Goal: Information Seeking & Learning: Learn about a topic

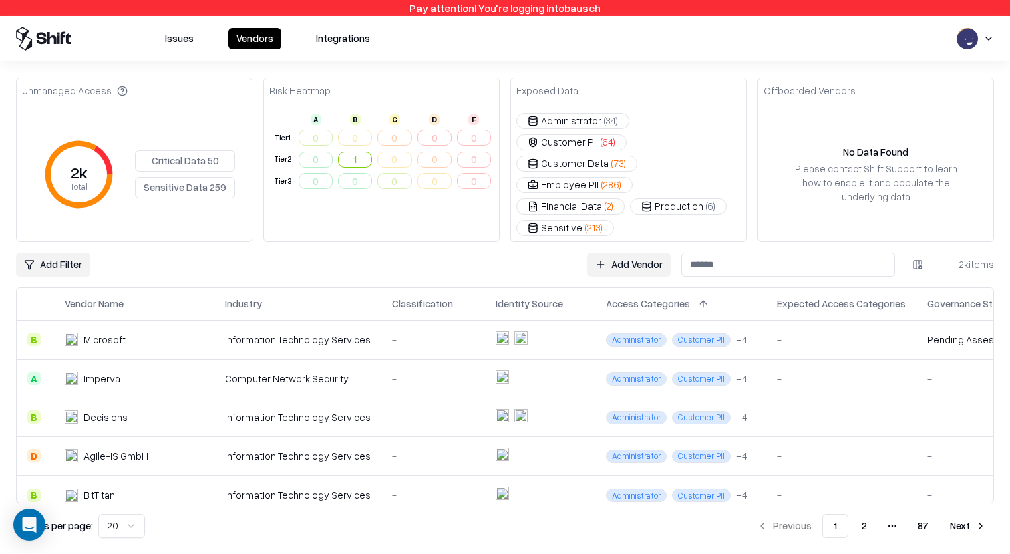
click at [83, 229] on html "Pay attention! You're logging into bausch Issues Vendors Integrations Unmanaged…" at bounding box center [505, 277] width 1010 height 554
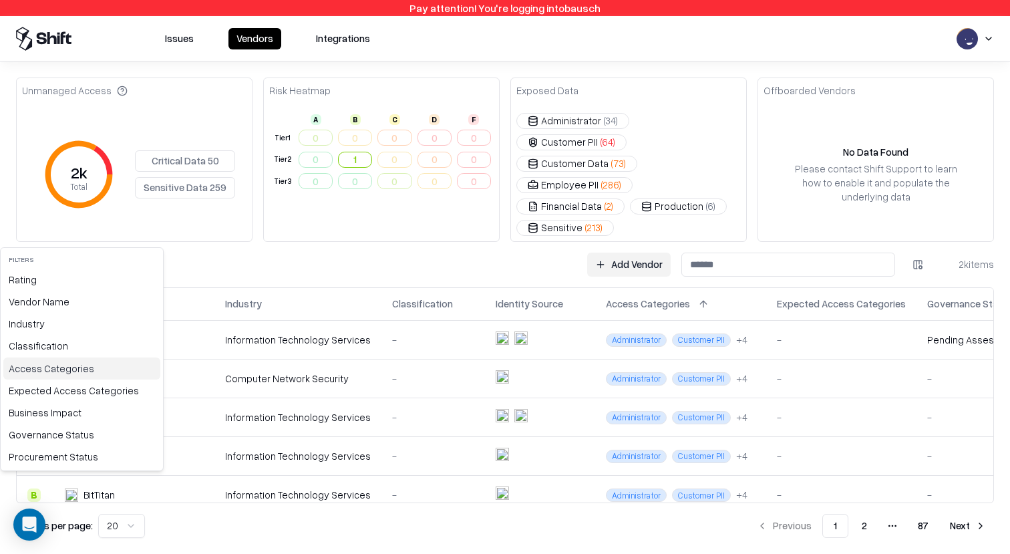
click at [83, 364] on div "Access Categories" at bounding box center [81, 368] width 157 height 22
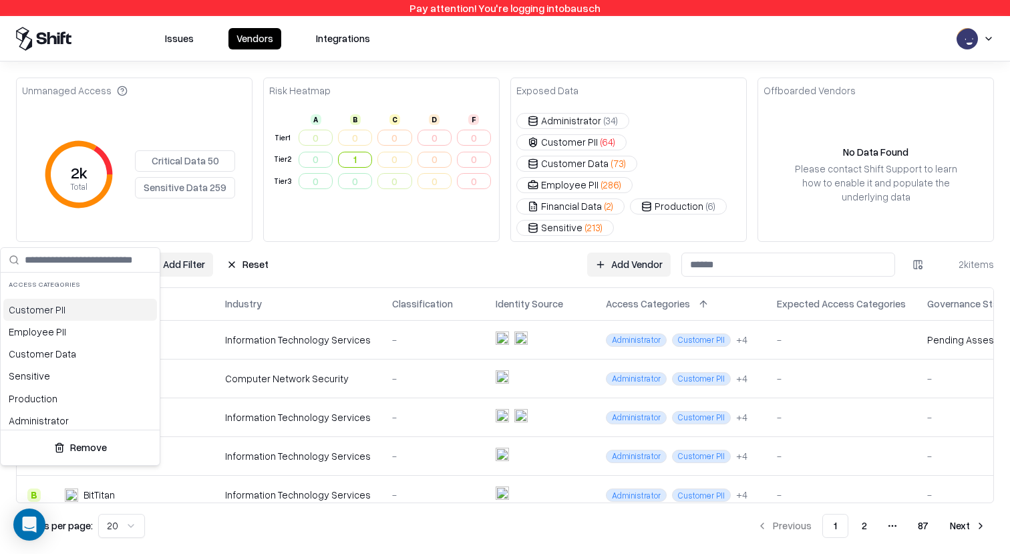
click at [994, 32] on html "Pay attention! You're logging into bausch Issues Vendors Integrations Unmanaged…" at bounding box center [505, 277] width 1010 height 554
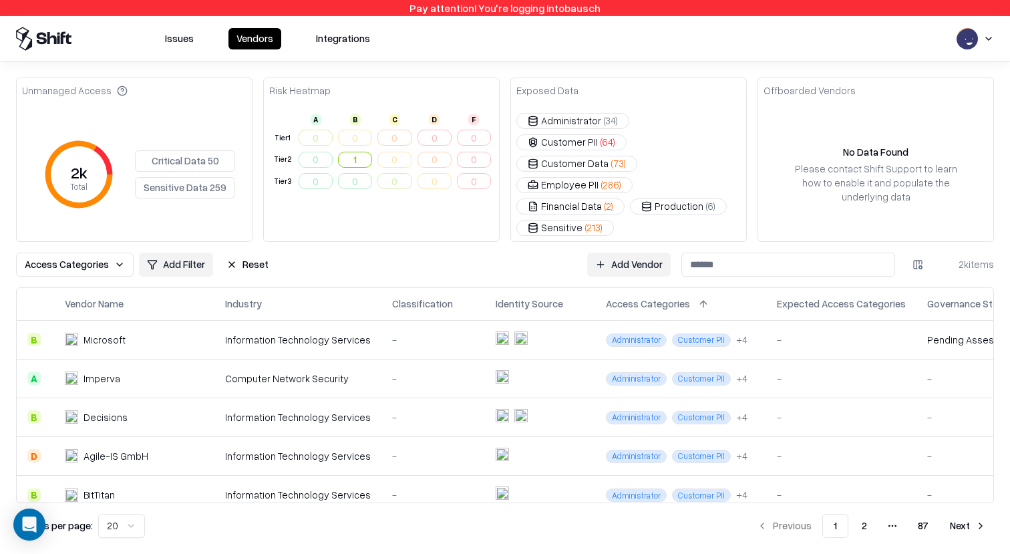
click at [984, 37] on html "Pay attention! You're logging into bausch Issues Vendors Integrations Unmanaged…" at bounding box center [505, 277] width 1010 height 554
click at [923, 113] on div "Log out" at bounding box center [958, 104] width 222 height 22
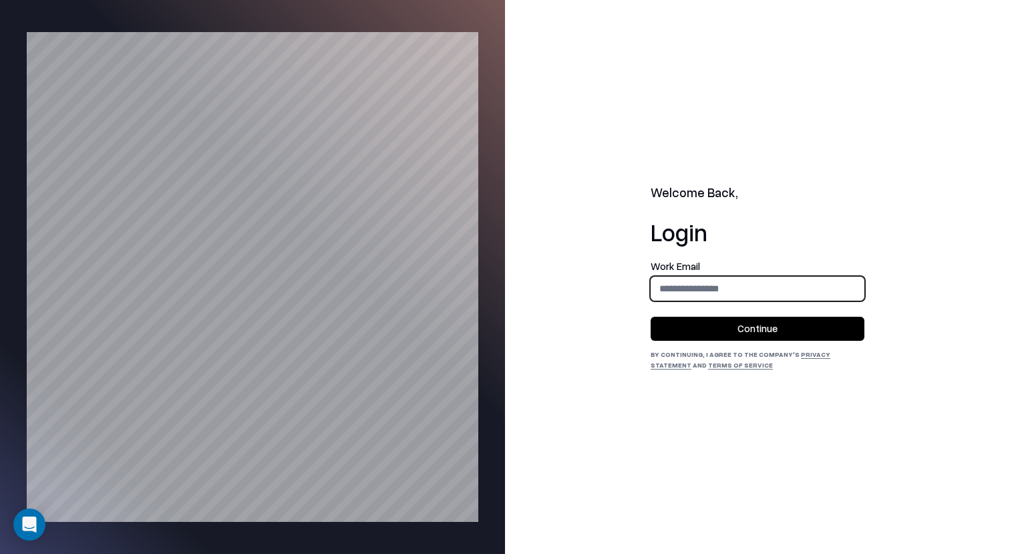
click at [779, 278] on input "email" at bounding box center [757, 288] width 212 height 25
type input "**********"
click at [784, 326] on button "Continue" at bounding box center [757, 328] width 214 height 24
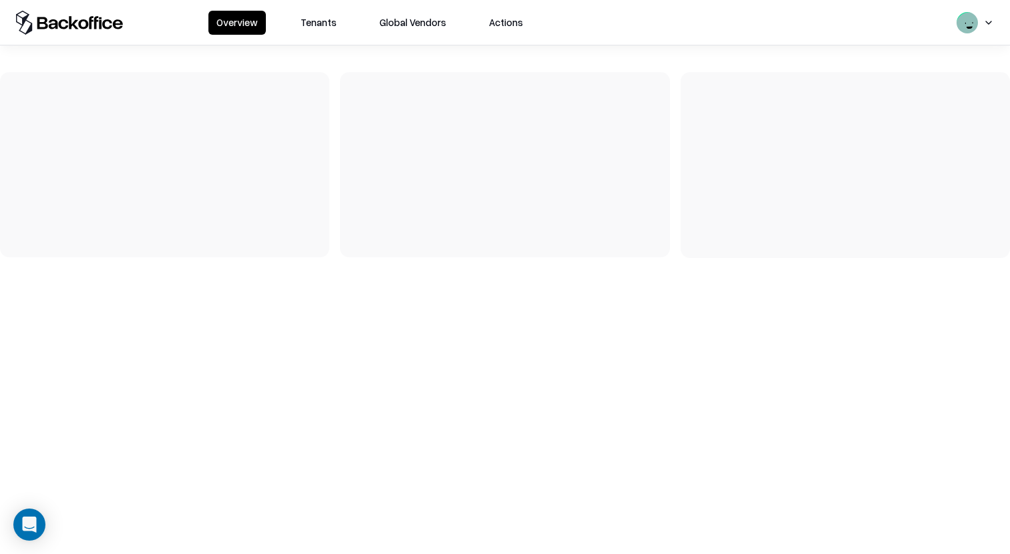
click at [310, 29] on button "Tenants" at bounding box center [318, 23] width 52 height 24
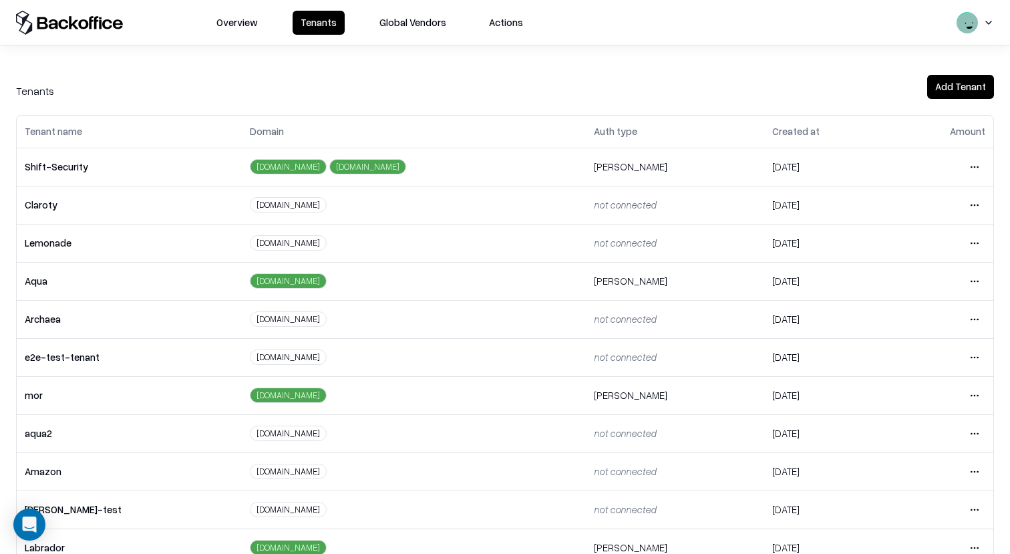
scroll to position [143, 0]
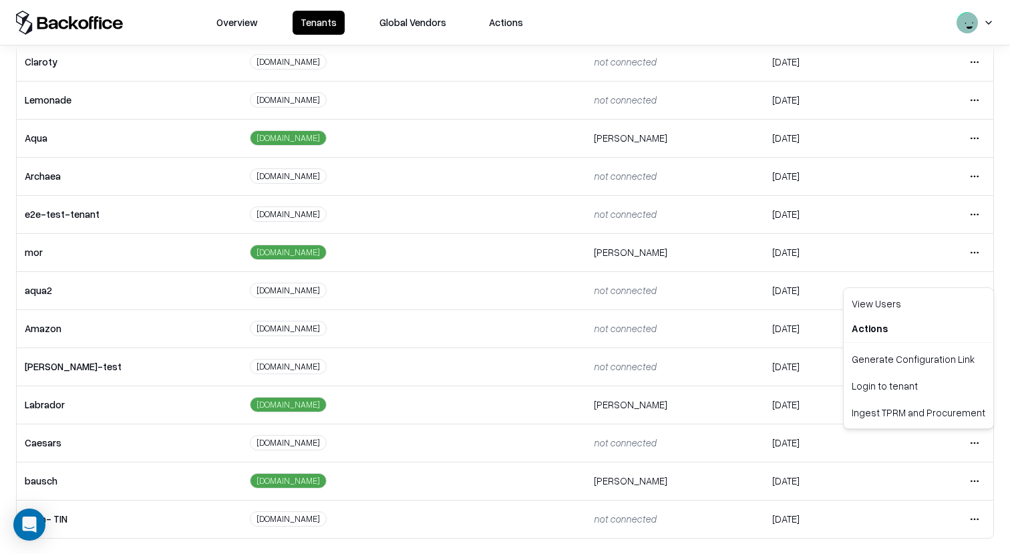
click at [975, 442] on html "Overview Tenants Global Vendors Actions Tenants Add Tenant Tenant name Domain A…" at bounding box center [505, 277] width 1010 height 554
click at [895, 384] on div "Login to tenant" at bounding box center [918, 385] width 144 height 27
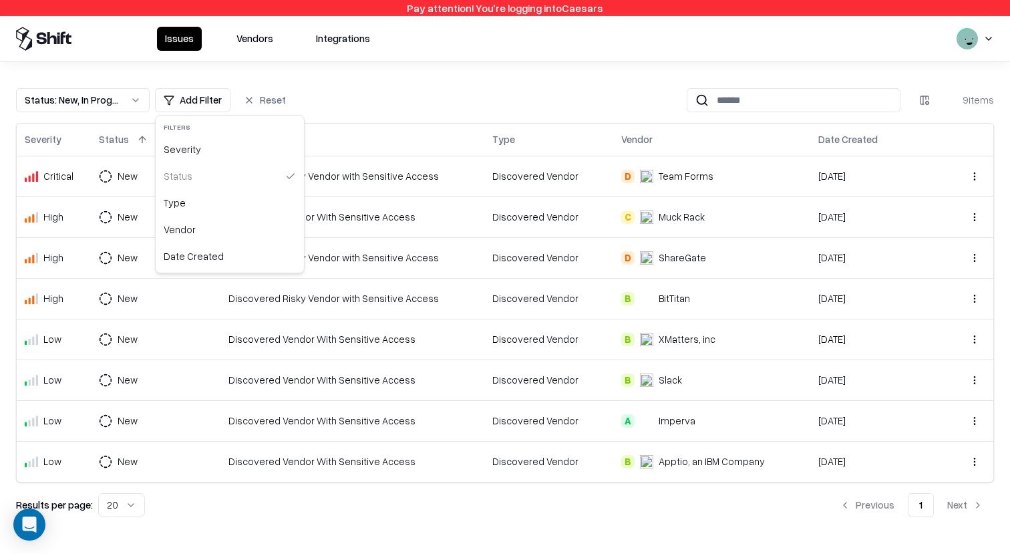
click at [198, 101] on html "Pay attention! You're logging into Caesars Issues Vendors Integrations Status :…" at bounding box center [505, 277] width 1010 height 554
click at [250, 45] on html "Pay attention! You're logging into Caesars Issues Vendors Integrations Status :…" at bounding box center [505, 277] width 1010 height 554
click at [250, 45] on button "Vendors" at bounding box center [254, 39] width 53 height 24
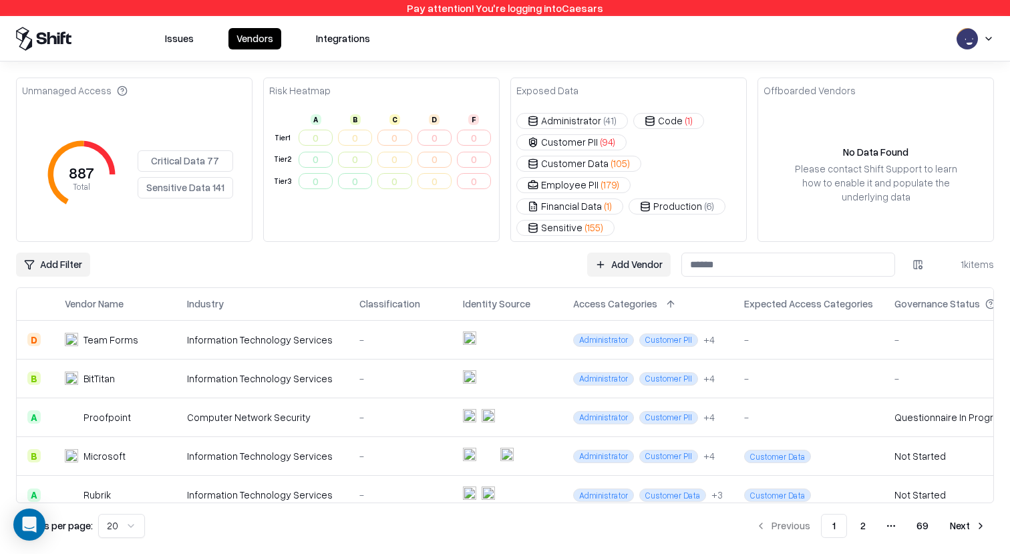
click at [71, 240] on html "Pay attention! You're logging into Caesars Issues Vendors Integrations Unmanage…" at bounding box center [505, 277] width 1010 height 554
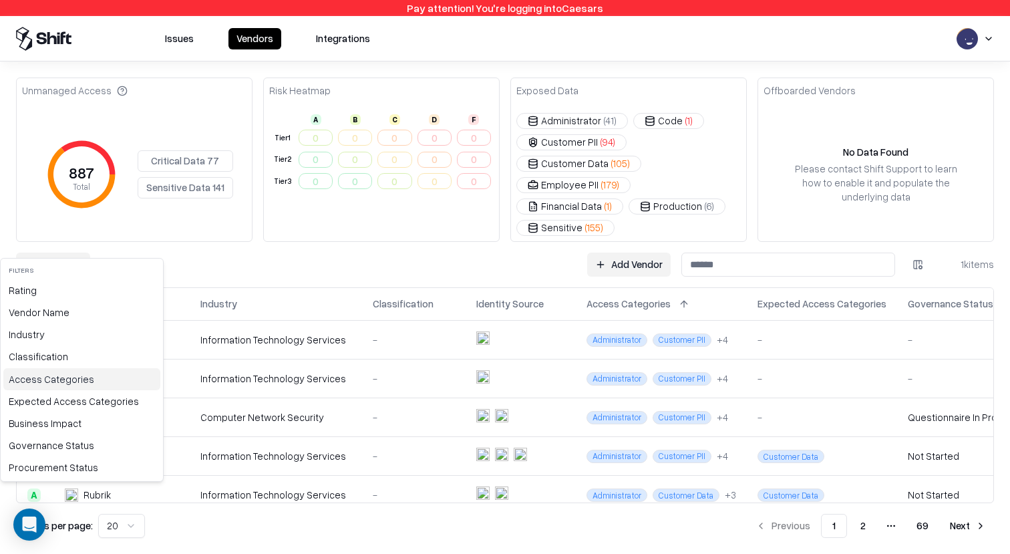
click at [65, 379] on div "Access Categories" at bounding box center [81, 379] width 157 height 22
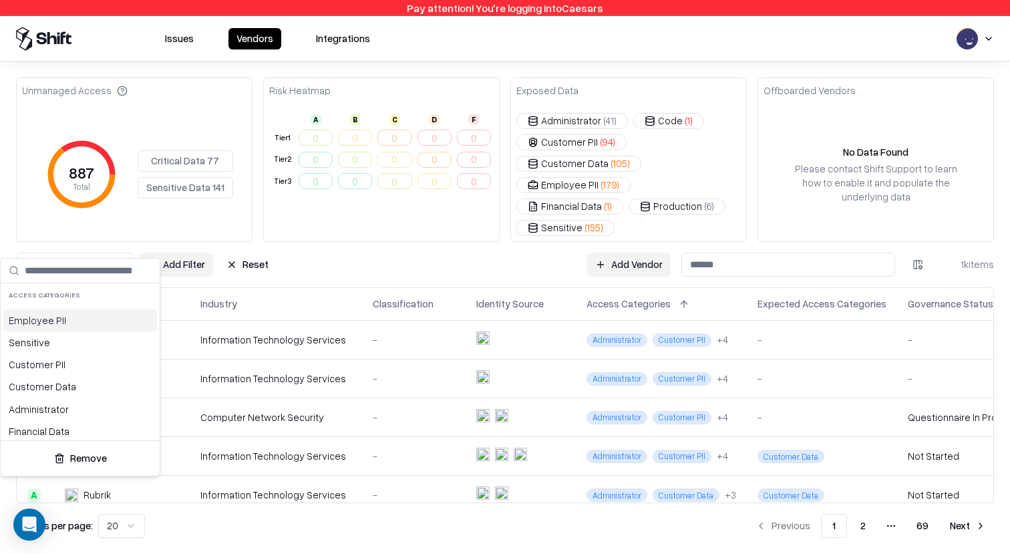
click at [172, 240] on html "Pay attention! You're logging into Caesars Issues Vendors Integrations Unmanage…" at bounding box center [505, 277] width 1010 height 554
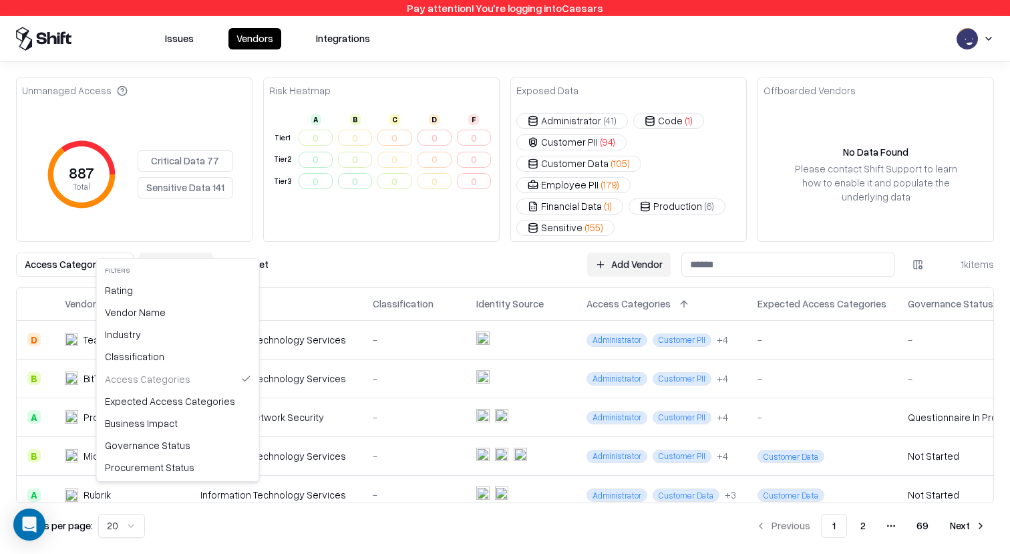
click at [177, 240] on html "Pay attention! You're logging into Caesars Issues Vendors Integrations Unmanage…" at bounding box center [505, 277] width 1010 height 554
click at [178, 395] on div "Expected Access Categories" at bounding box center [177, 401] width 157 height 22
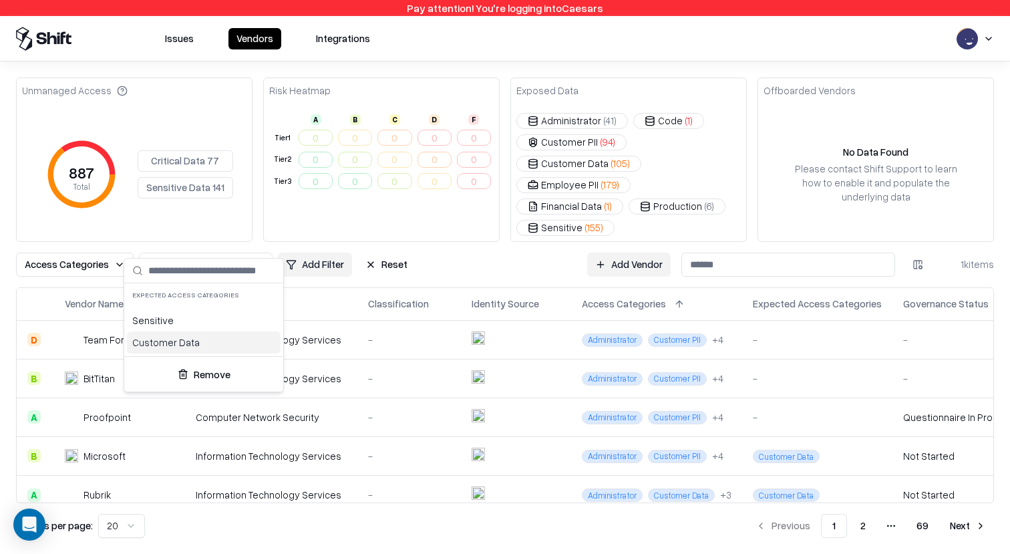
click at [89, 245] on html "Pay attention! You're logging into Caesars Issues Vendors Integrations Unmanage…" at bounding box center [505, 277] width 1010 height 554
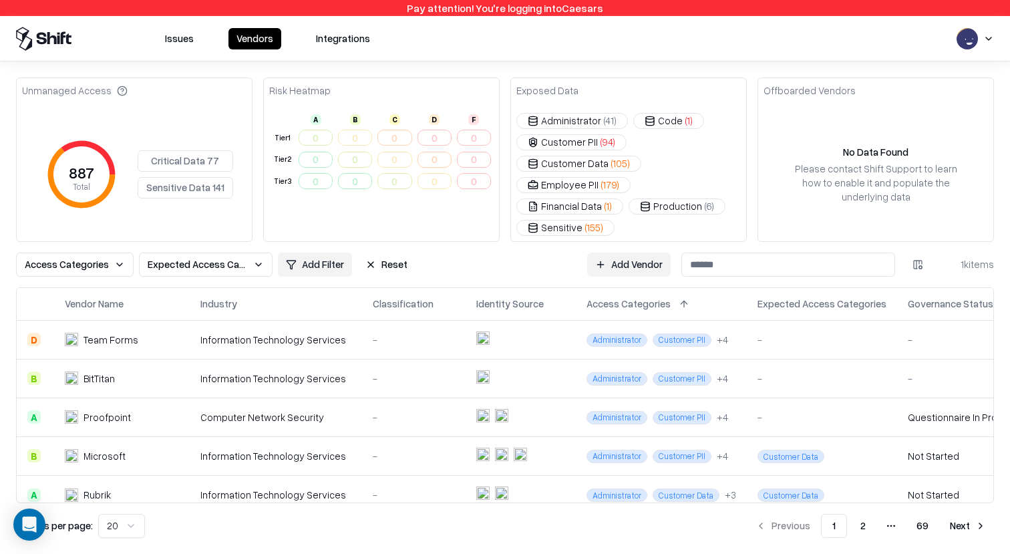
click at [67, 257] on span "Access Categories" at bounding box center [67, 264] width 84 height 14
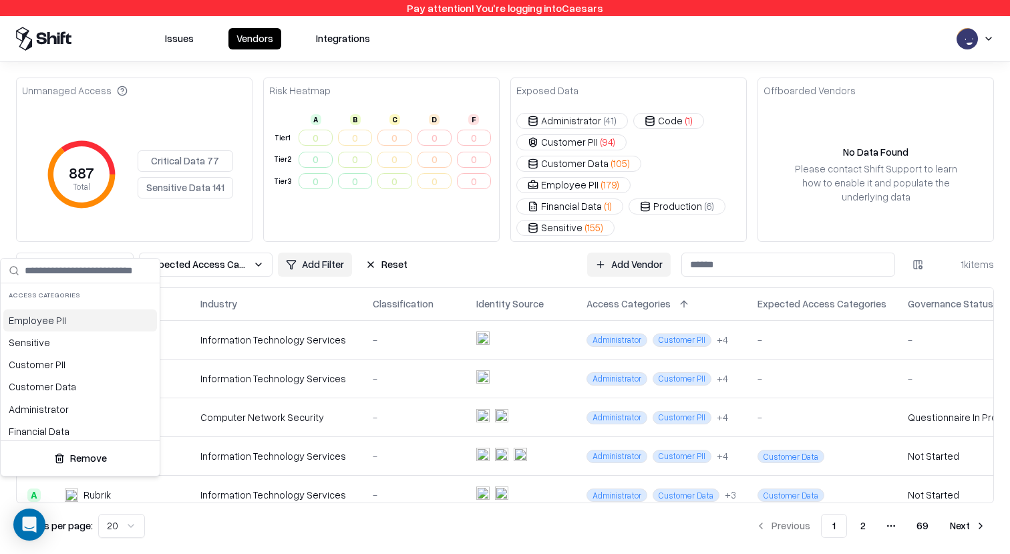
scroll to position [49, 0]
click at [67, 316] on div "Customer PII" at bounding box center [80, 315] width 154 height 22
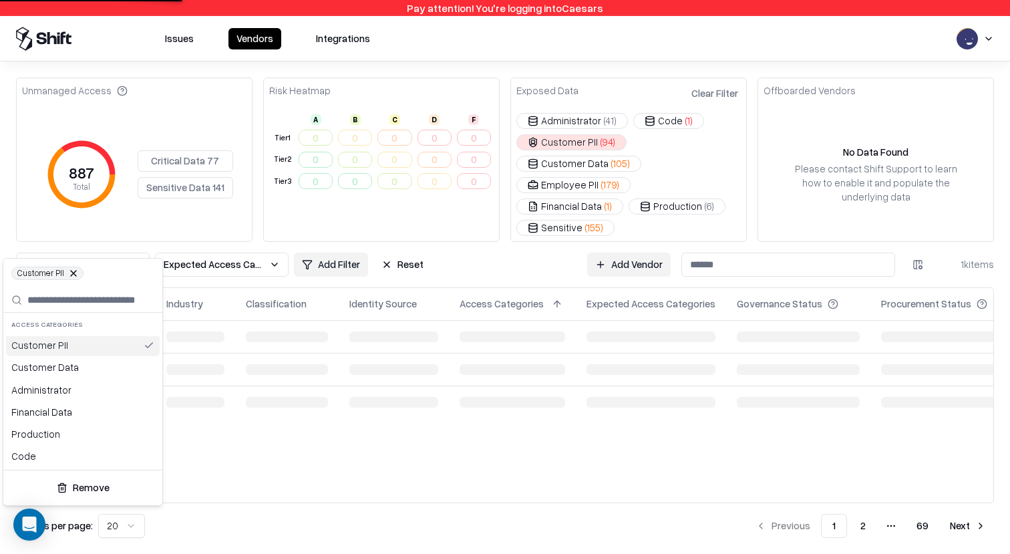
click at [69, 275] on button at bounding box center [73, 273] width 8 height 8
click at [69, 270] on button at bounding box center [73, 273] width 8 height 8
click at [71, 267] on span "Customer PII" at bounding box center [47, 272] width 72 height 13
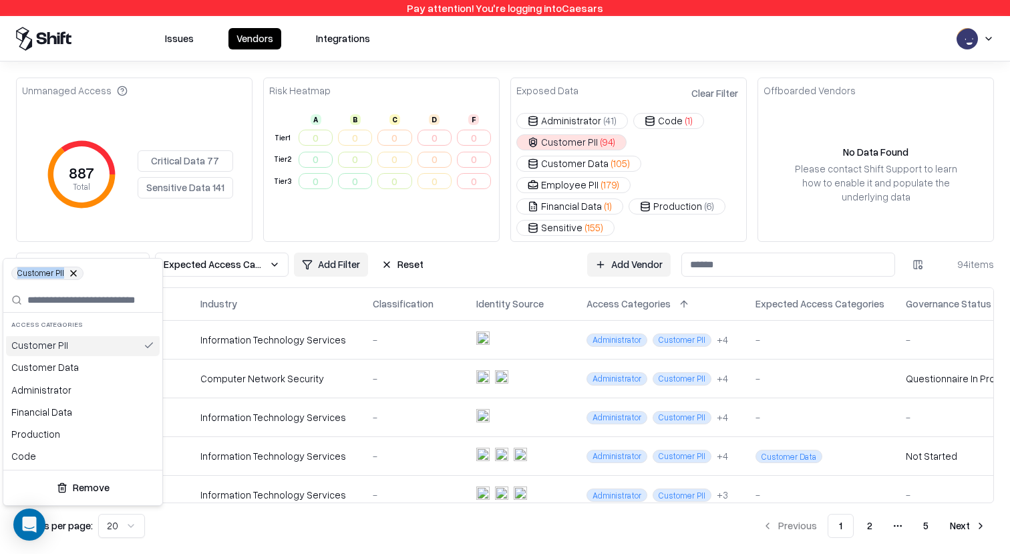
click at [71, 272] on button at bounding box center [73, 273] width 8 height 8
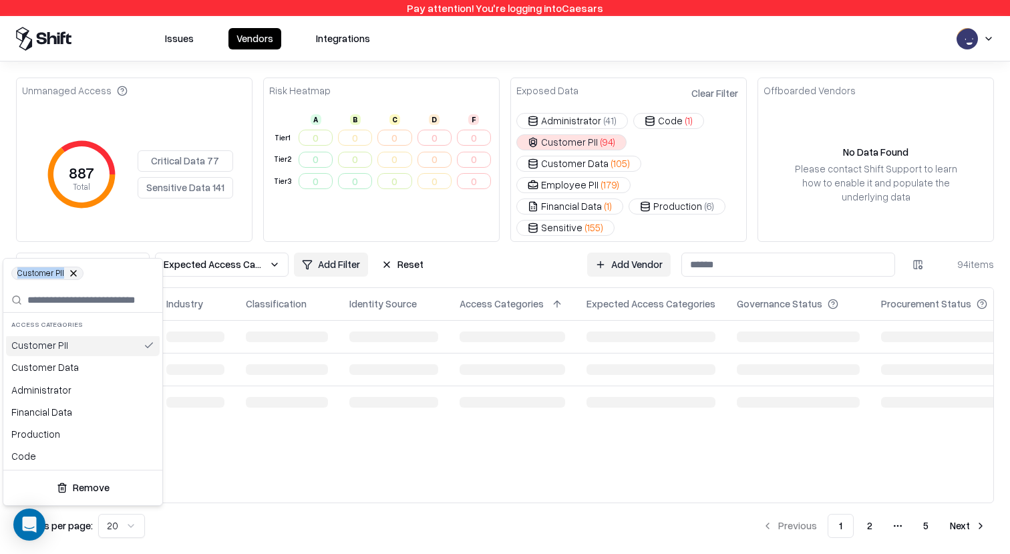
click at [71, 272] on button at bounding box center [73, 273] width 8 height 8
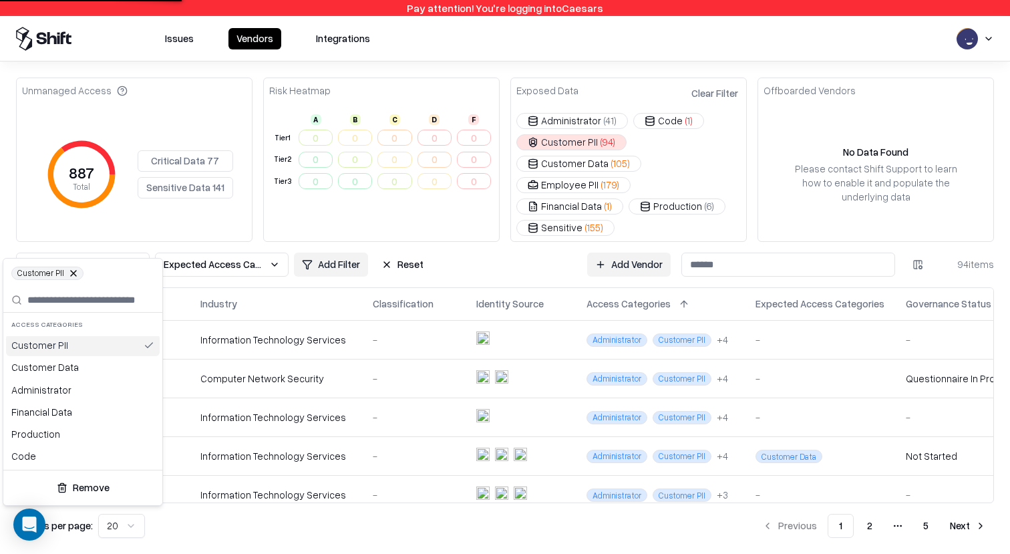
click at [65, 297] on input "text" at bounding box center [90, 299] width 127 height 27
click at [71, 274] on button at bounding box center [73, 273] width 8 height 8
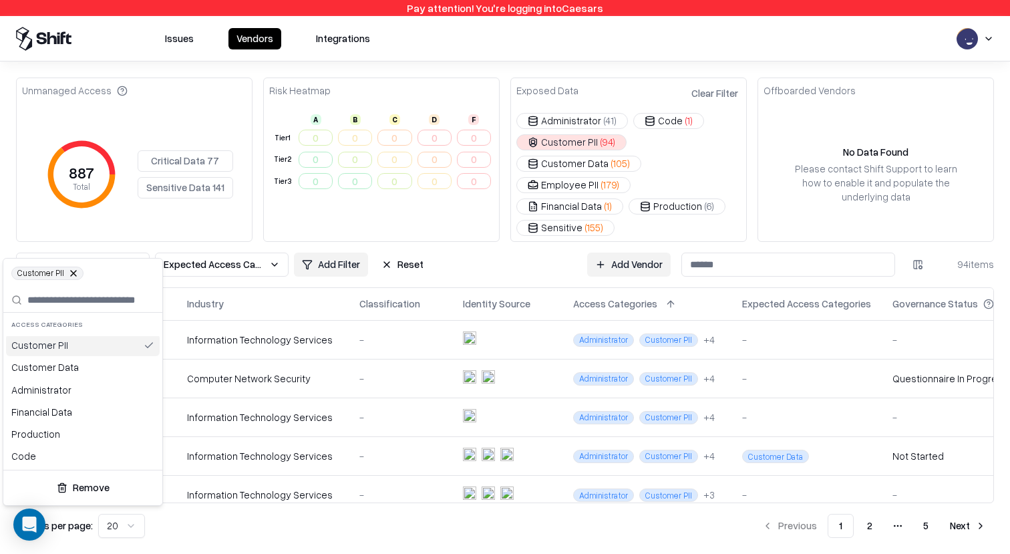
click at [7, 208] on html "Pay attention! You're logging into Caesars Issues Vendors Integrations Unmanage…" at bounding box center [505, 277] width 1010 height 554
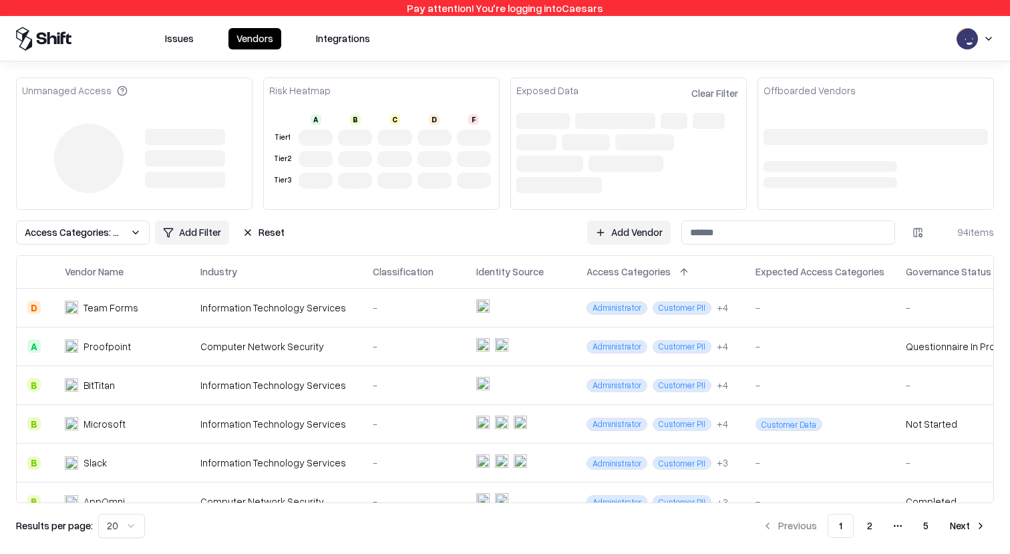
click at [110, 228] on div "Unmanaged Access Risk Heatmap A B C D F Tier 1 Tier 2 Tier 3 Exposed Data Clear…" at bounding box center [504, 307] width 977 height 460
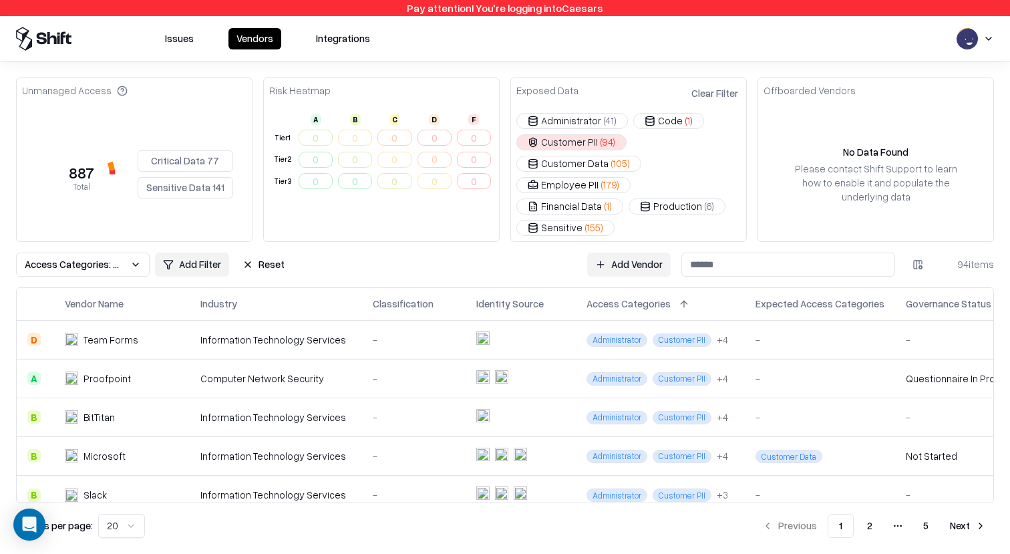
click at [101, 257] on span "Access Categories: Customer PII" at bounding box center [75, 264] width 100 height 14
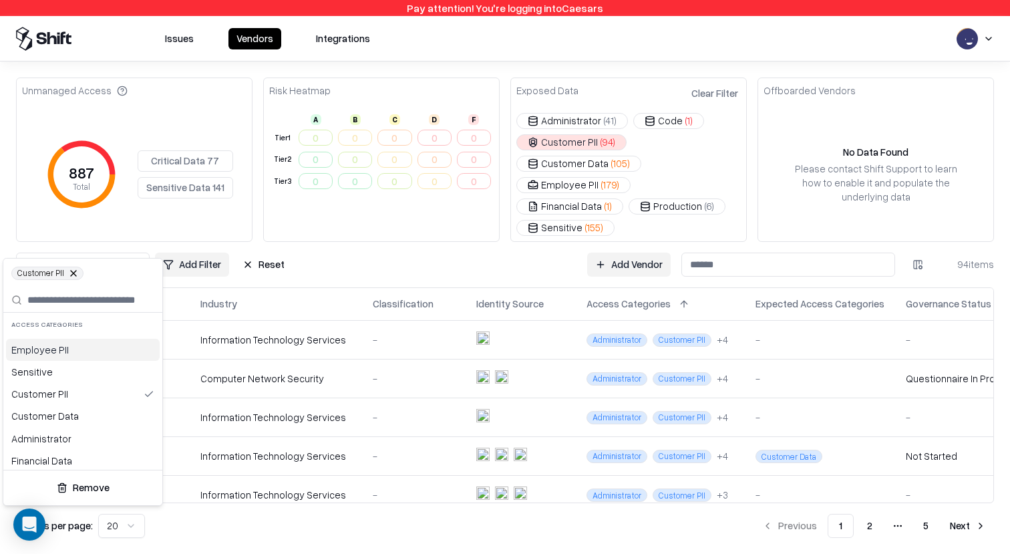
click at [184, 140] on html "Pay attention! You're logging into Caesars Issues Vendors Integrations Unmanage…" at bounding box center [505, 277] width 1010 height 554
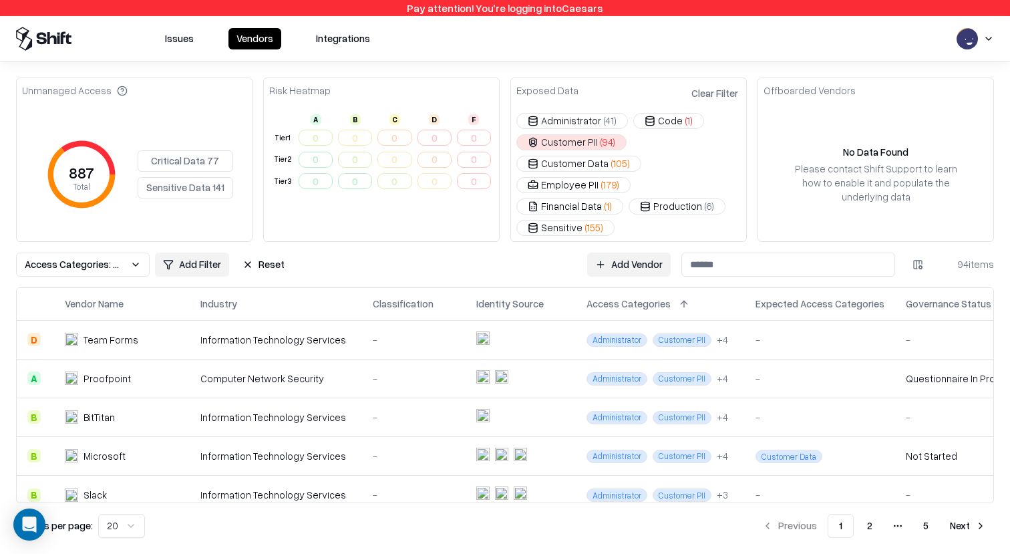
click at [178, 150] on button "Critical Data 77" at bounding box center [185, 160] width 95 height 21
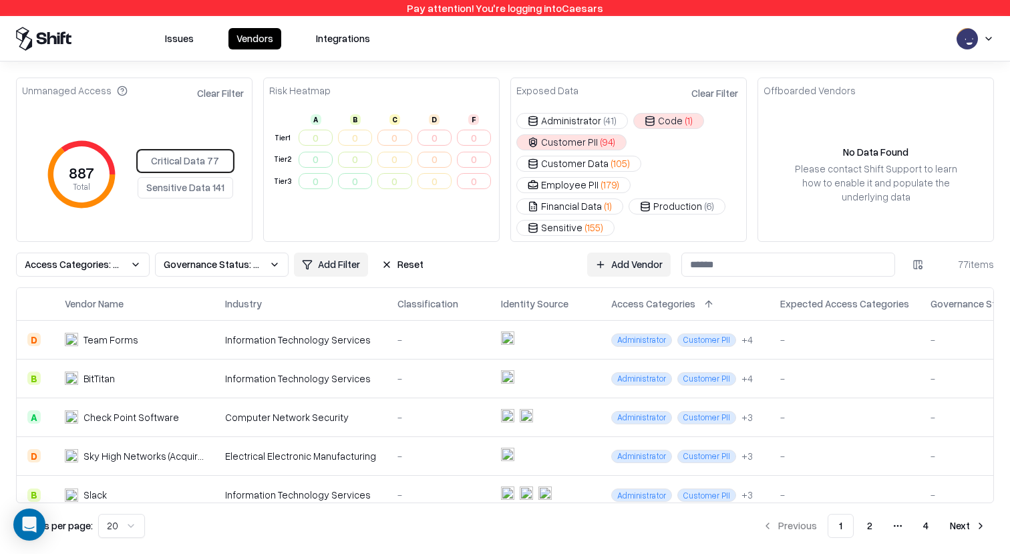
click at [99, 257] on span "Access Categories: Customer PII, isPhi, Code, isPci" at bounding box center [75, 264] width 100 height 14
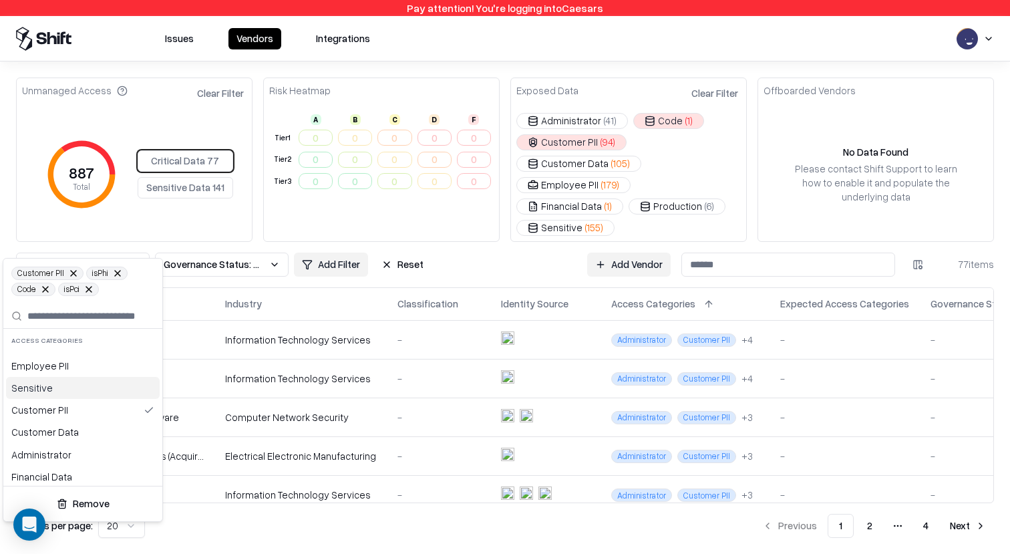
click at [93, 288] on button at bounding box center [89, 289] width 8 height 8
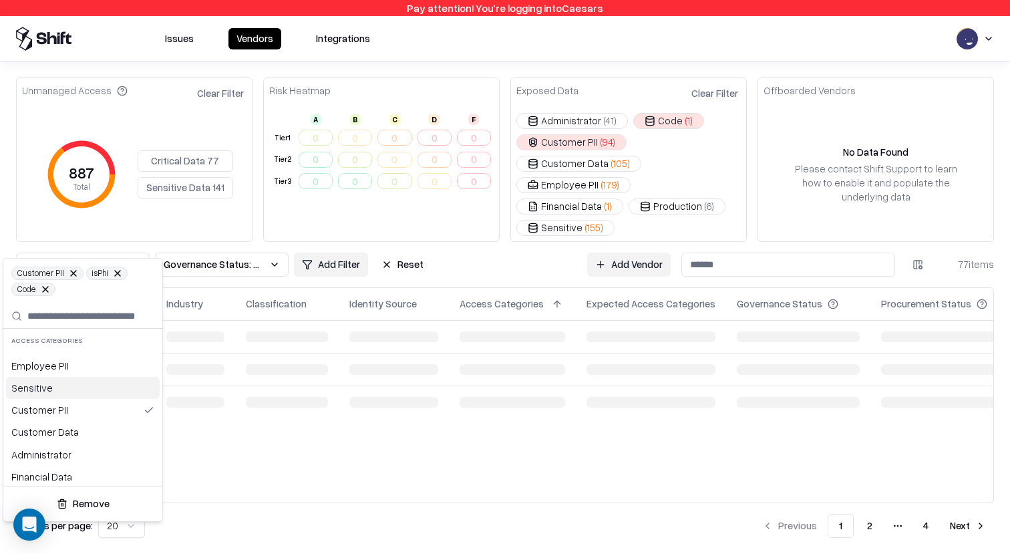
click at [117, 272] on button at bounding box center [118, 273] width 8 height 8
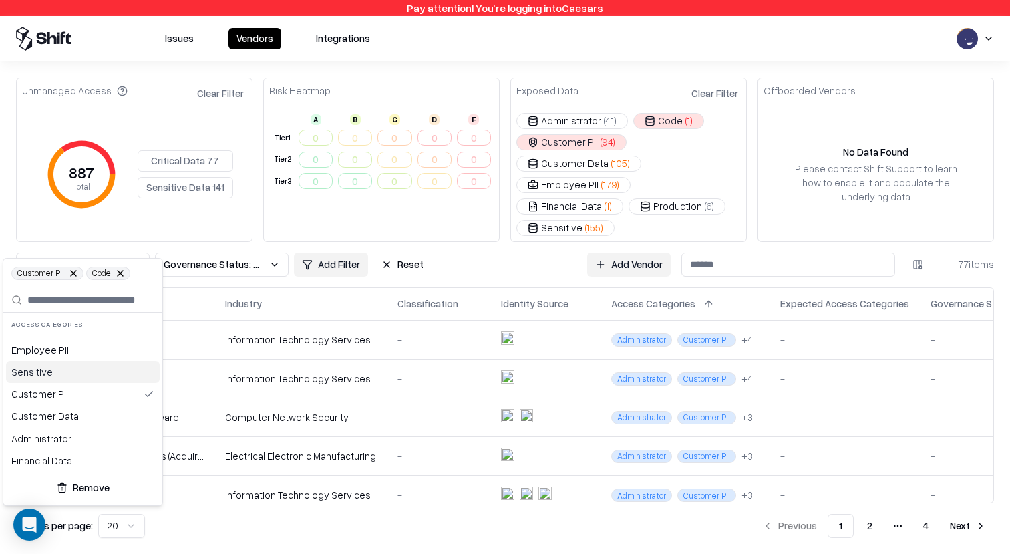
click at [190, 156] on html "Pay attention! You're logging into Caesars Issues Vendors Integrations Unmanage…" at bounding box center [505, 277] width 1010 height 554
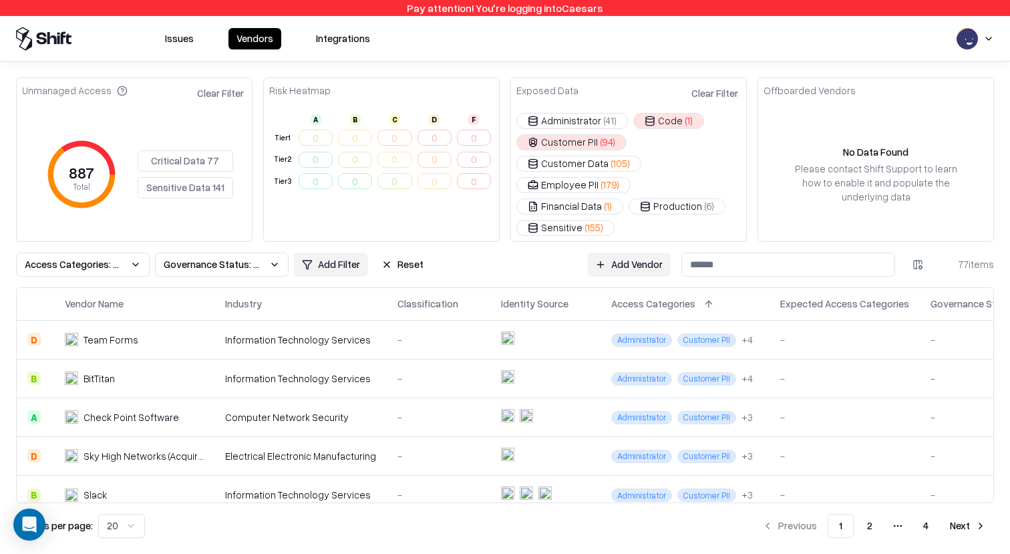
click at [178, 152] on button "Critical Data 77" at bounding box center [185, 160] width 95 height 21
click at [113, 257] on span "Access Categories: Customer PII, isPhi, Code, isPci" at bounding box center [75, 264] width 100 height 14
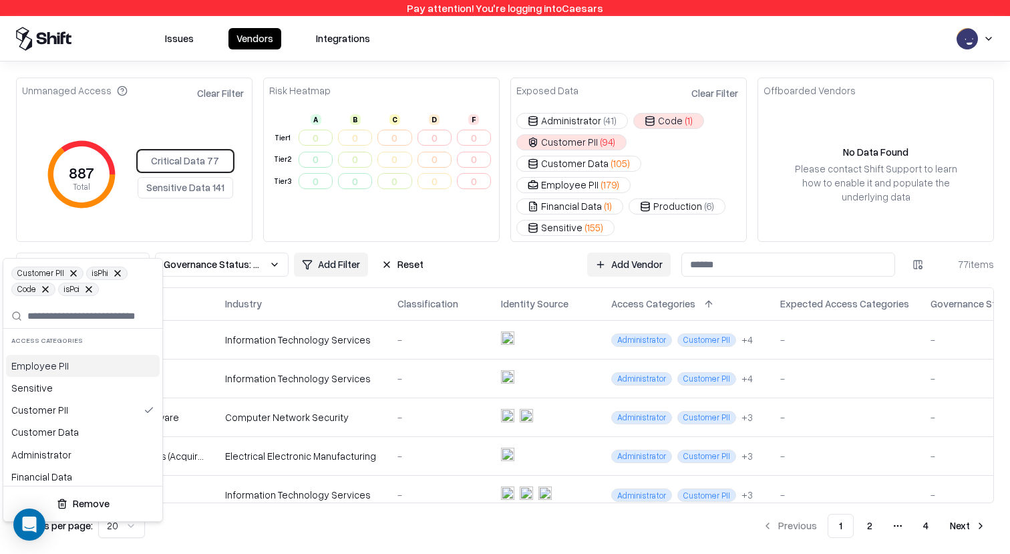
click at [405, 242] on html "Pay attention! You're logging into Caesars Issues Vendors Integrations Unmanage…" at bounding box center [505, 277] width 1010 height 554
click at [399, 252] on button "Reset" at bounding box center [402, 264] width 58 height 24
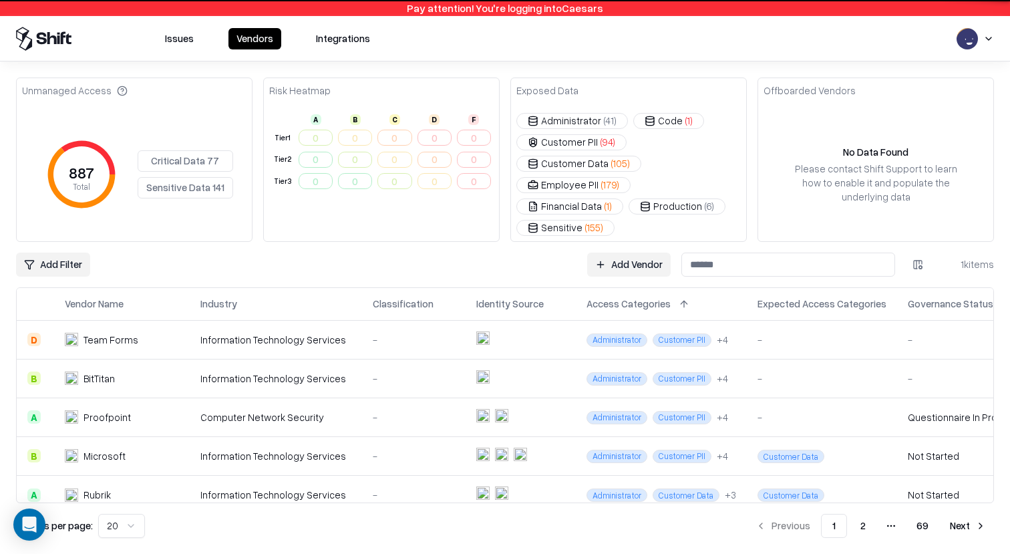
click at [172, 150] on button "Critical Data 77" at bounding box center [185, 160] width 95 height 21
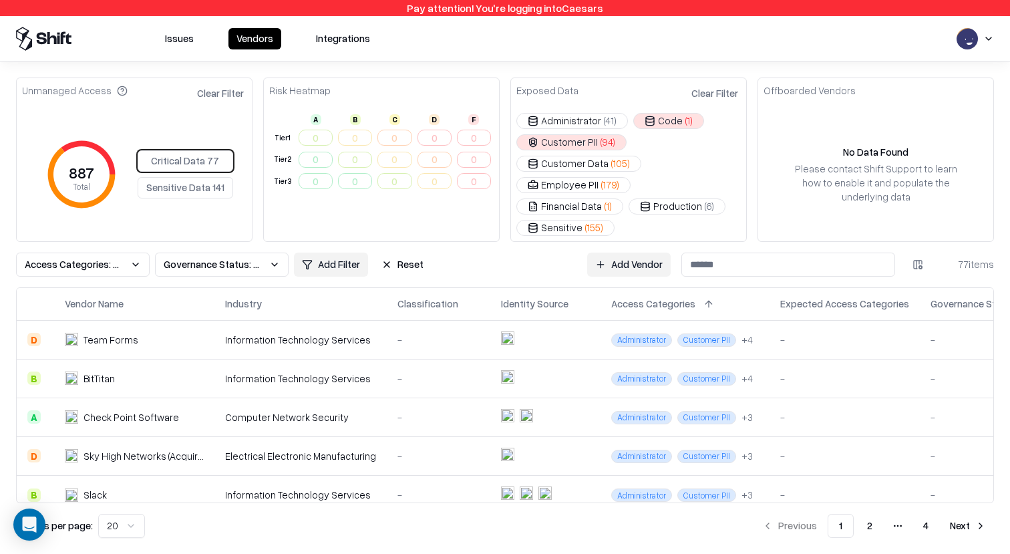
click at [175, 257] on span "Governance Status: Unmanaged" at bounding box center [214, 264] width 100 height 14
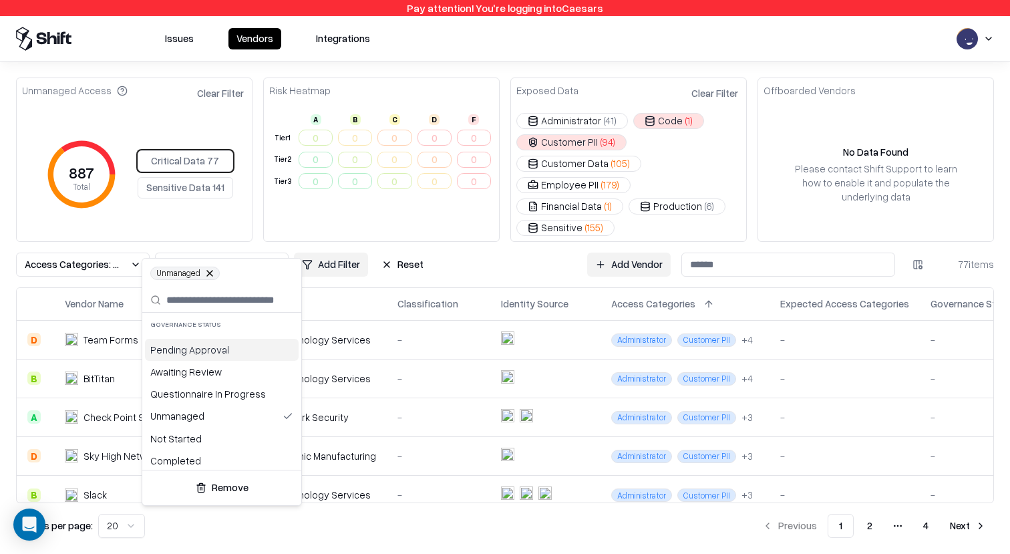
click at [118, 246] on html "Pay attention! You're logging into Caesars Issues Vendors Integrations Unmanage…" at bounding box center [505, 277] width 1010 height 554
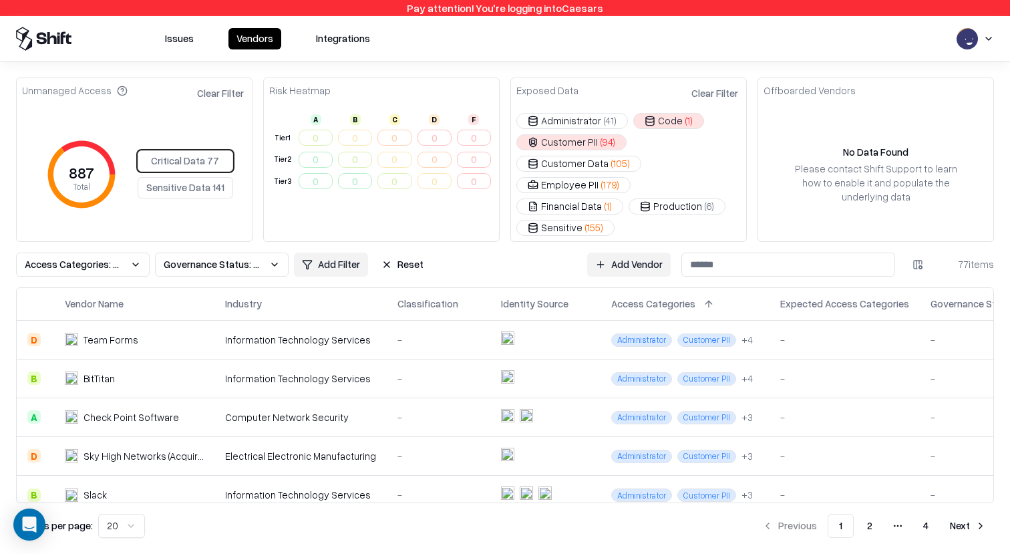
click at [127, 252] on button "Access Categories: Customer PII, isPhi, Code, isPci" at bounding box center [83, 264] width 134 height 24
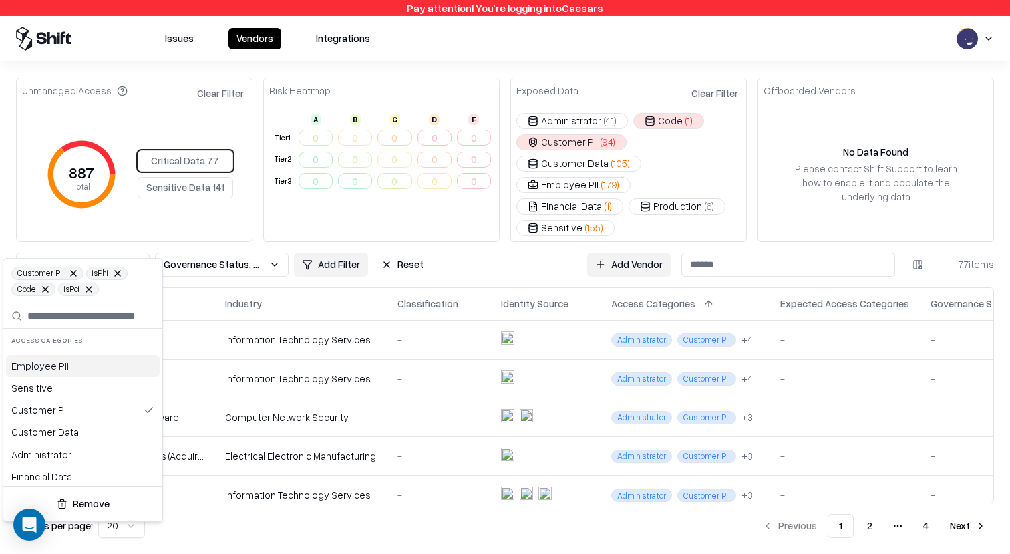
click at [84, 95] on html "Pay attention! You're logging into Caesars Issues Vendors Integrations Unmanage…" at bounding box center [505, 277] width 1010 height 554
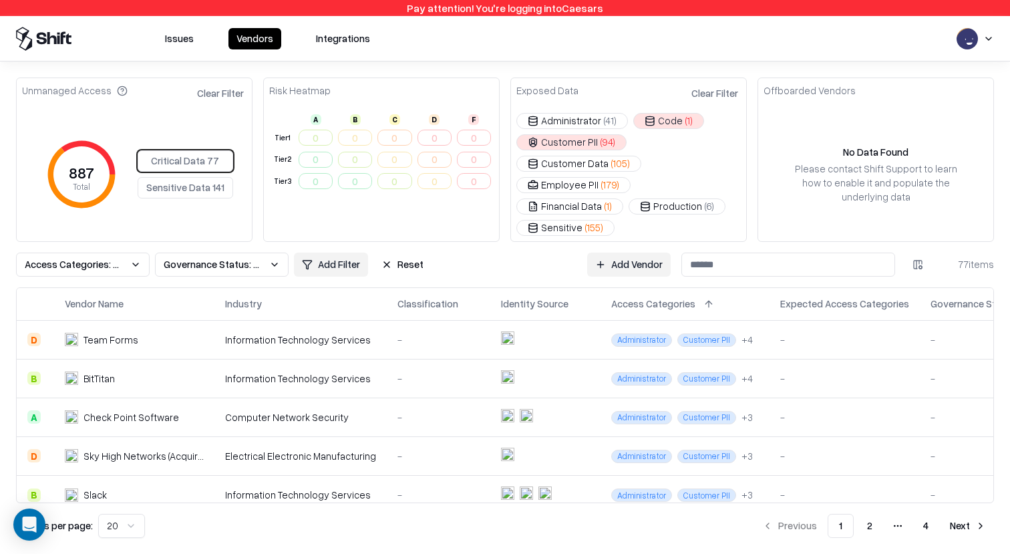
click at [89, 89] on div "Unmanaged Access" at bounding box center [74, 90] width 105 height 14
copy div "Unmanaged Access"
click at [114, 257] on span "Access Categories: Customer PII, isPhi, Code, isPci" at bounding box center [75, 264] width 100 height 14
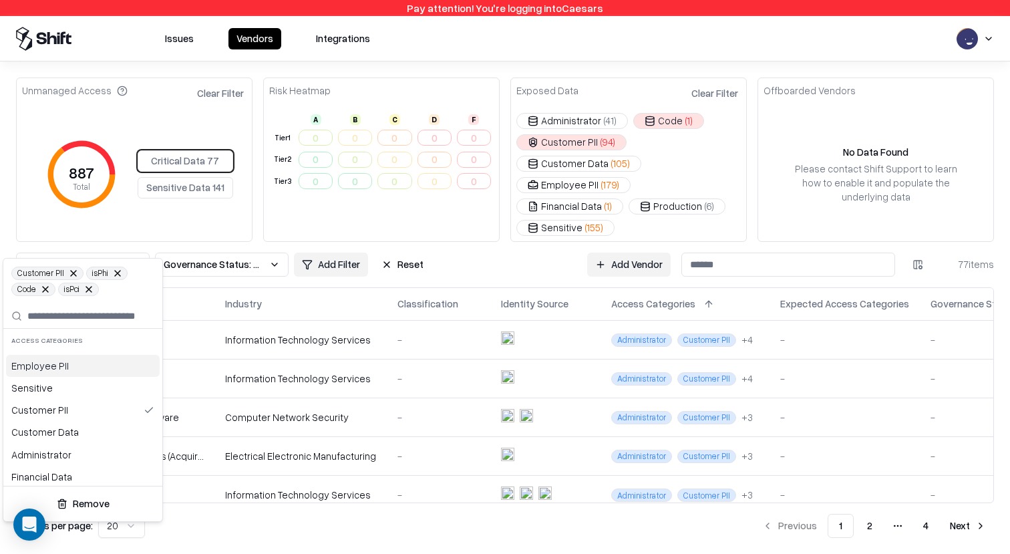
click at [180, 134] on html "Pay attention! You're logging into Caesars Issues Vendors Integrations Unmanage…" at bounding box center [505, 277] width 1010 height 554
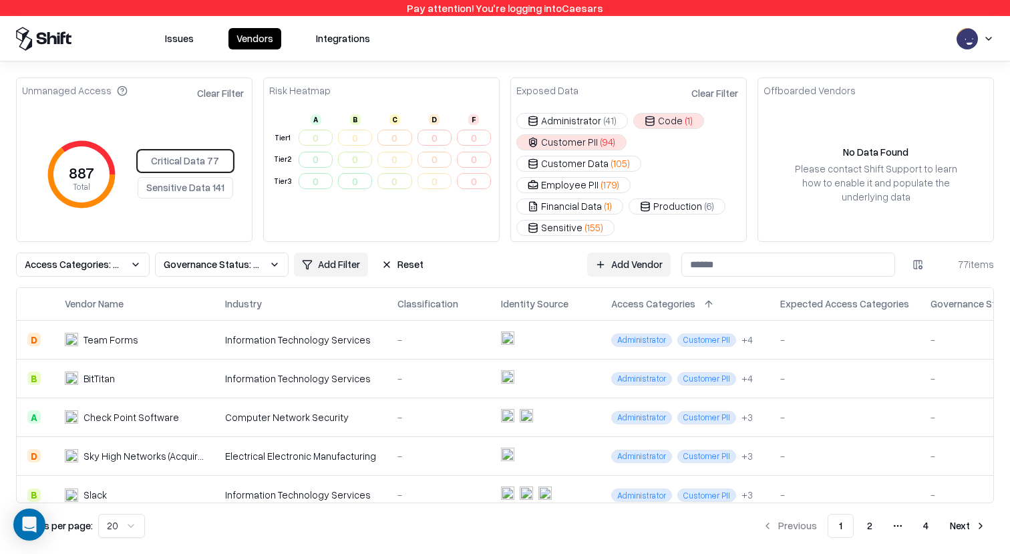
click at [180, 153] on div "Critical Data 77 Sensitive Data 141" at bounding box center [185, 174] width 95 height 48
click at [180, 184] on button "Sensitive Data 141" at bounding box center [185, 187] width 95 height 21
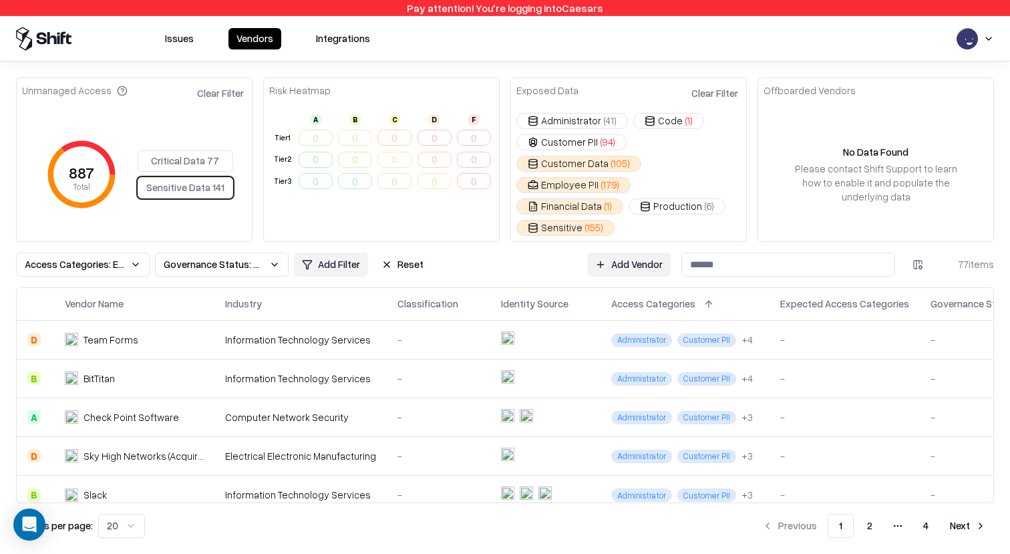
click at [107, 257] on span "Access Categories: Employee PII, Financial Data, Sensitive, Customer Data, isPii" at bounding box center [75, 264] width 100 height 14
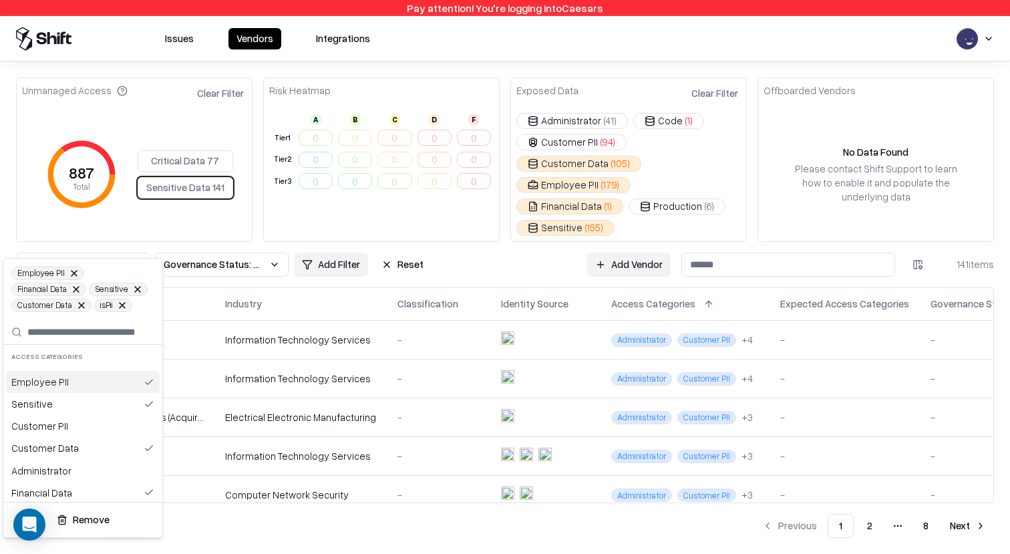
click at [393, 243] on html "Pay attention! You're logging into Caesars Issues Vendors Integrations Unmanage…" at bounding box center [505, 277] width 1010 height 554
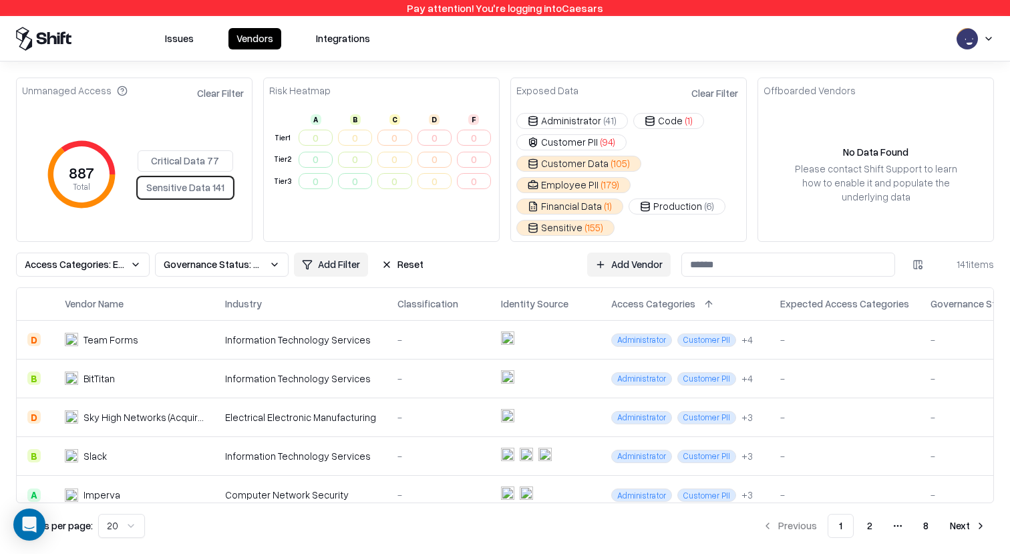
click at [393, 252] on button "Reset" at bounding box center [402, 264] width 58 height 24
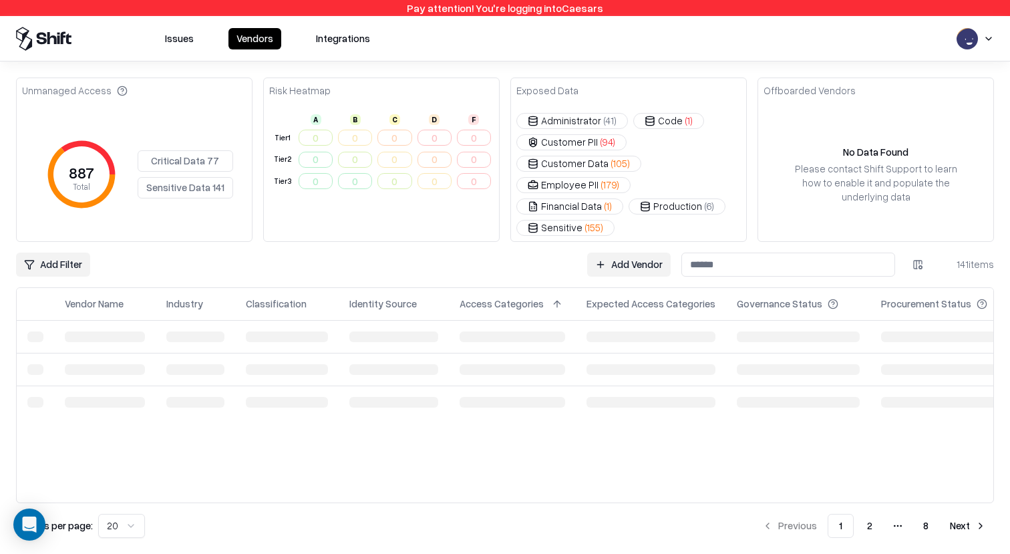
click at [182, 180] on button "Sensitive Data 141" at bounding box center [185, 187] width 95 height 21
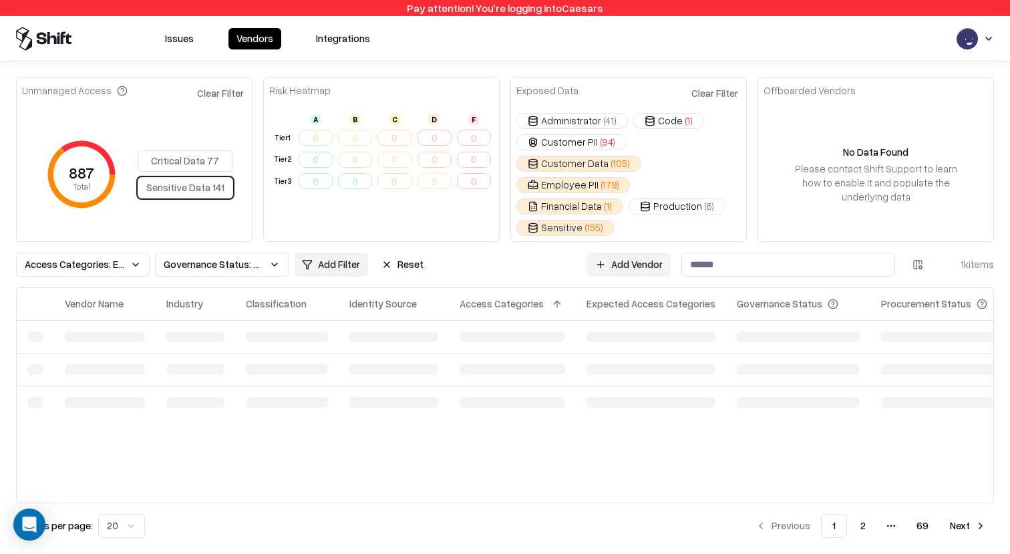
click at [97, 257] on span "Access Categories: Employee PII, Financial Data, Sensitive, Customer Data, isPii" at bounding box center [75, 264] width 100 height 14
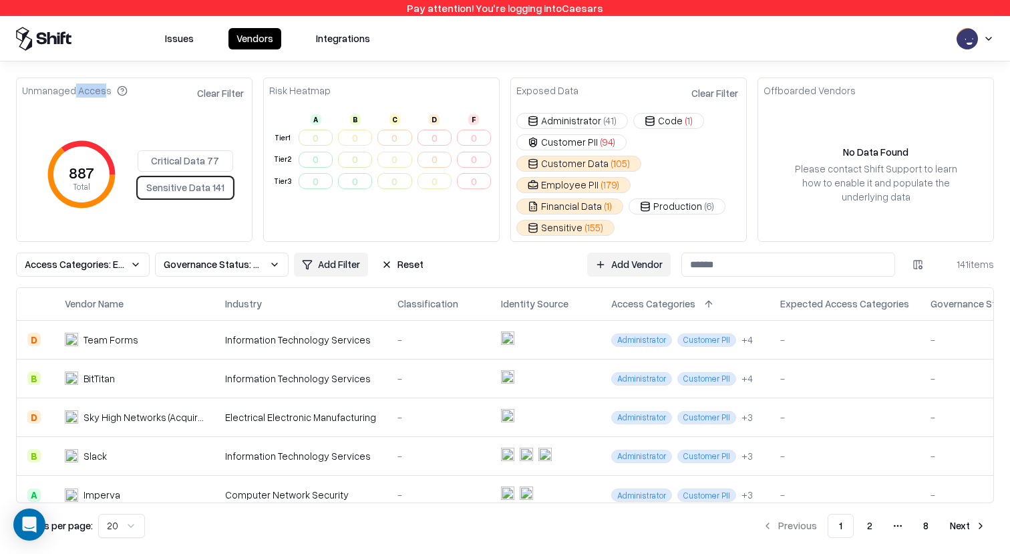
drag, startPoint x: 102, startPoint y: 89, endPoint x: 31, endPoint y: 89, distance: 71.4
click at [31, 89] on html "Pay attention! You're logging into Caesars Issues Vendors Integrations Unmanage…" at bounding box center [505, 277] width 1010 height 554
drag, startPoint x: 31, startPoint y: 89, endPoint x: 93, endPoint y: 89, distance: 62.1
click at [93, 89] on div "Unmanaged Access" at bounding box center [74, 90] width 105 height 14
copy div "managed Acc"
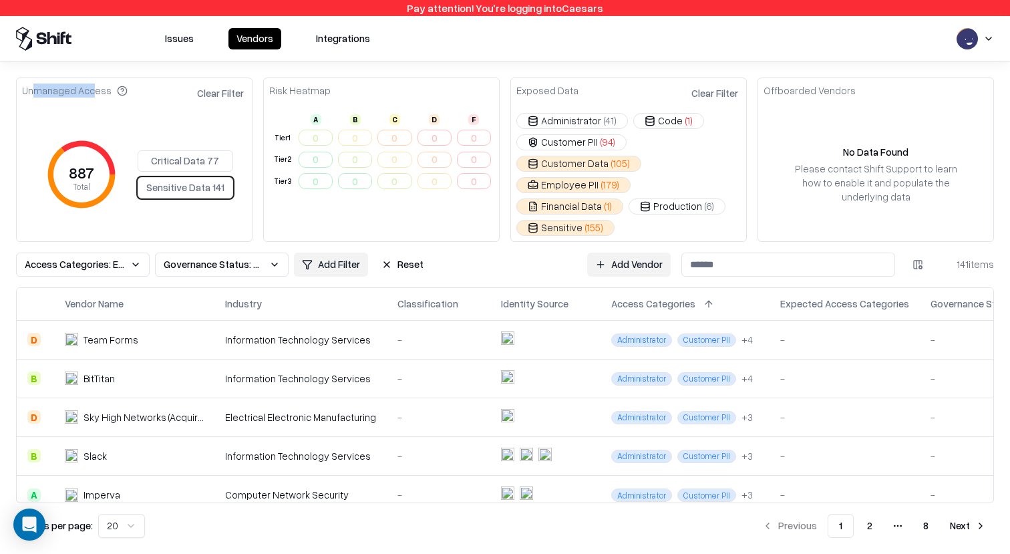
click at [94, 254] on button "Access Categories: Employee PII, Financial Data, Sensitive, Customer Data, isPii" at bounding box center [83, 264] width 134 height 24
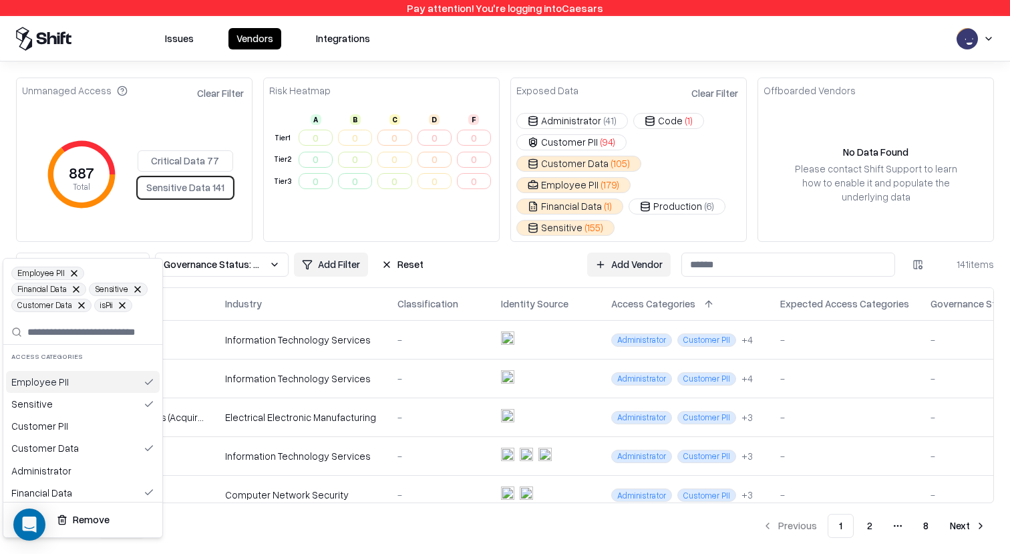
click at [198, 148] on html "Pay attention! You're logging into Caesars Issues Vendors Integrations Unmanage…" at bounding box center [505, 277] width 1010 height 554
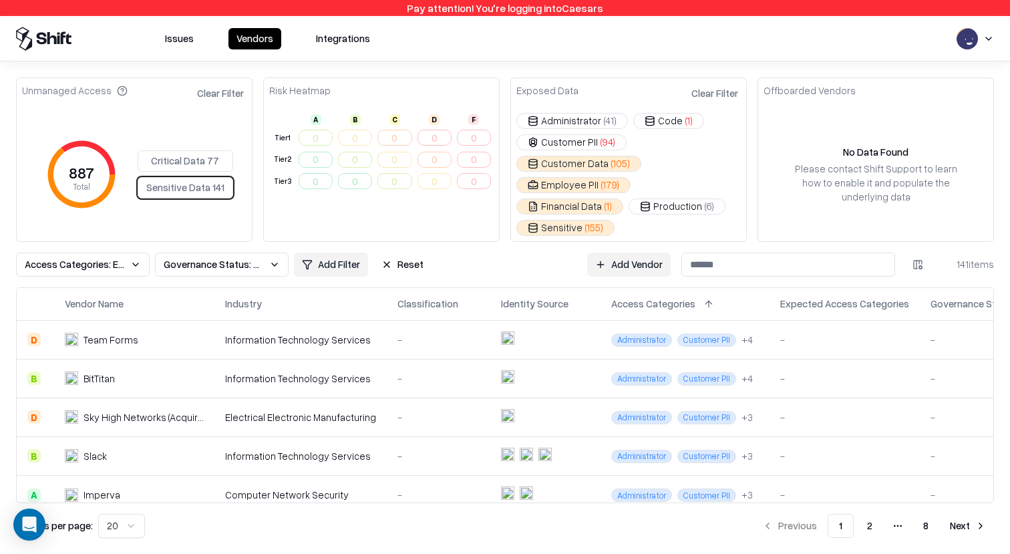
click at [188, 150] on button "Critical Data 77" at bounding box center [185, 160] width 95 height 21
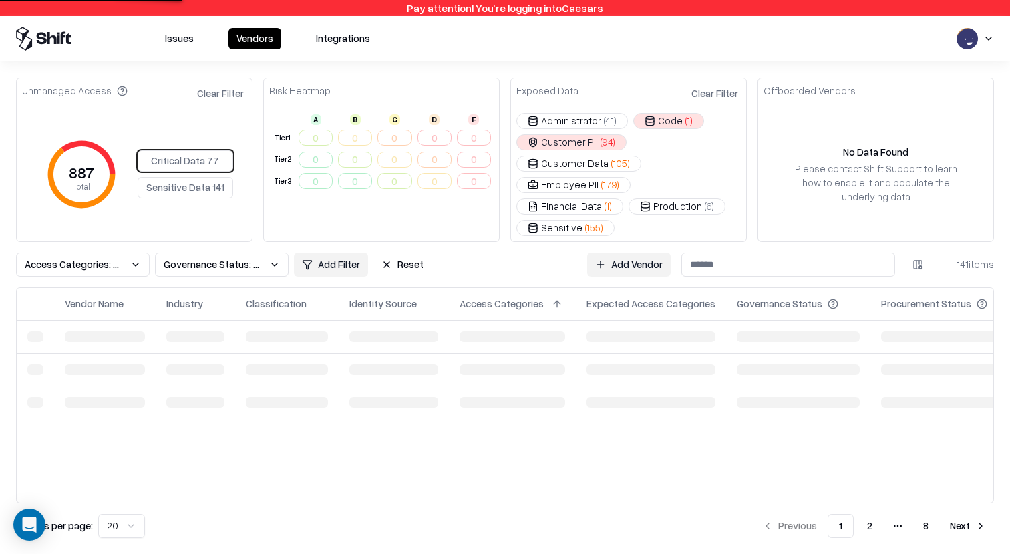
click at [106, 257] on span "Access Categories: Customer PII, isPhi, Code, isPci" at bounding box center [75, 264] width 100 height 14
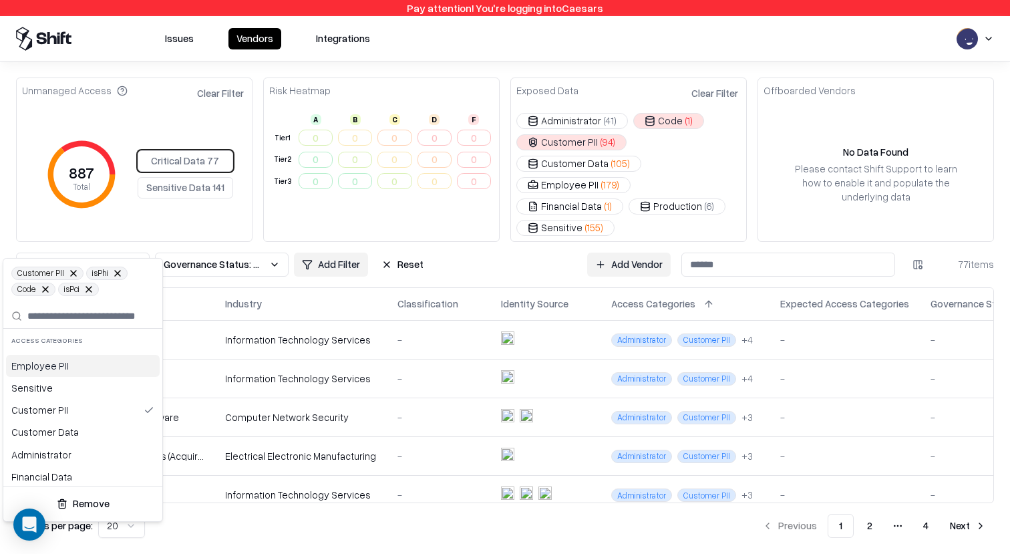
click at [186, 190] on html "Pay attention! You're logging into Caesars Issues Vendors Integrations Unmanage…" at bounding box center [505, 277] width 1010 height 554
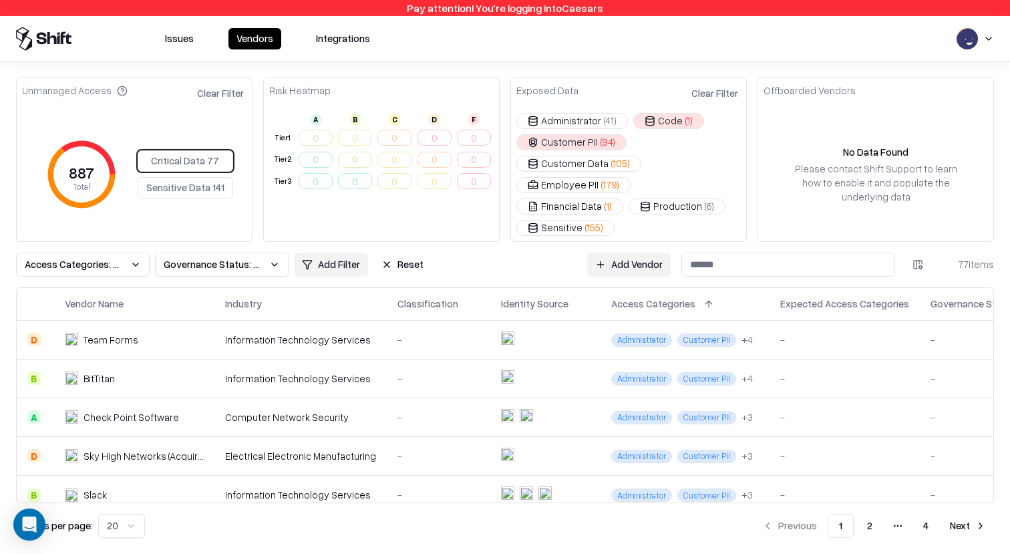
click at [186, 177] on button "Sensitive Data 141" at bounding box center [185, 187] width 95 height 21
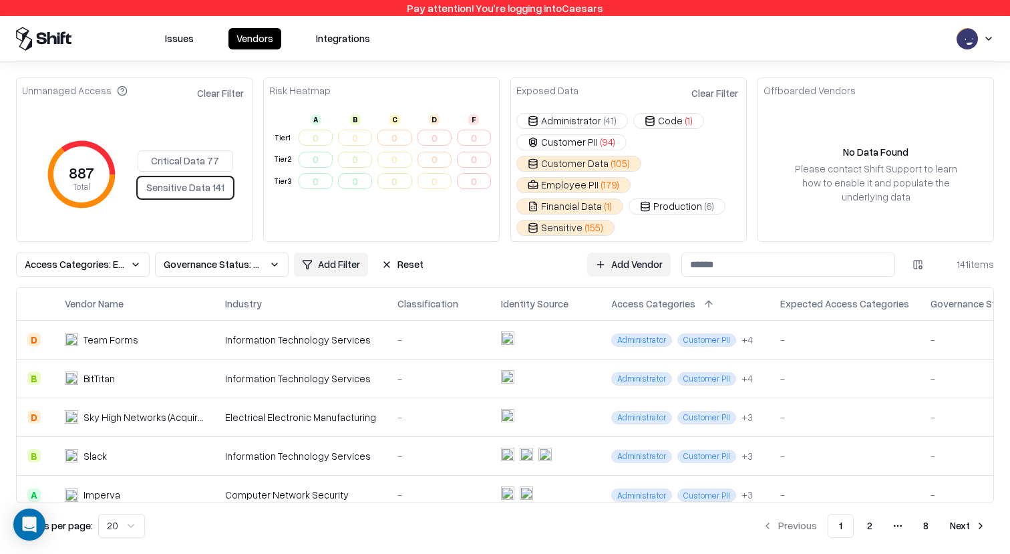
click at [197, 150] on button "Critical Data 77" at bounding box center [185, 160] width 95 height 21
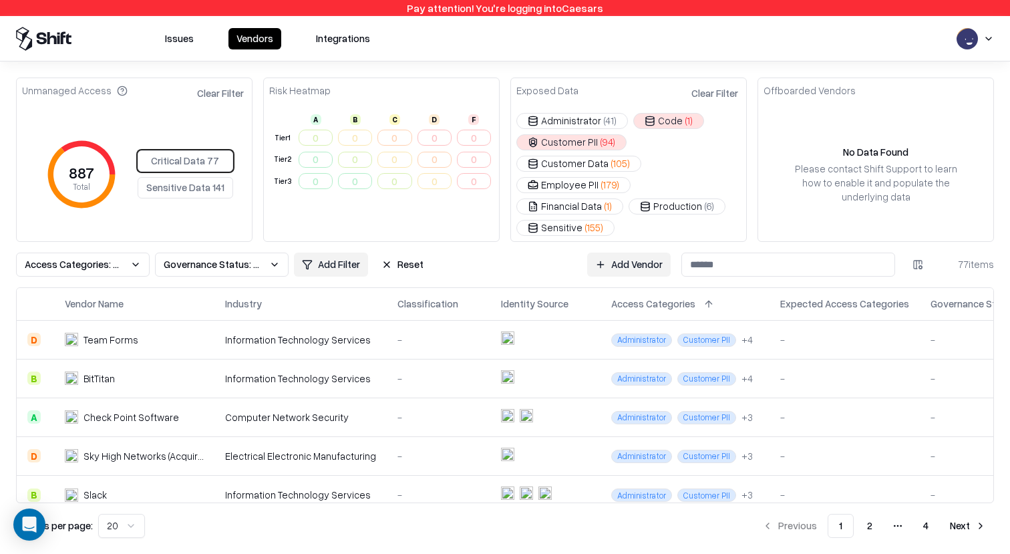
click at [416, 252] on button "Reset" at bounding box center [402, 264] width 58 height 24
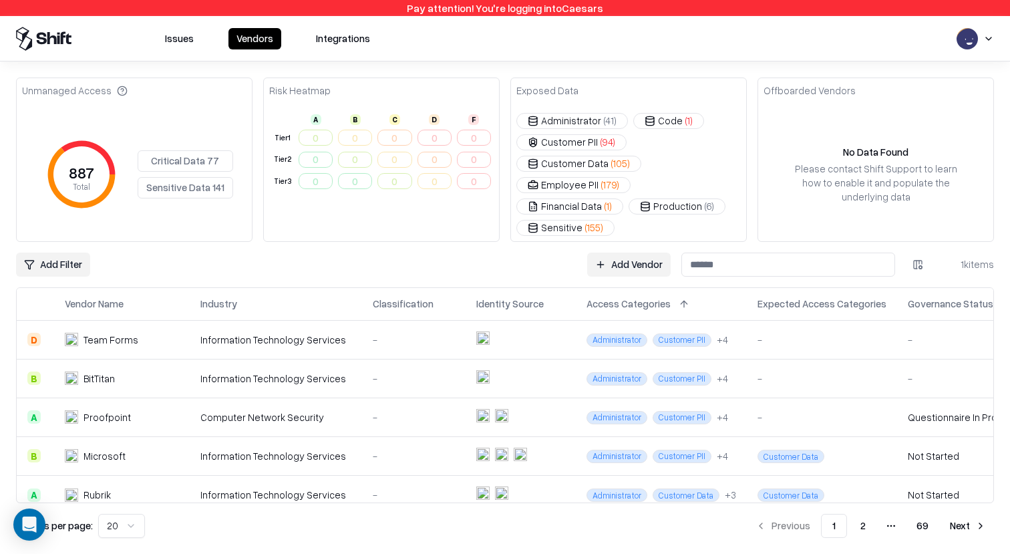
click at [594, 176] on div "Administrator ( 41 ) Code ( 1 ) Customer PII ( 94 ) Customer Data ( 105 ) Emplo…" at bounding box center [628, 174] width 224 height 123
click at [590, 184] on button "Employee PII ( 179 )" at bounding box center [573, 185] width 114 height 16
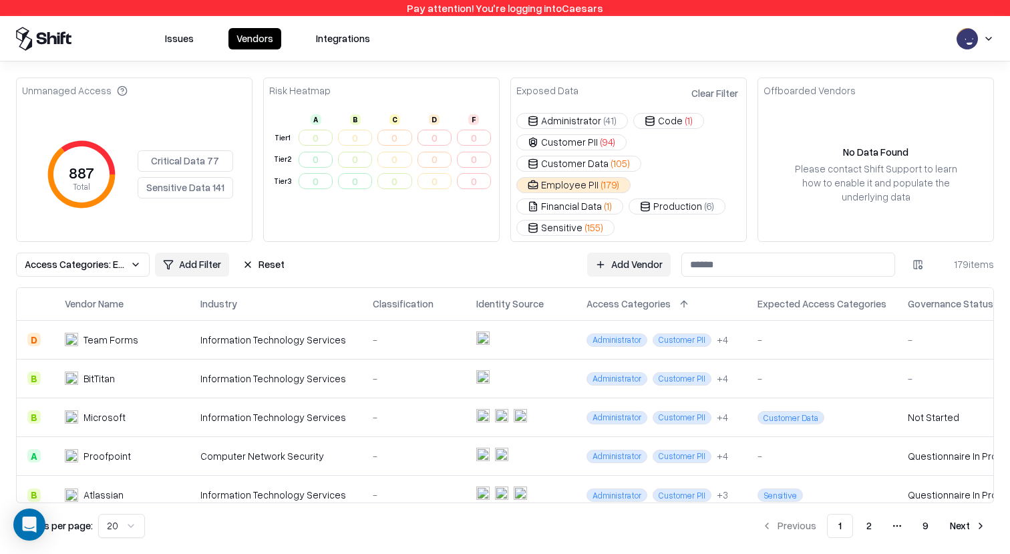
click at [574, 138] on button "Customer PII ( 94 )" at bounding box center [571, 142] width 110 height 16
click at [189, 150] on button "Critical Data 77" at bounding box center [185, 160] width 95 height 21
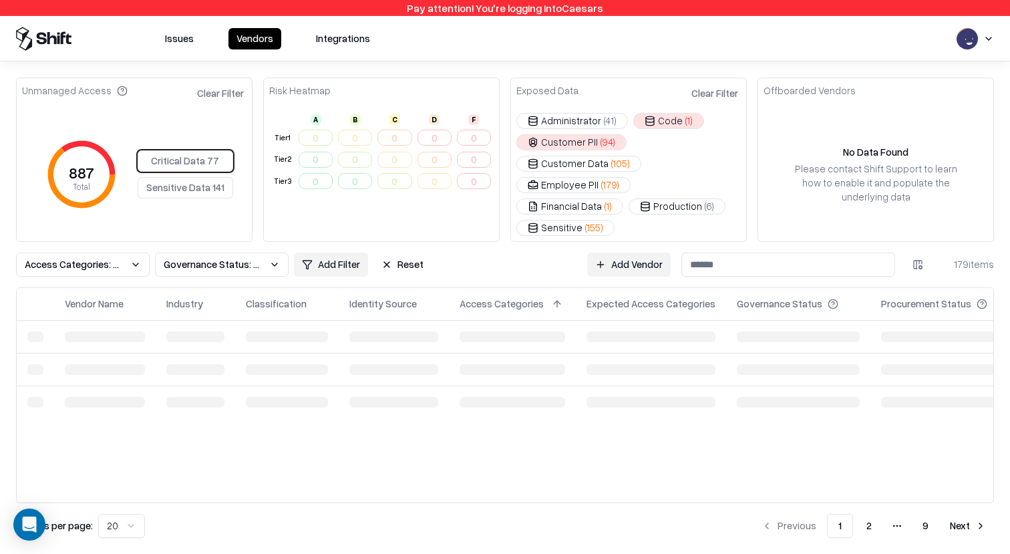
click at [189, 177] on button "Sensitive Data 141" at bounding box center [185, 187] width 95 height 21
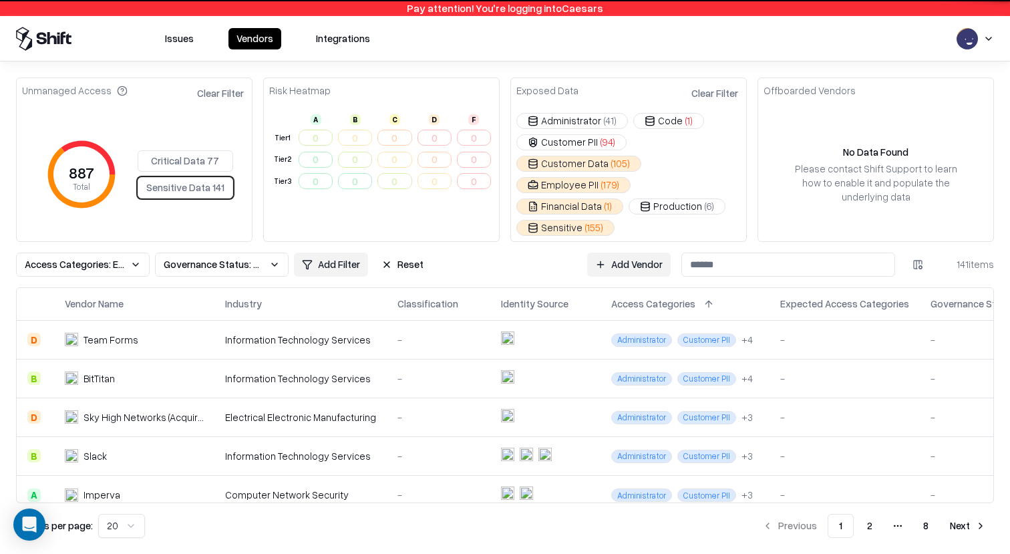
click at [192, 152] on button "Critical Data 77" at bounding box center [185, 160] width 95 height 21
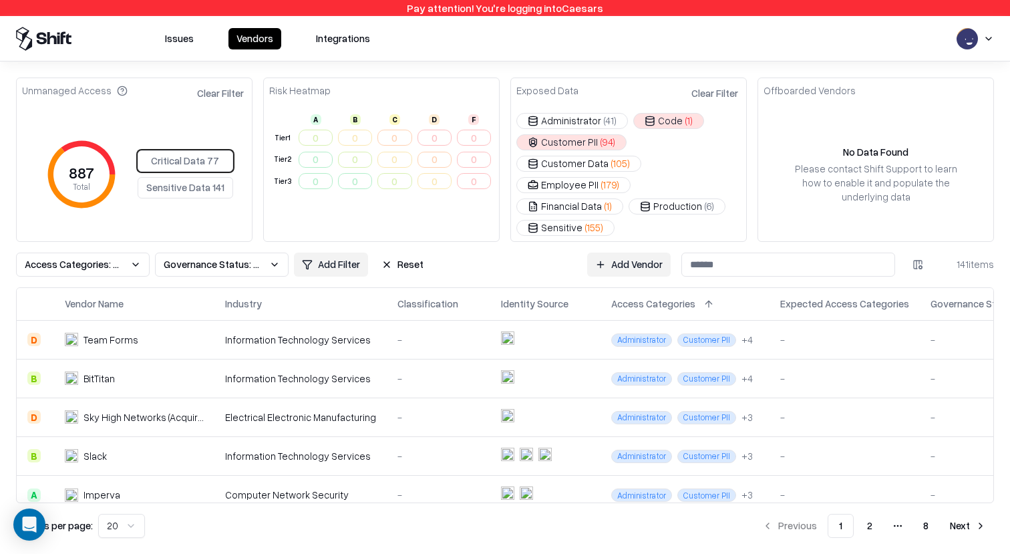
click at [197, 177] on button "Sensitive Data 141" at bounding box center [185, 187] width 95 height 21
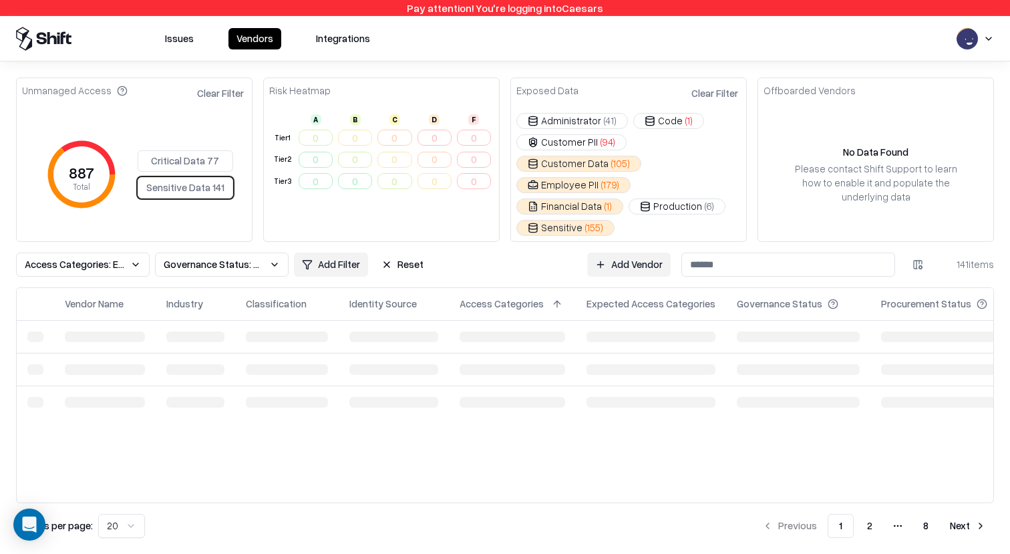
click at [199, 150] on button "Critical Data 77" at bounding box center [185, 160] width 95 height 21
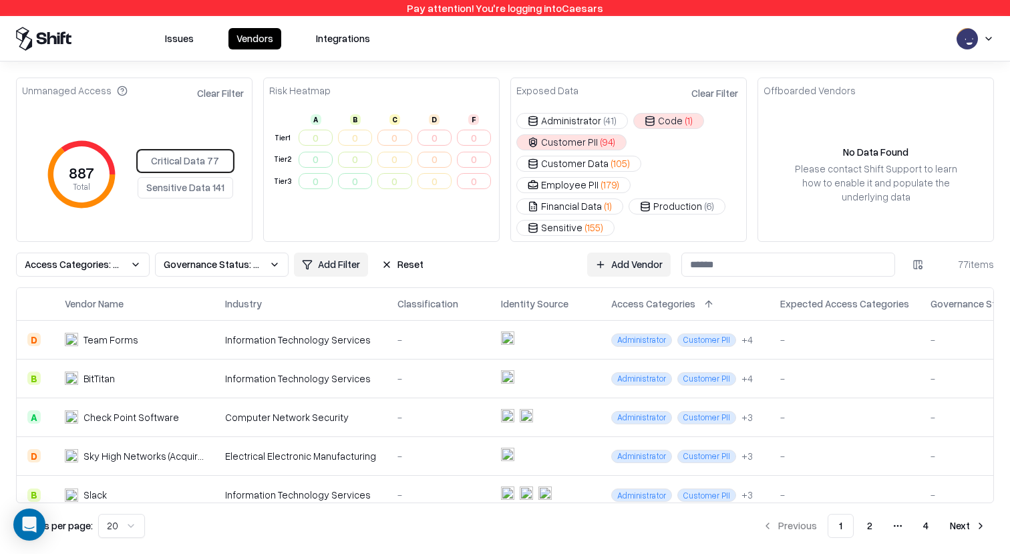
click at [199, 177] on button "Sensitive Data 141" at bounding box center [185, 187] width 95 height 21
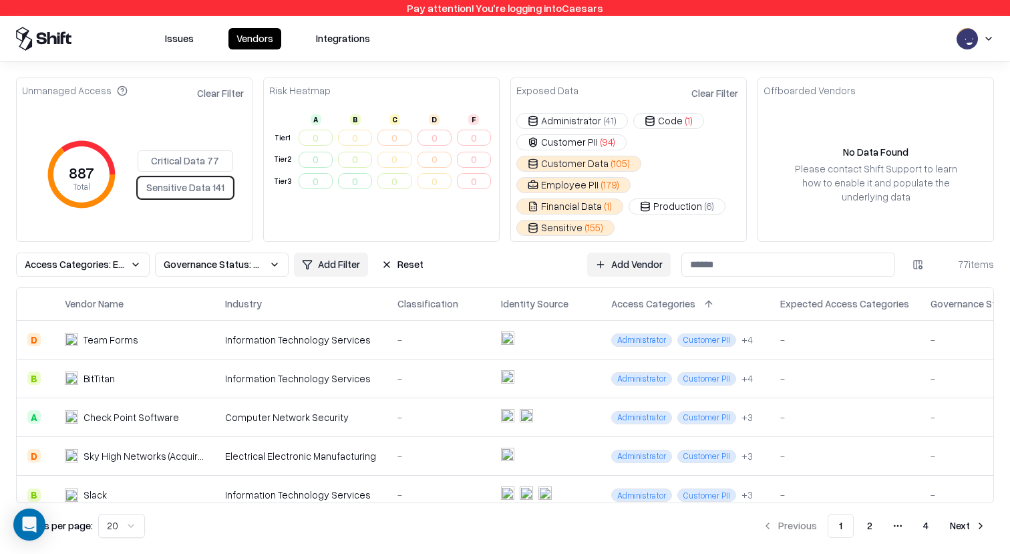
click at [199, 150] on button "Critical Data 77" at bounding box center [185, 160] width 95 height 21
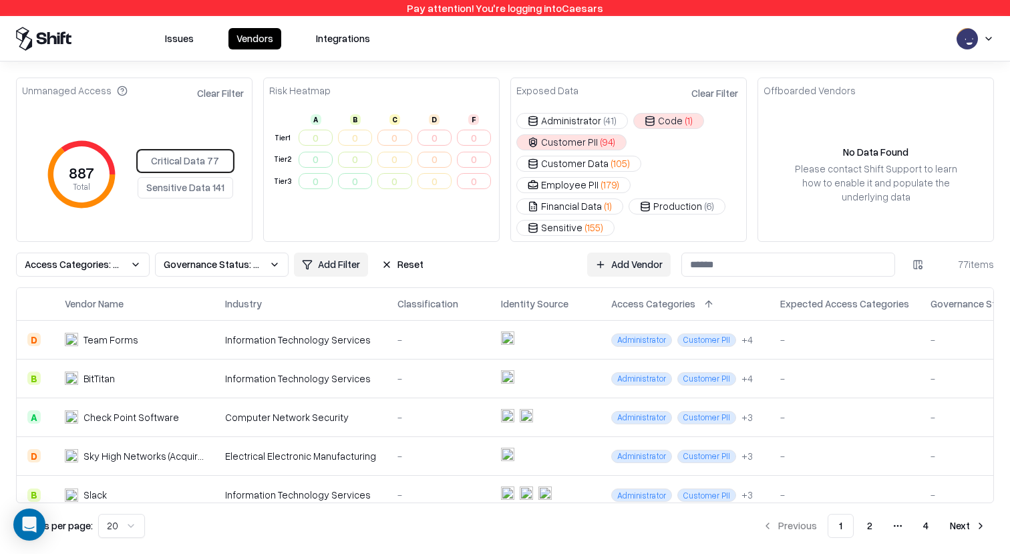
click at [199, 177] on button "Sensitive Data 141" at bounding box center [185, 187] width 95 height 21
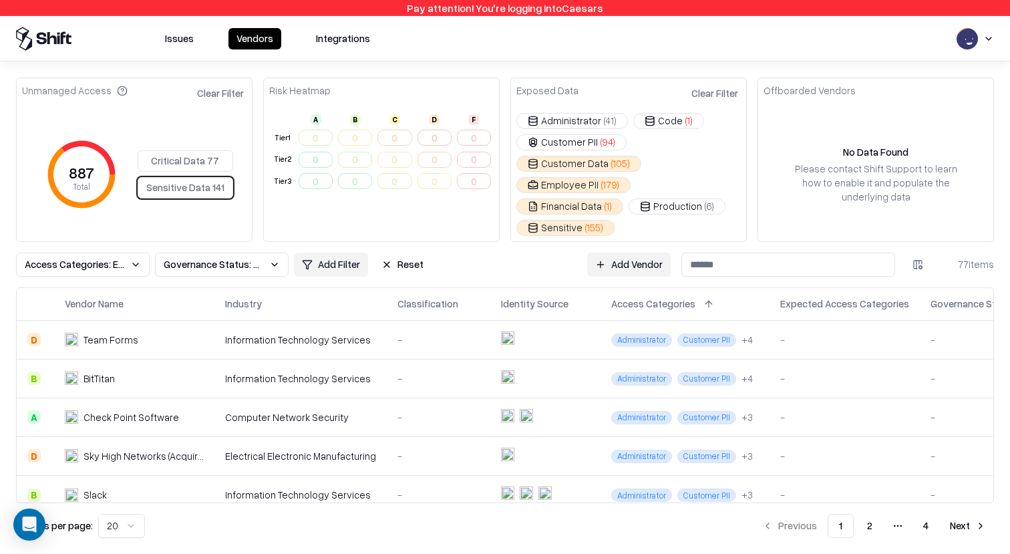
click at [199, 150] on button "Critical Data 77" at bounding box center [185, 160] width 95 height 21
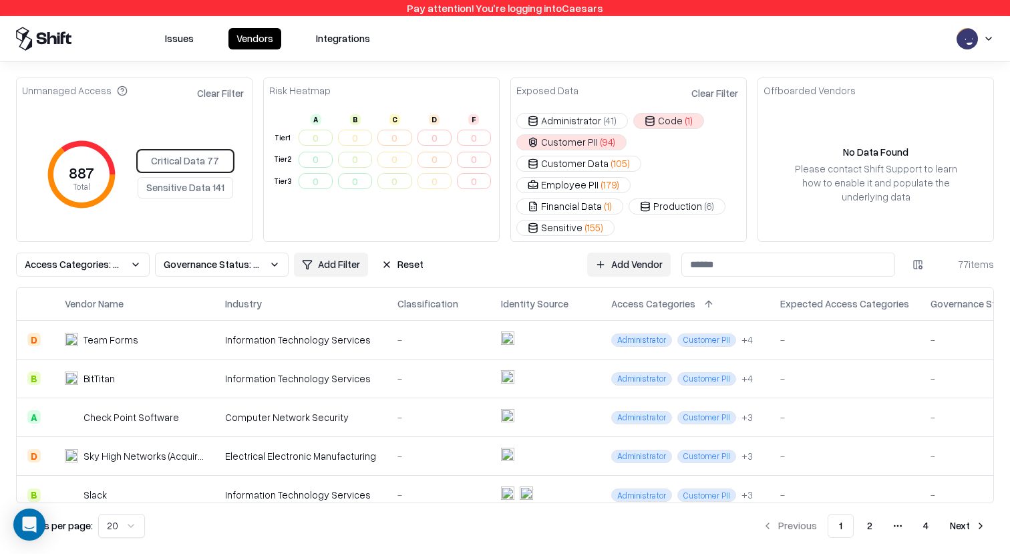
click at [109, 252] on button "Access Categories: Customer PII, isPhi, Code, isPci" at bounding box center [83, 264] width 134 height 24
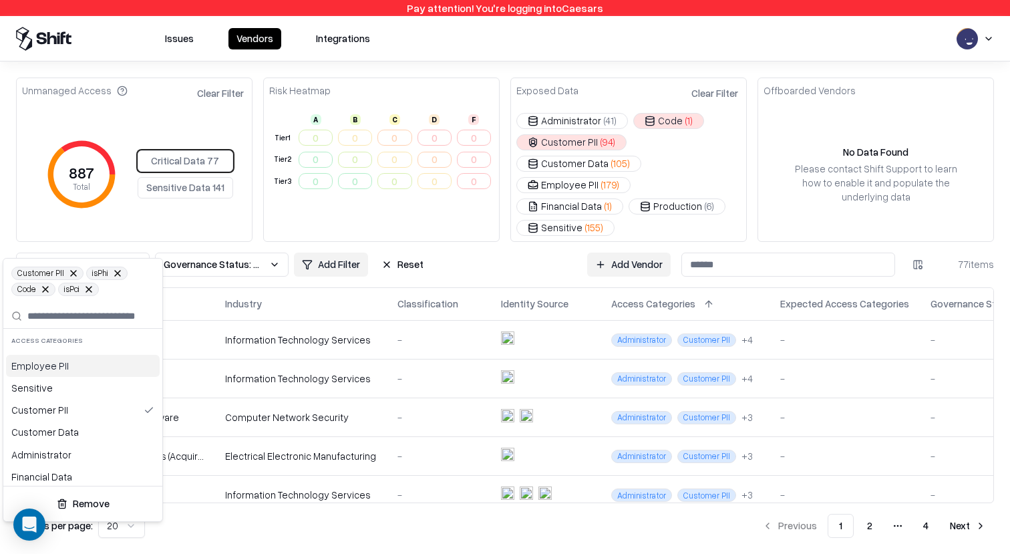
click at [91, 290] on button at bounding box center [89, 289] width 8 height 8
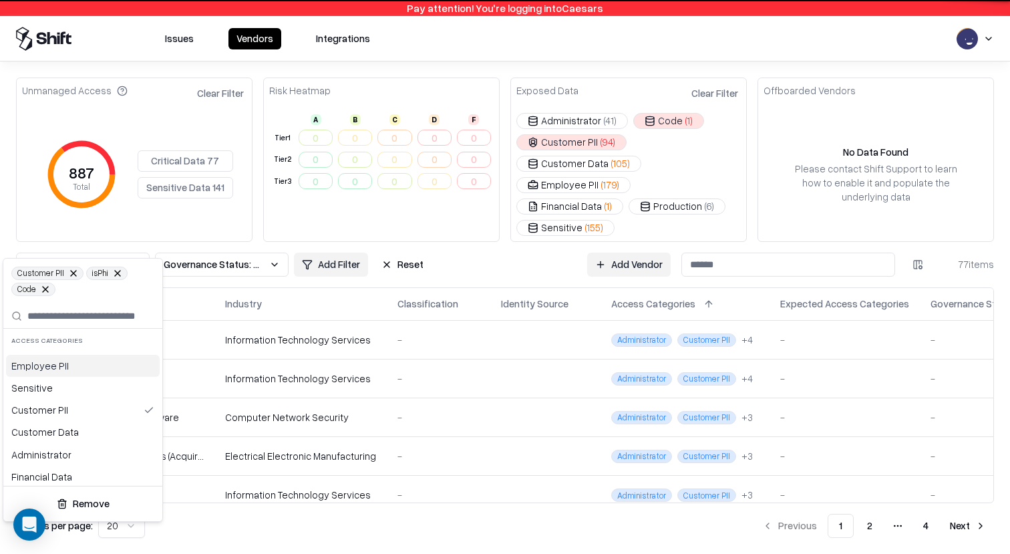
click at [48, 289] on button at bounding box center [45, 289] width 8 height 8
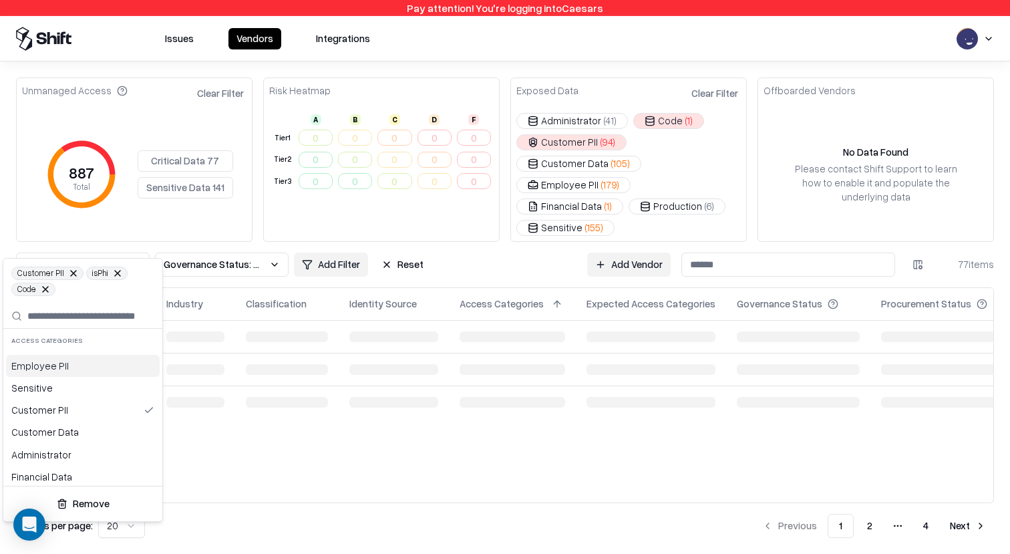
click at [73, 272] on button at bounding box center [73, 273] width 8 height 8
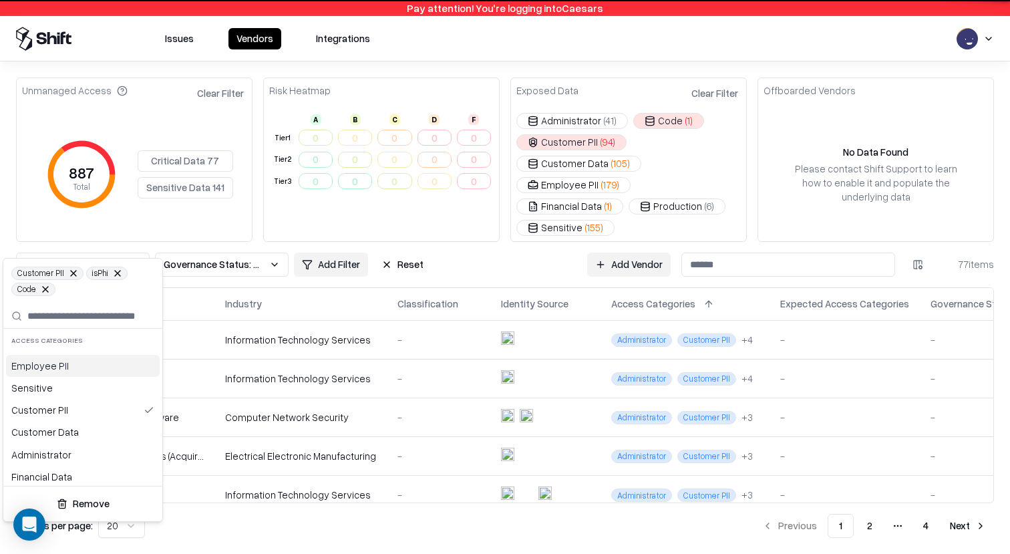
click at [47, 288] on button at bounding box center [45, 289] width 8 height 8
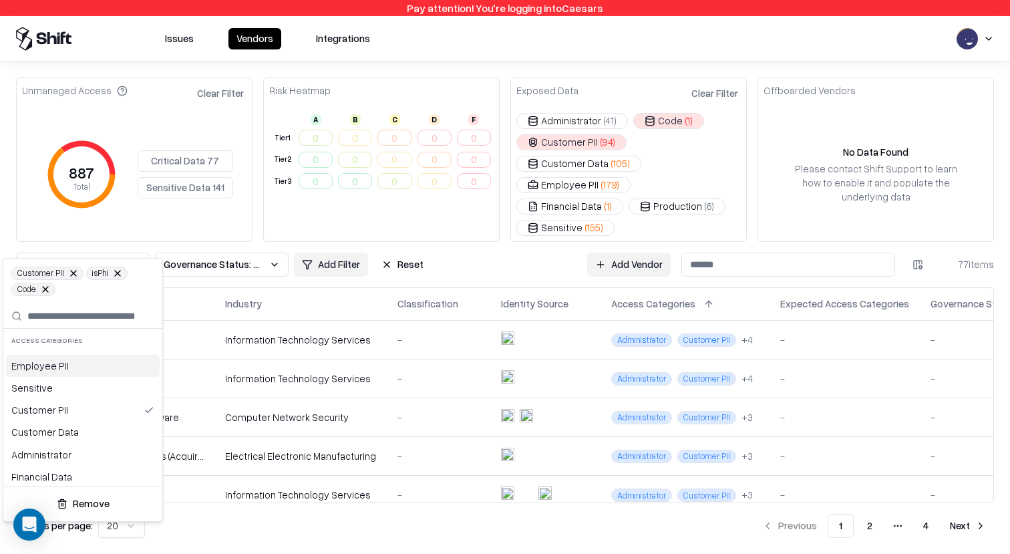
click at [47, 288] on button at bounding box center [45, 289] width 8 height 8
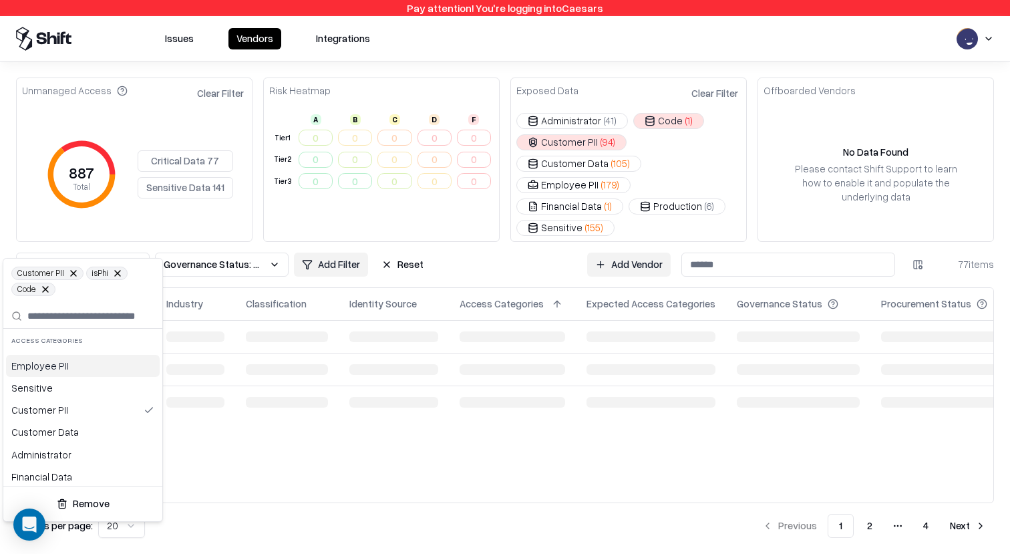
click at [99, 226] on html "Pay attention! You're logging into Caesars Issues Vendors Integrations Unmanage…" at bounding box center [505, 277] width 1010 height 554
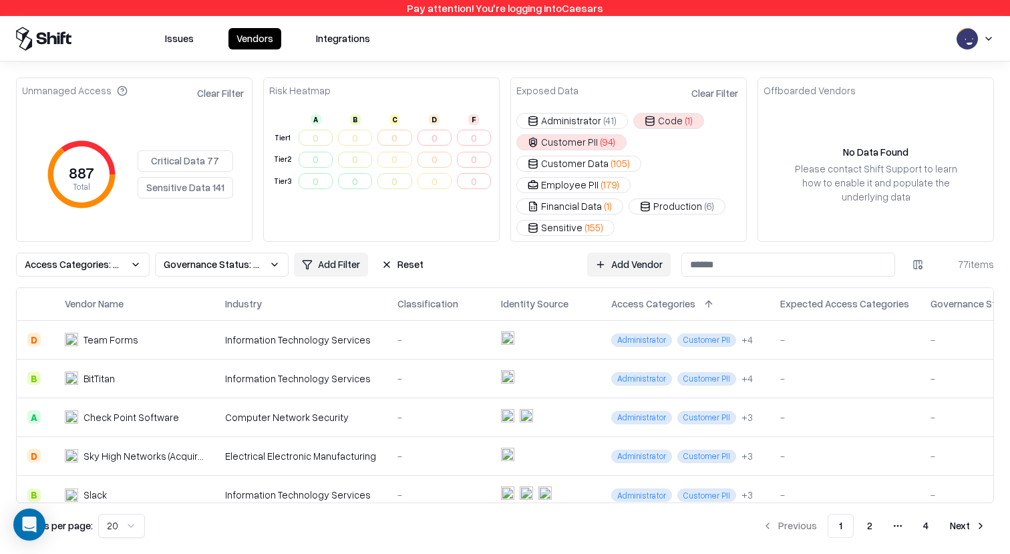
click at [91, 257] on span "Access Categories: Customer PII, isPhi, Code" at bounding box center [75, 264] width 100 height 14
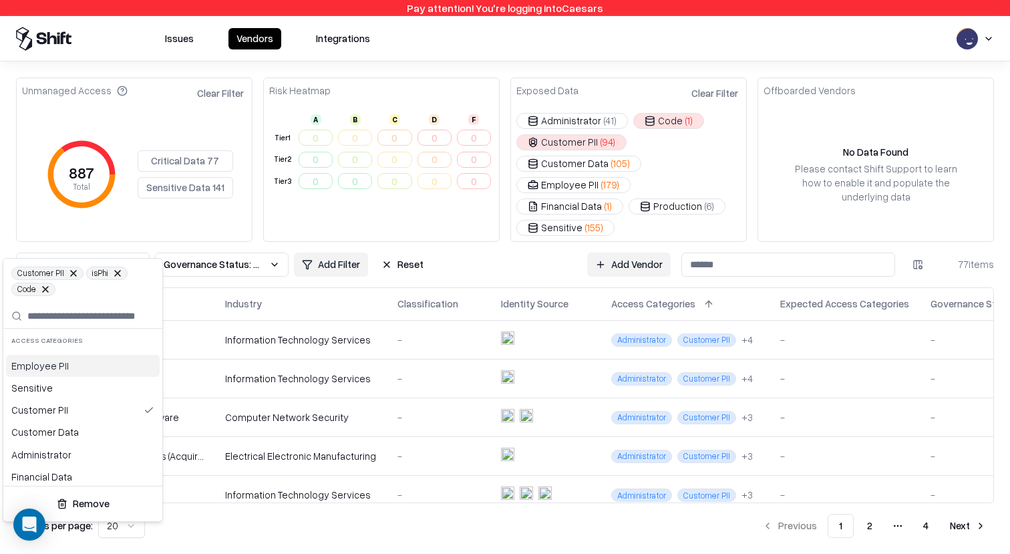
click at [48, 286] on button at bounding box center [45, 289] width 8 height 8
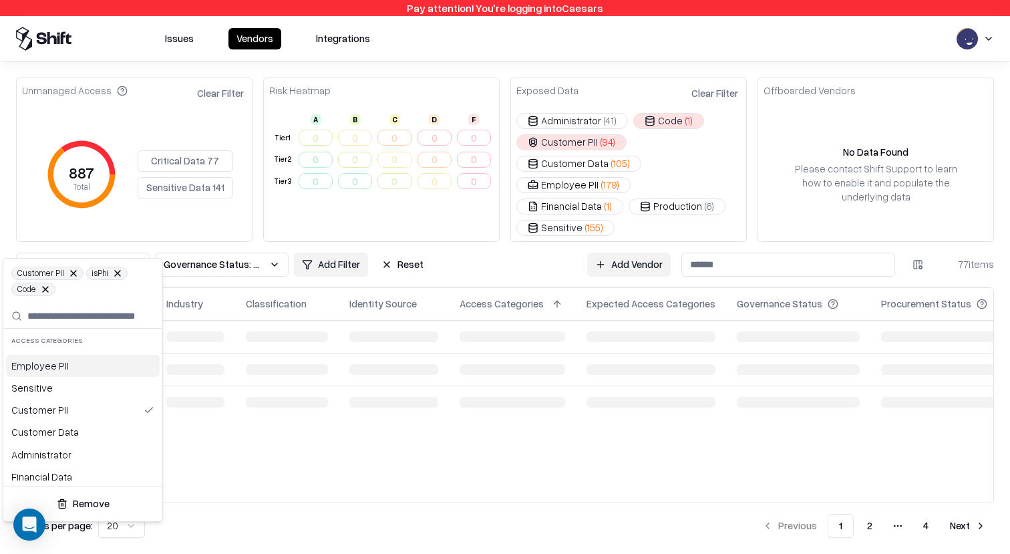
click at [87, 226] on html "Pay attention! You're logging into Caesars Issues Vendors Integrations Unmanage…" at bounding box center [505, 277] width 1010 height 554
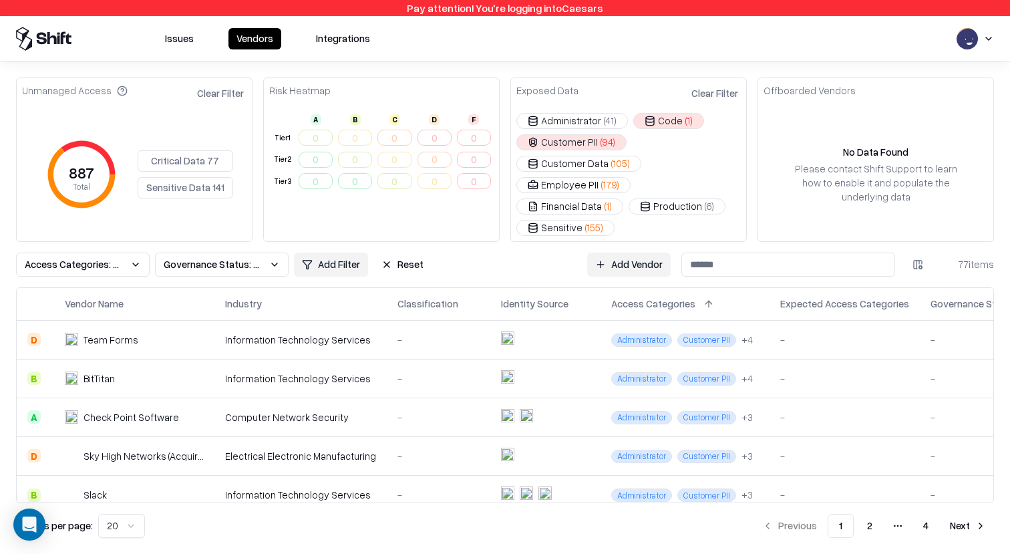
click at [123, 257] on span "Access Categories: Customer PII, isPhi, Code" at bounding box center [75, 264] width 100 height 14
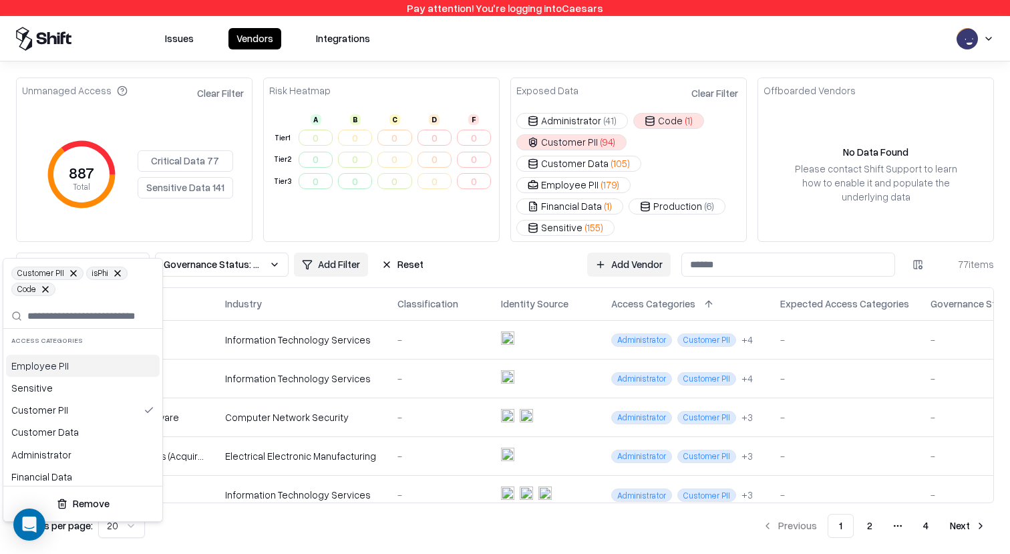
click at [47, 288] on button at bounding box center [45, 289] width 8 height 8
click at [71, 224] on html "Pay attention! You're logging into Caesars Issues Vendors Integrations Unmanage…" at bounding box center [505, 277] width 1010 height 554
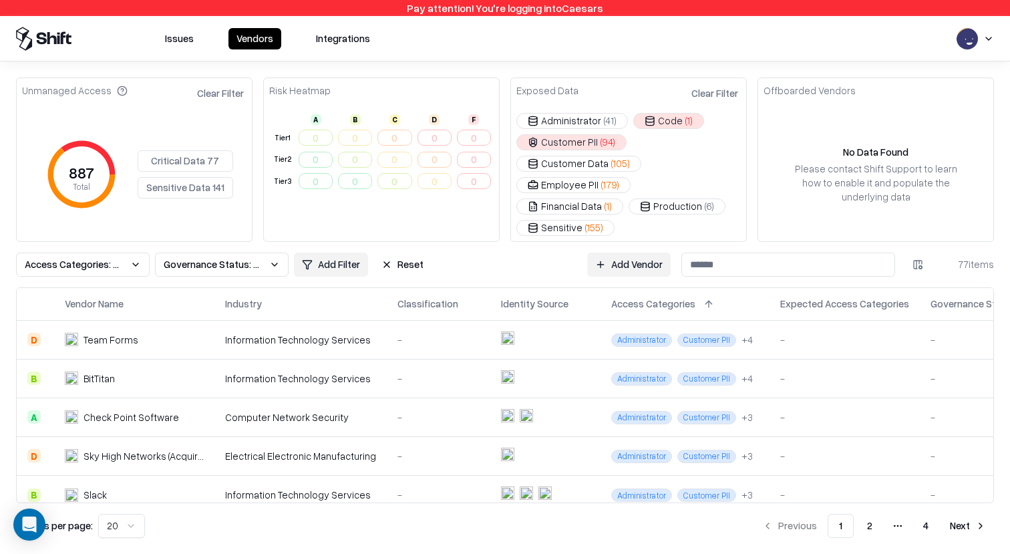
click at [402, 252] on button "Reset" at bounding box center [402, 264] width 58 height 24
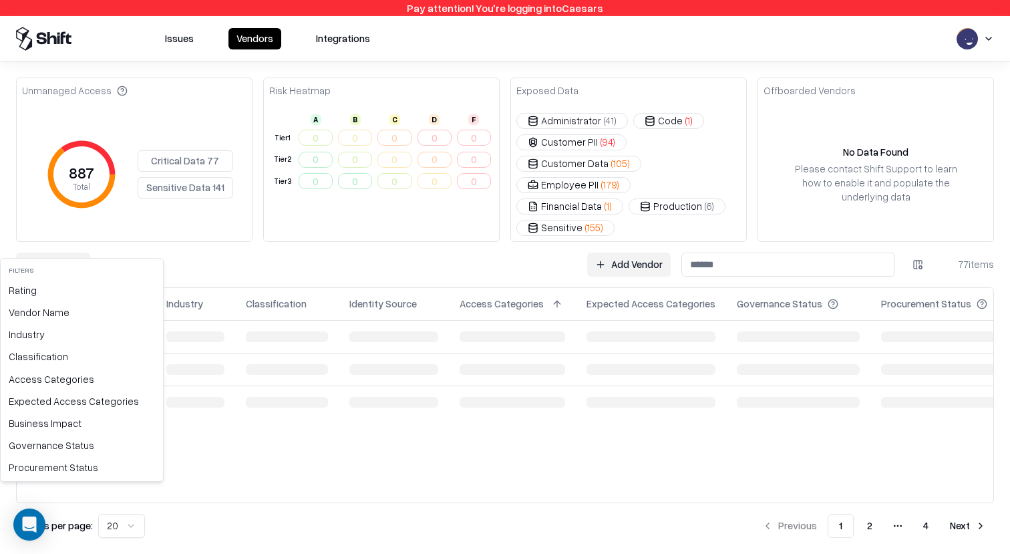
click at [69, 243] on html "Pay attention! You're logging into Caesars Issues Vendors Integrations Unmanage…" at bounding box center [505, 277] width 1010 height 554
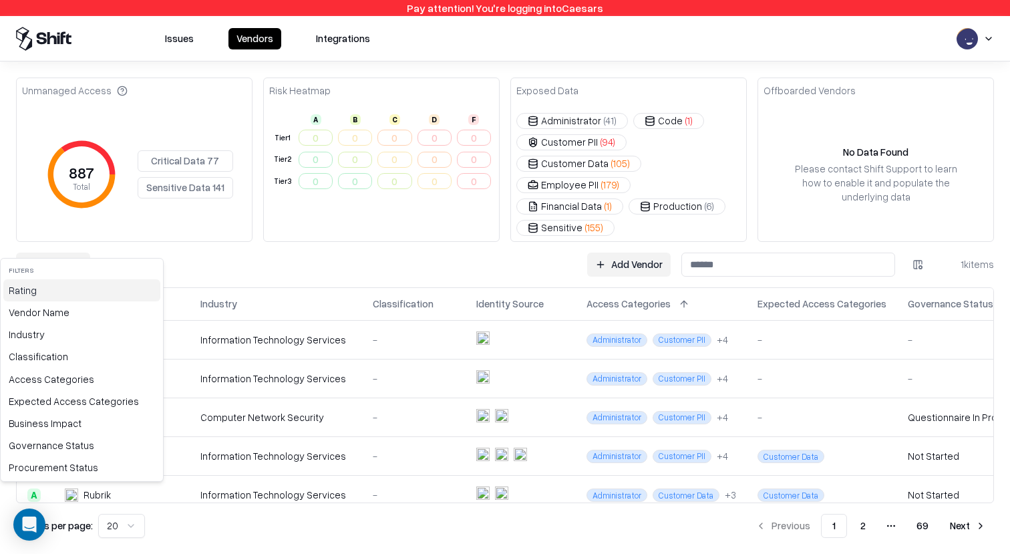
click at [71, 290] on div "Rating" at bounding box center [81, 290] width 157 height 22
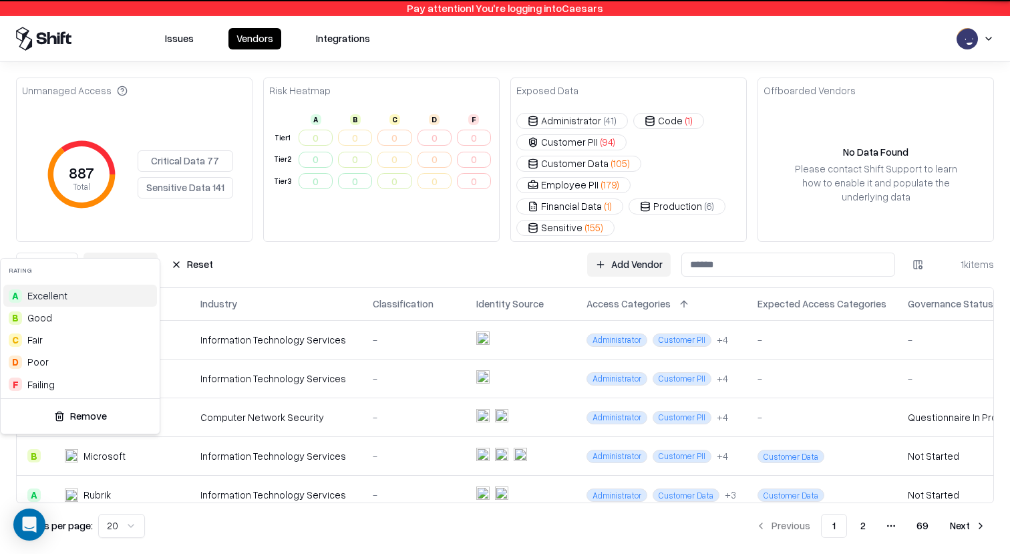
click at [64, 294] on span "Excellent" at bounding box center [47, 295] width 40 height 14
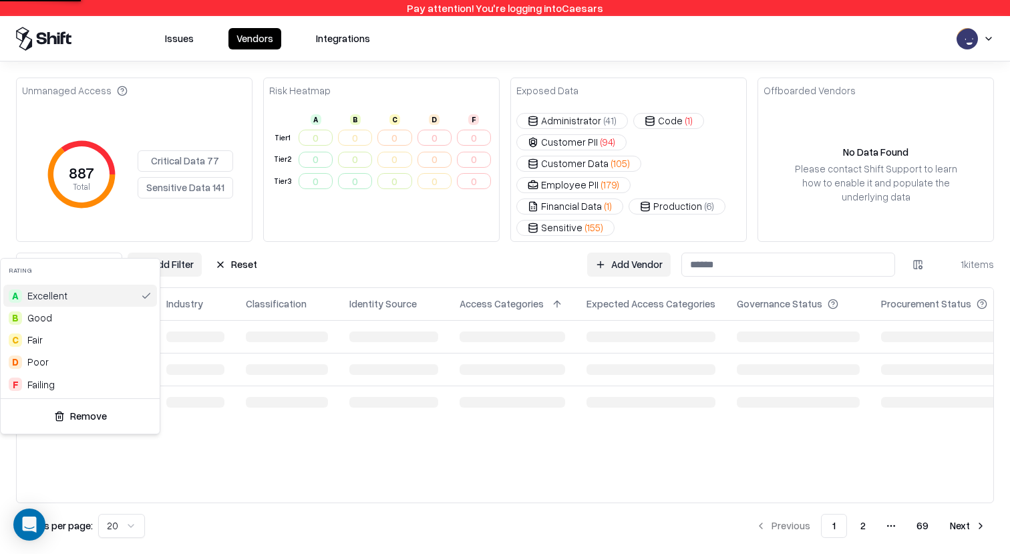
click at [283, 255] on html "Pay attention! You're logging into Caesars Issues Vendors Integrations Unmanage…" at bounding box center [505, 277] width 1010 height 554
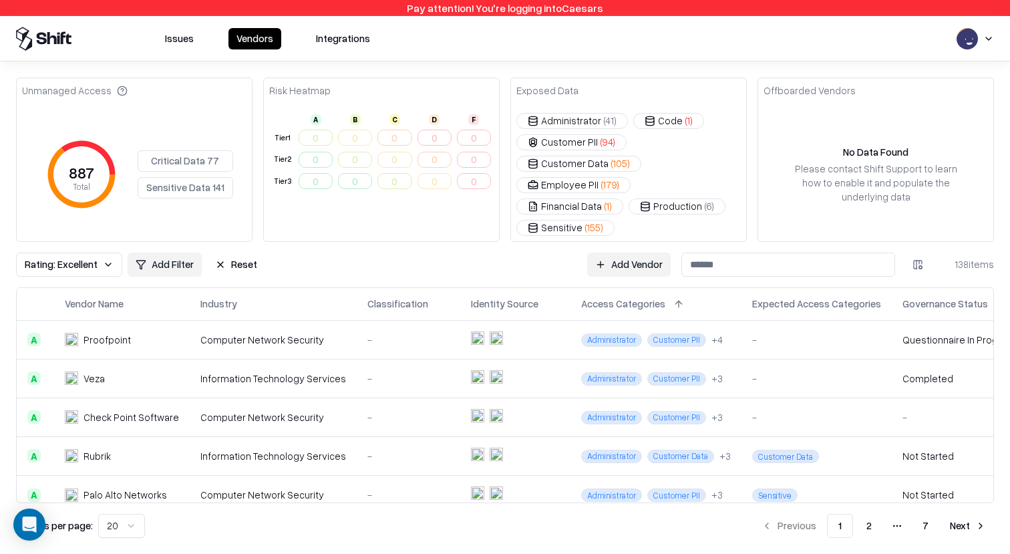
click at [84, 257] on span "Rating: Excellent" at bounding box center [61, 264] width 73 height 14
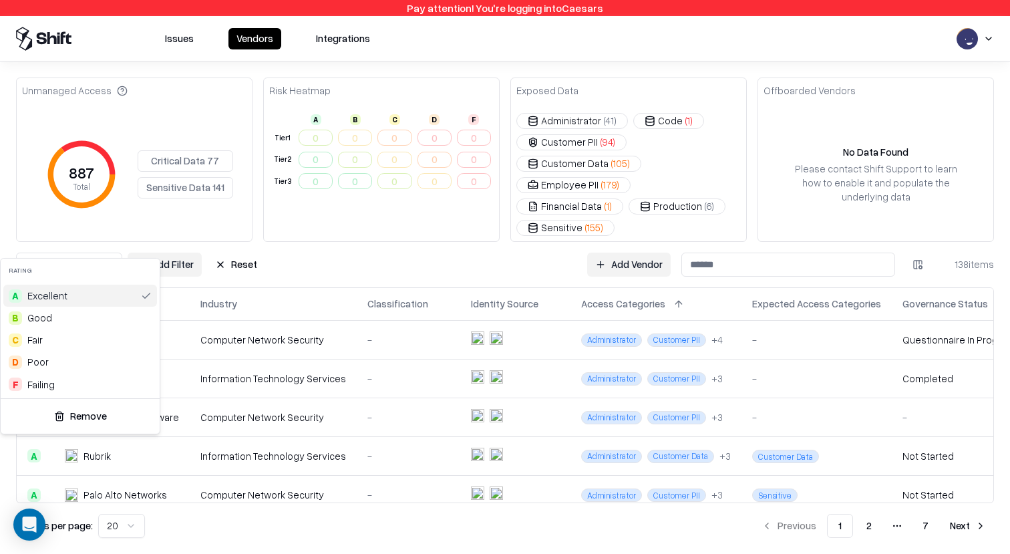
click at [98, 289] on div "A Excellent" at bounding box center [80, 295] width 154 height 22
click at [124, 293] on div "A Excellent" at bounding box center [80, 295] width 154 height 22
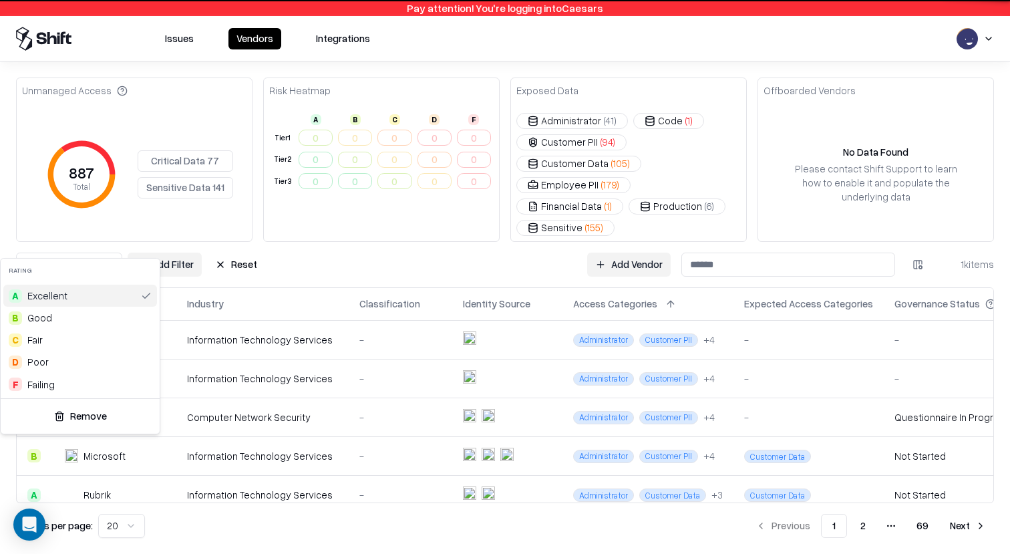
click at [109, 293] on div "A Excellent" at bounding box center [80, 295] width 154 height 22
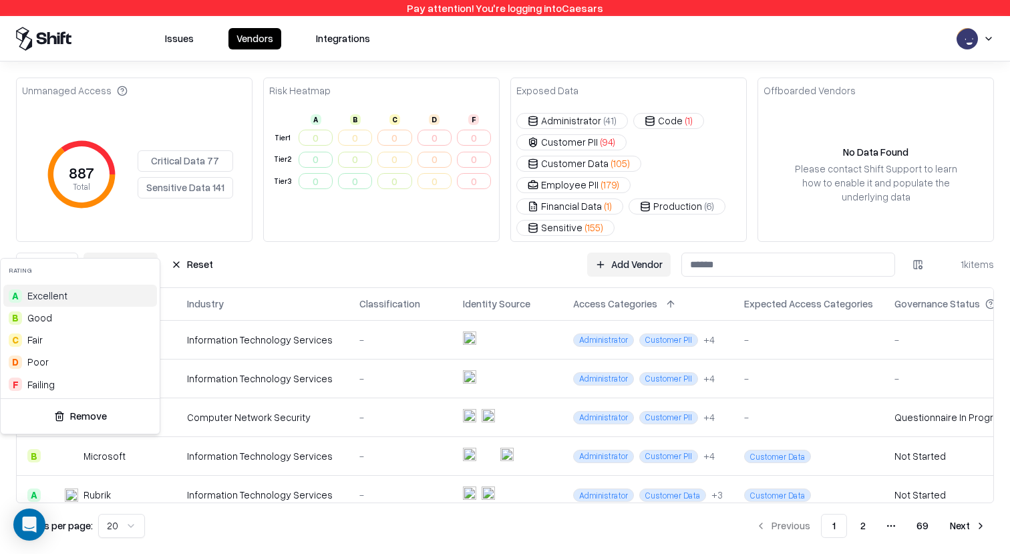
click at [122, 294] on div "A Excellent" at bounding box center [80, 295] width 154 height 22
click at [133, 294] on div "A Excellent" at bounding box center [80, 295] width 154 height 22
click at [86, 426] on button "Remove" at bounding box center [80, 416] width 148 height 24
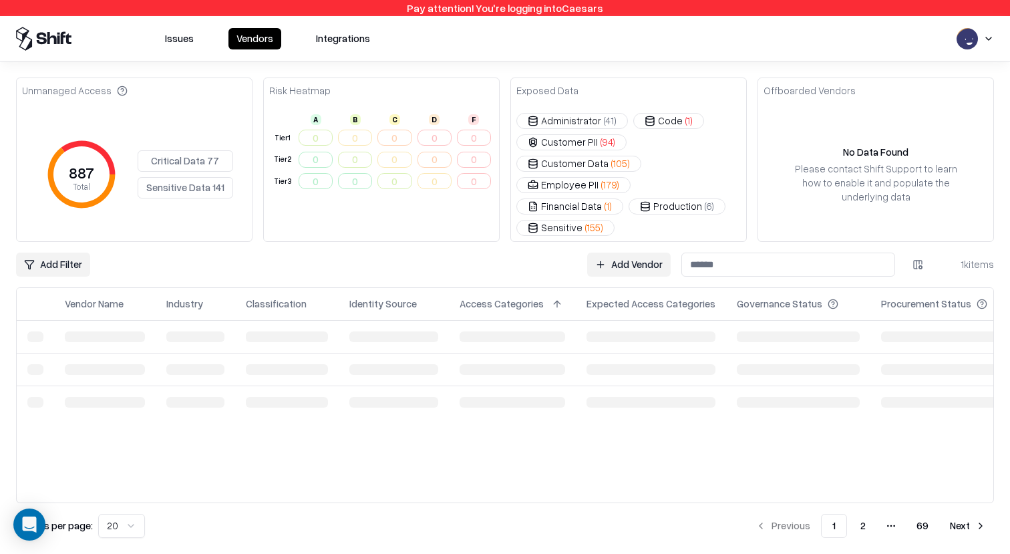
click at [68, 248] on html "Pay attention! You're logging into Caesars Issues Vendors Integrations Unmanage…" at bounding box center [505, 277] width 1010 height 554
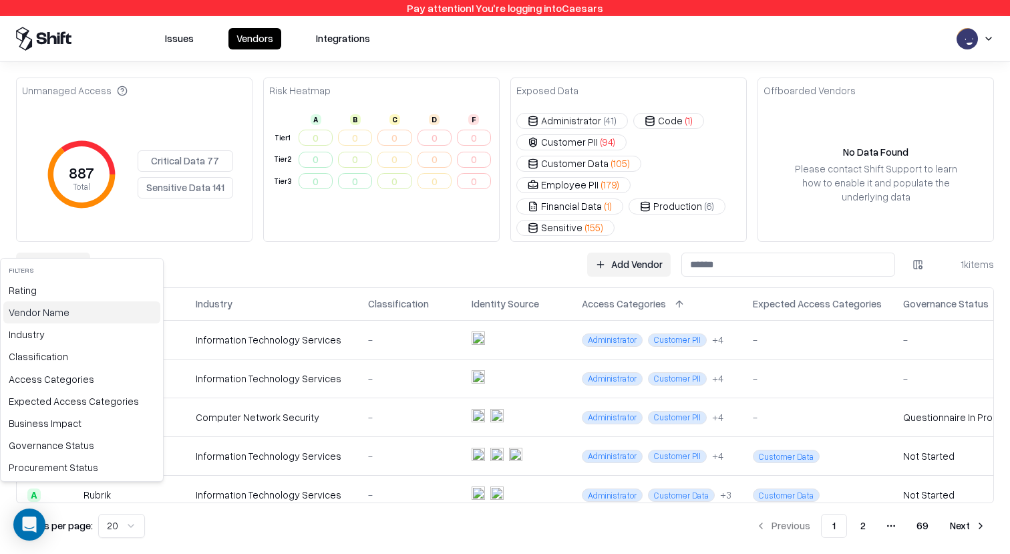
click at [69, 318] on div "Vendor Name" at bounding box center [81, 312] width 157 height 22
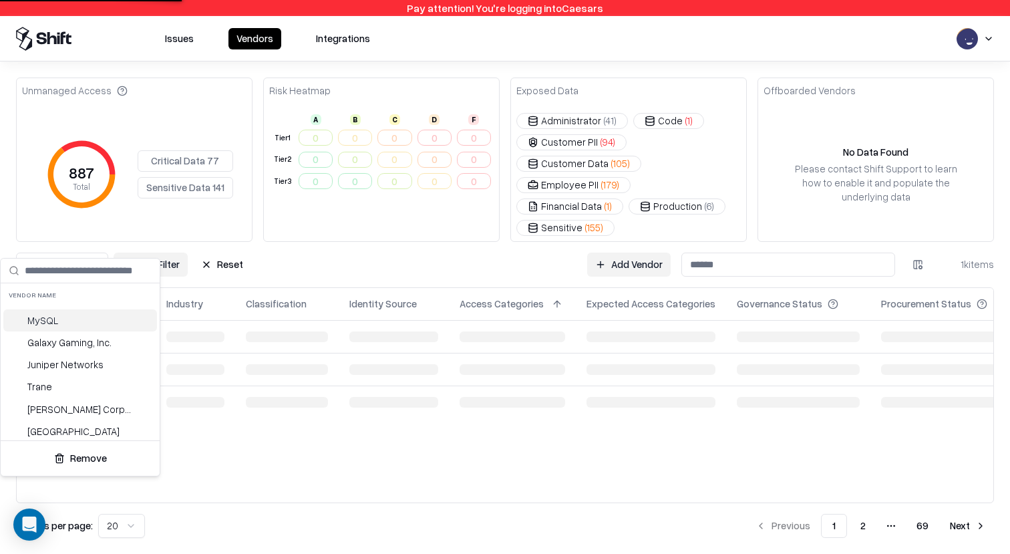
click at [68, 324] on div "MySQL" at bounding box center [80, 320] width 154 height 22
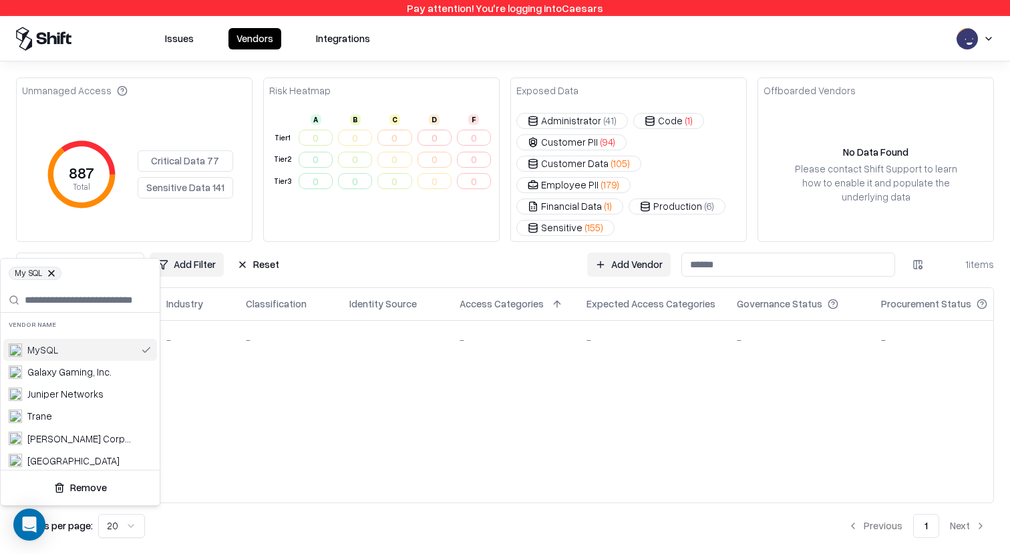
click at [51, 273] on button at bounding box center [51, 273] width 8 height 8
click at [47, 271] on button at bounding box center [51, 273] width 8 height 8
click at [269, 222] on html "Pay attention! You're logging into Caesars Issues Vendors Integrations Unmanage…" at bounding box center [505, 277] width 1010 height 554
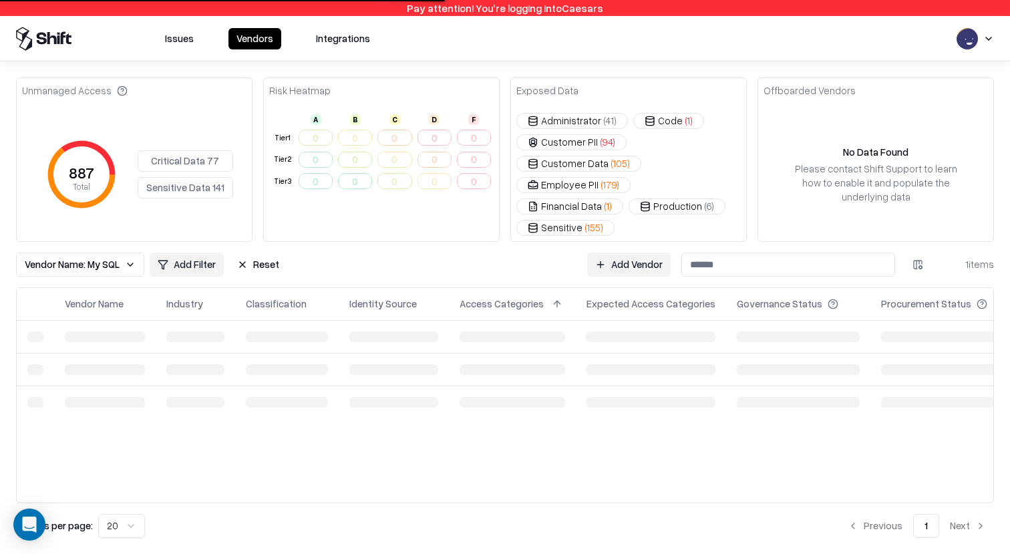
click at [297, 252] on div "Vendor Name: My SQL Add Filter Reset Add Vendor 1 items" at bounding box center [504, 264] width 977 height 24
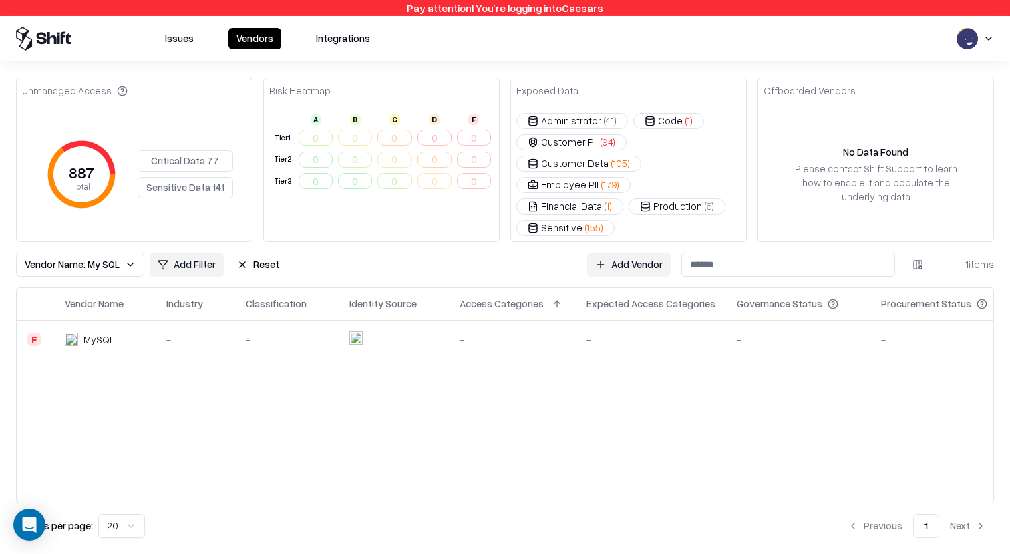
click at [260, 252] on button "Reset" at bounding box center [258, 264] width 58 height 24
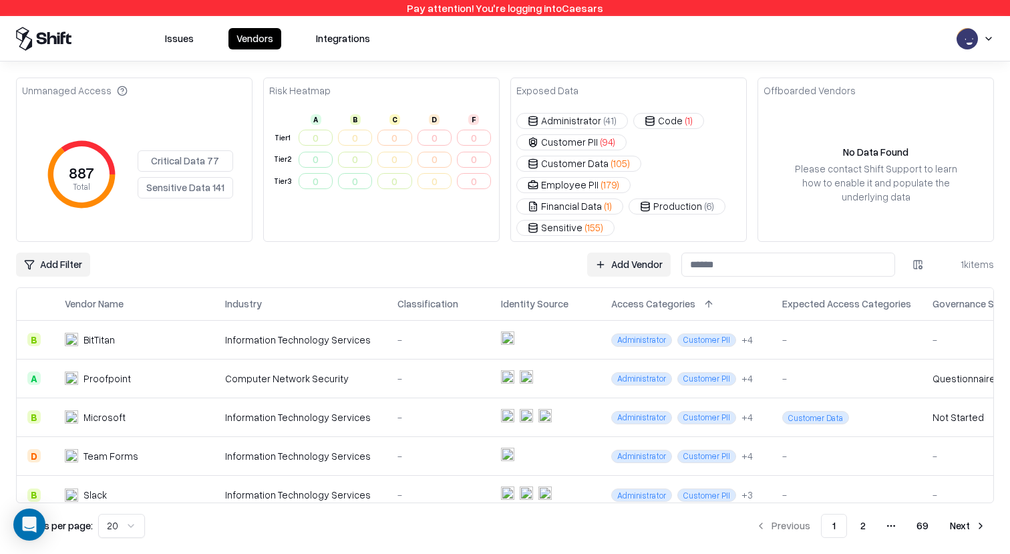
click at [207, 150] on button "Critical Data 77" at bounding box center [185, 160] width 95 height 21
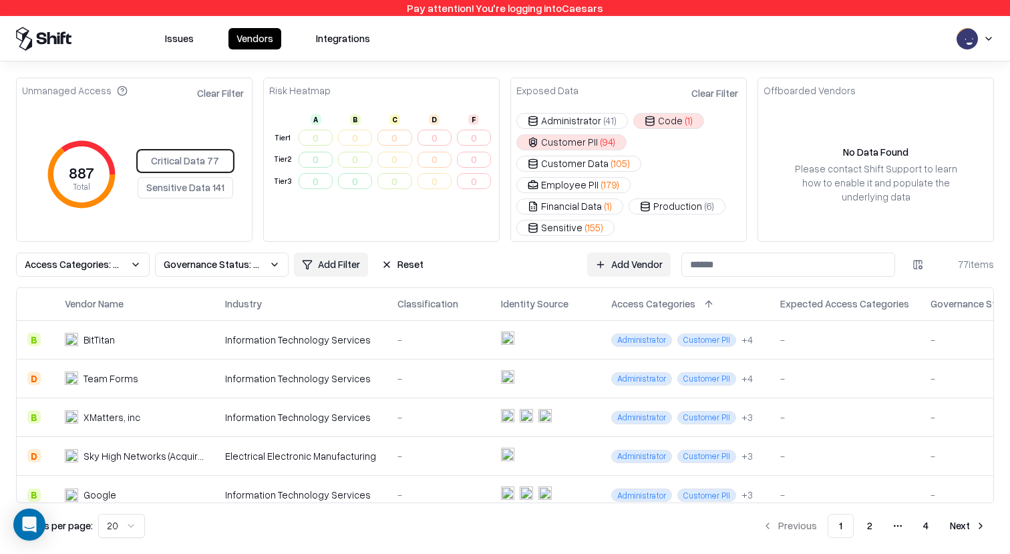
click at [106, 264] on div "Unmanaged Access Clear Filter 887 Total Critical Data 77 Sensitive Data 141 Ris…" at bounding box center [504, 307] width 977 height 460
click at [106, 252] on button "Access Categories: Customer PII, isPhi, Code, isPci" at bounding box center [83, 264] width 134 height 24
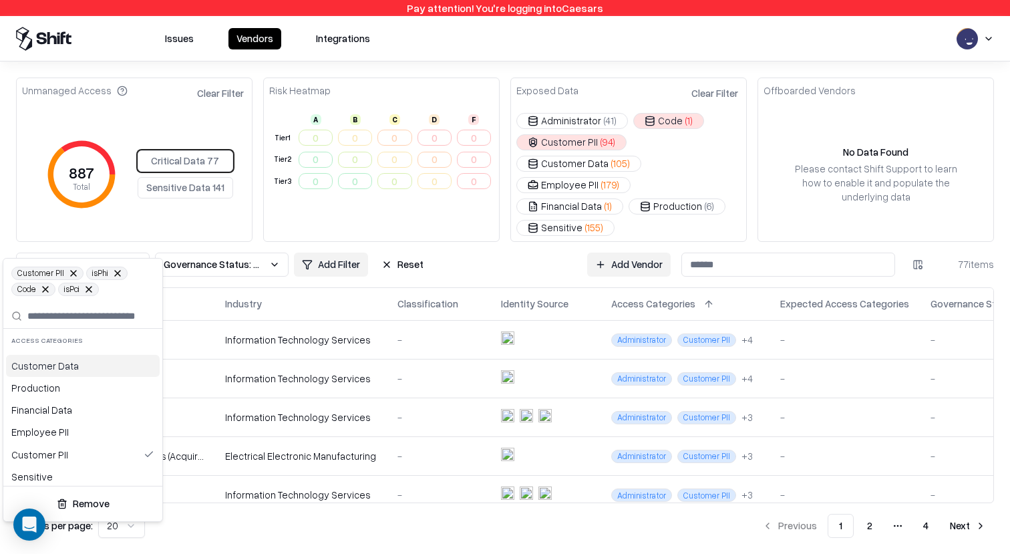
click at [182, 101] on html "Pay attention! You're logging into Caesars Issues Vendors Integrations Unmanage…" at bounding box center [505, 277] width 1010 height 554
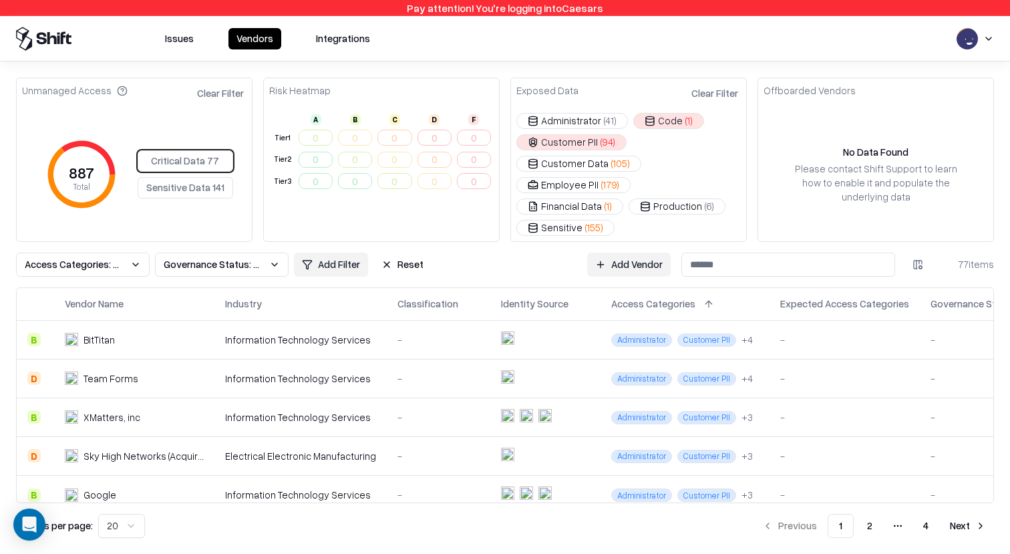
click at [255, 30] on button "Vendors" at bounding box center [254, 38] width 53 height 21
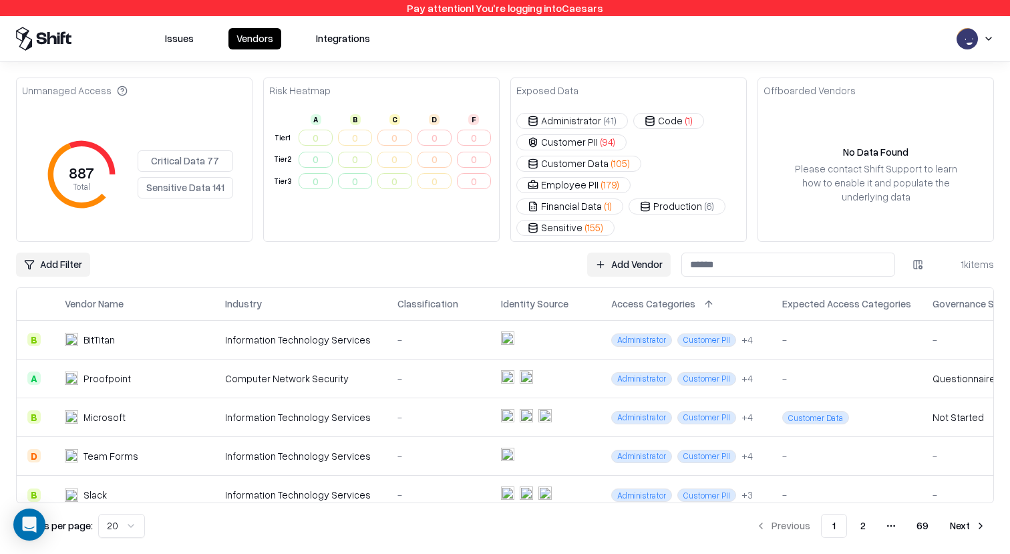
click at [163, 150] on button "Critical Data 77" at bounding box center [185, 160] width 95 height 21
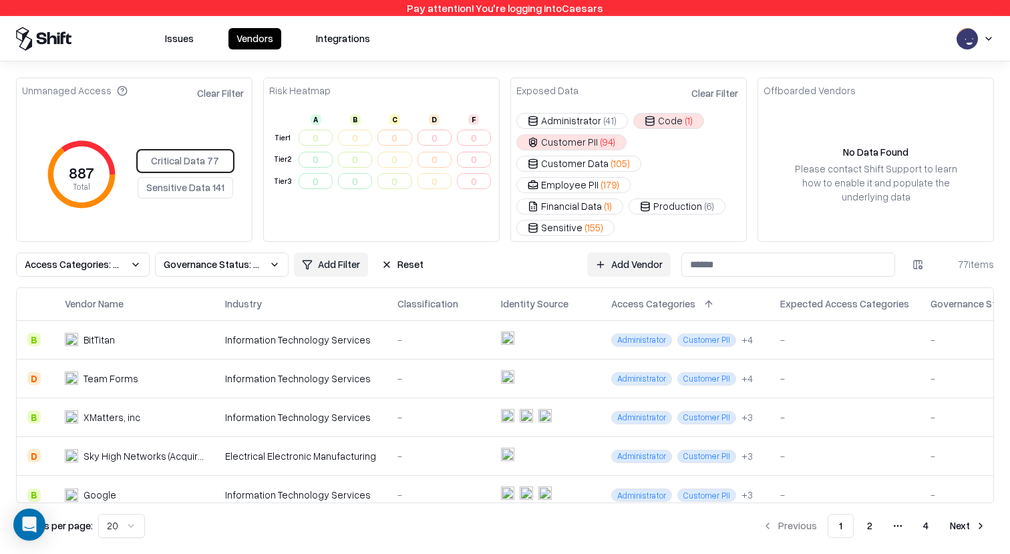
click at [101, 257] on span "Access Categories: Customer PII, isPhi, Code, isPci" at bounding box center [75, 264] width 100 height 14
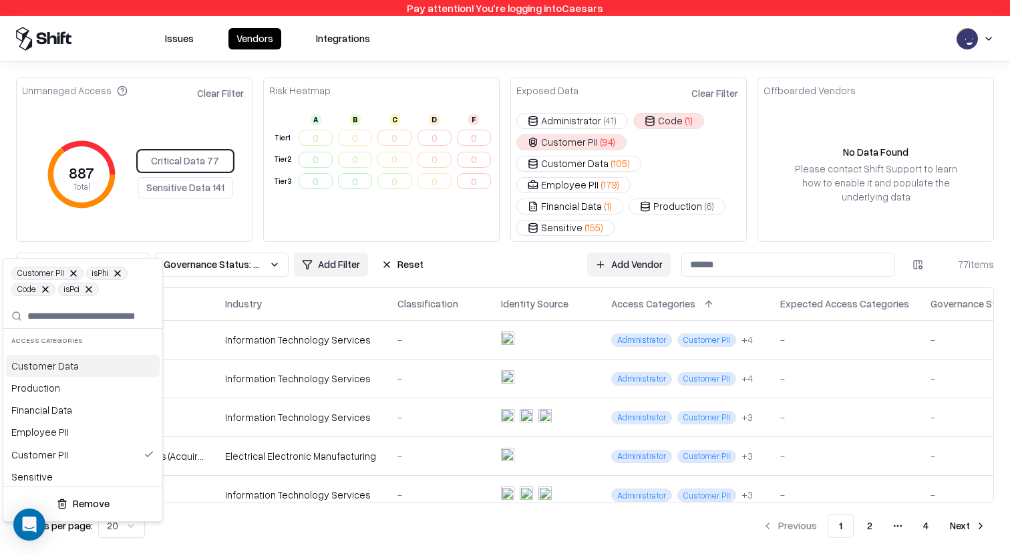
click at [399, 240] on html "Pay attention! You're logging into Caesars Issues Vendors Integrations Unmanage…" at bounding box center [505, 277] width 1010 height 554
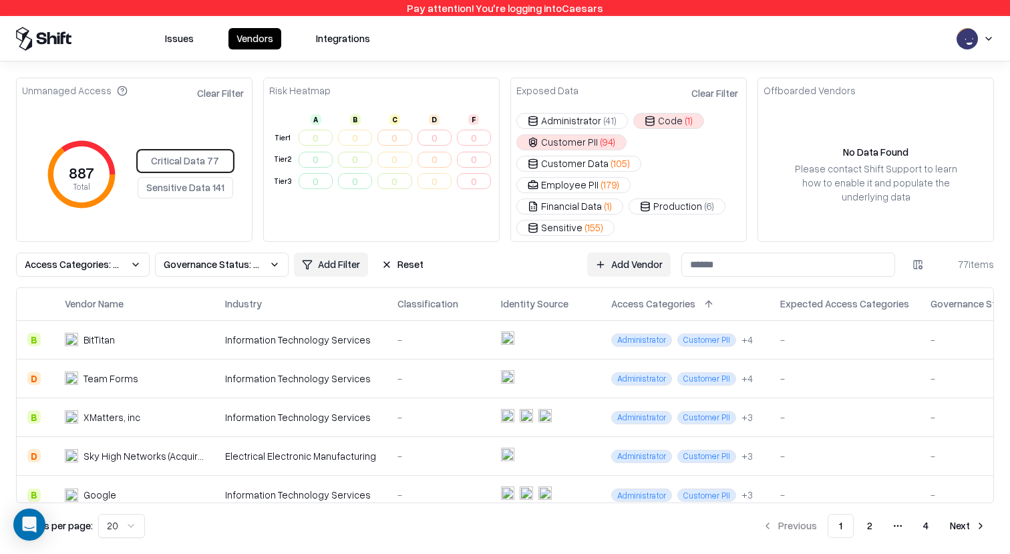
click at [405, 252] on button "Reset" at bounding box center [402, 264] width 58 height 24
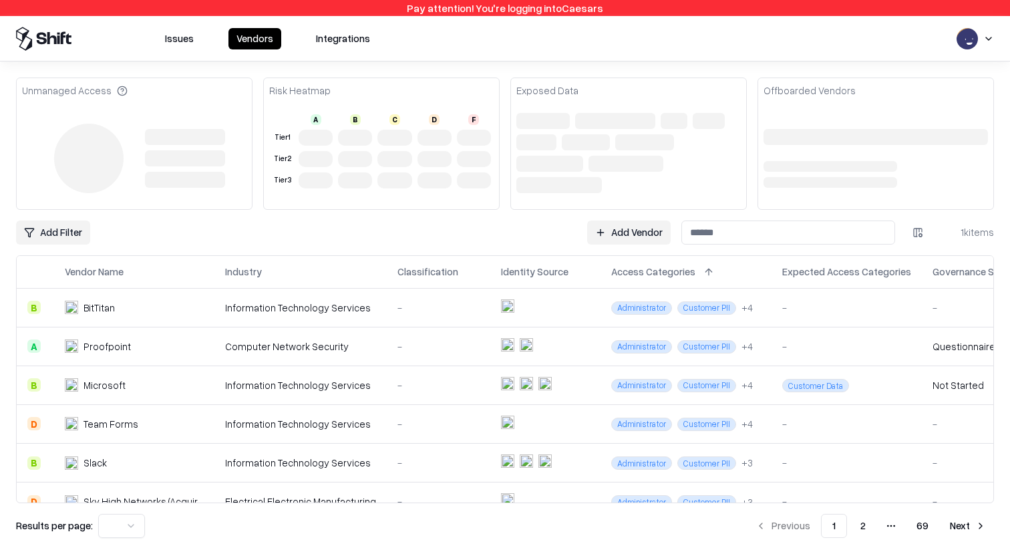
click at [204, 146] on div at bounding box center [185, 158] width 80 height 59
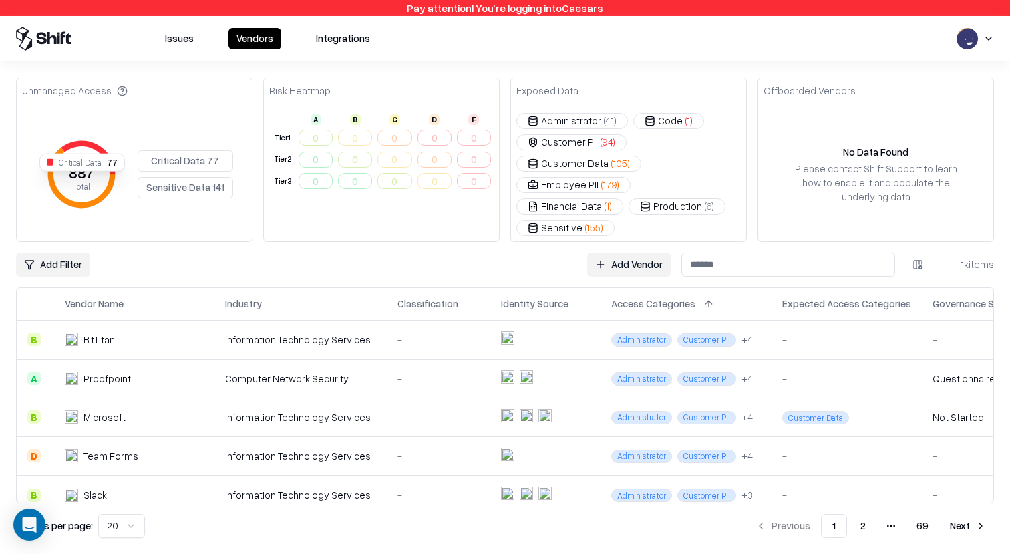
click at [180, 152] on button "Critical Data 77" at bounding box center [185, 160] width 95 height 21
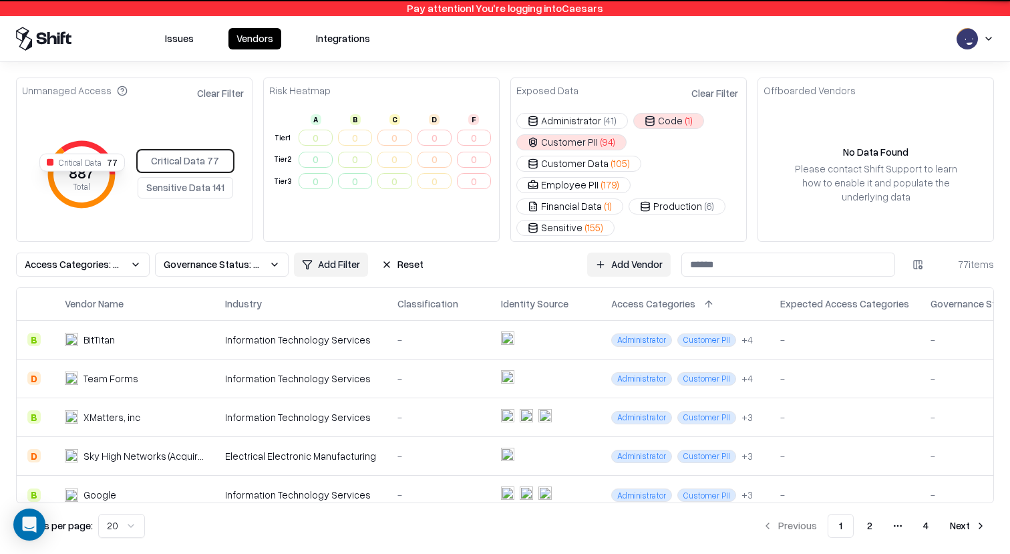
click at [81, 257] on span "Access Categories: Customer PII, Code" at bounding box center [75, 264] width 100 height 14
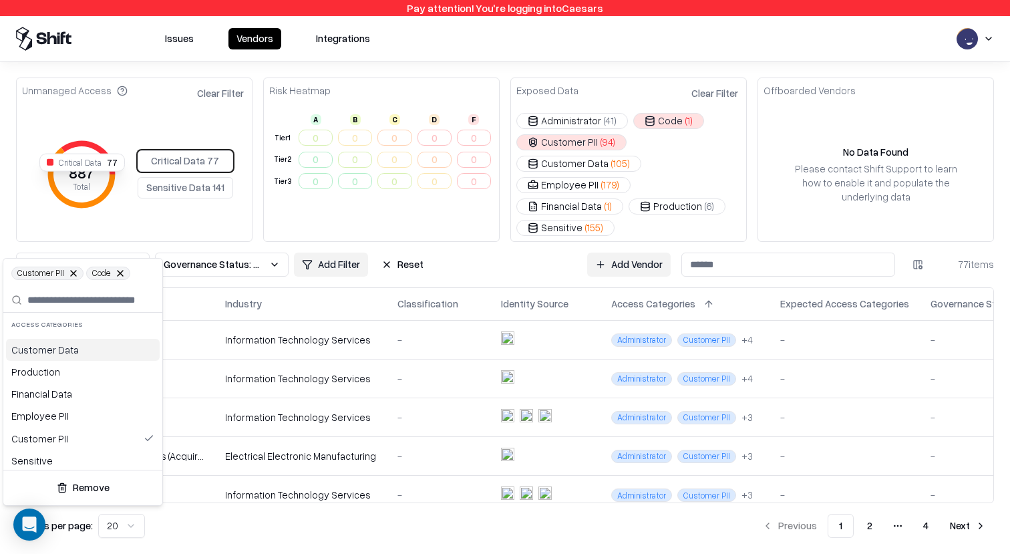
click at [59, 223] on html "Pay attention! You're logging into Caesars Issues Vendors Integrations Unmanage…" at bounding box center [505, 277] width 1010 height 554
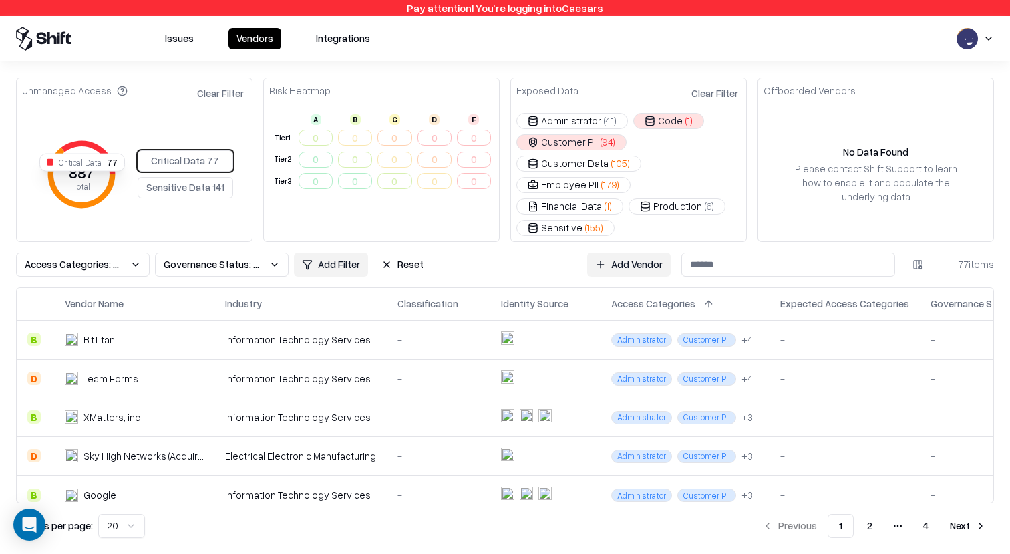
click at [50, 98] on div "Unmanaged Access Clear Filter" at bounding box center [134, 91] width 235 height 27
click at [193, 177] on button "Sensitive Data 141" at bounding box center [185, 187] width 95 height 21
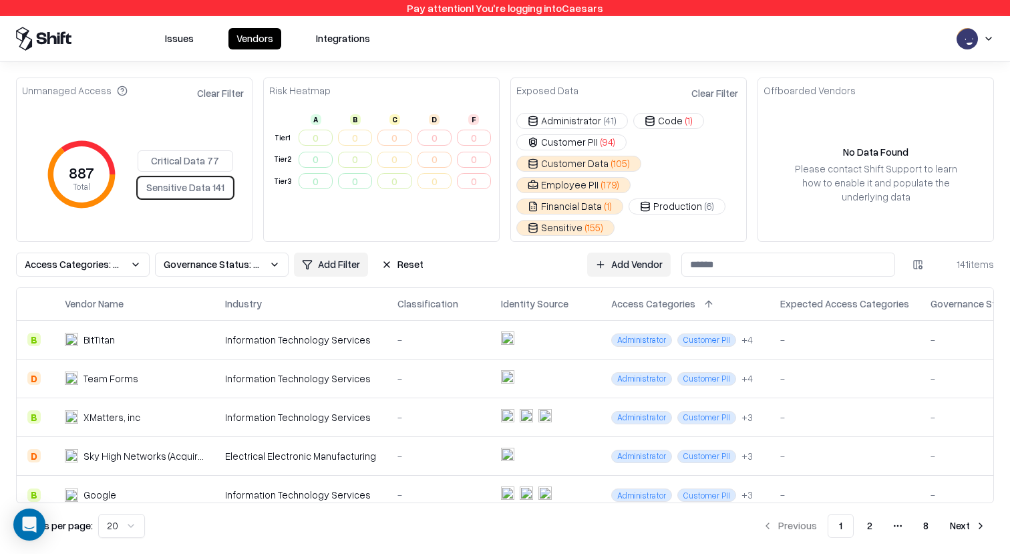
click at [570, 95] on button "Clear Filter" at bounding box center [714, 92] width 52 height 19
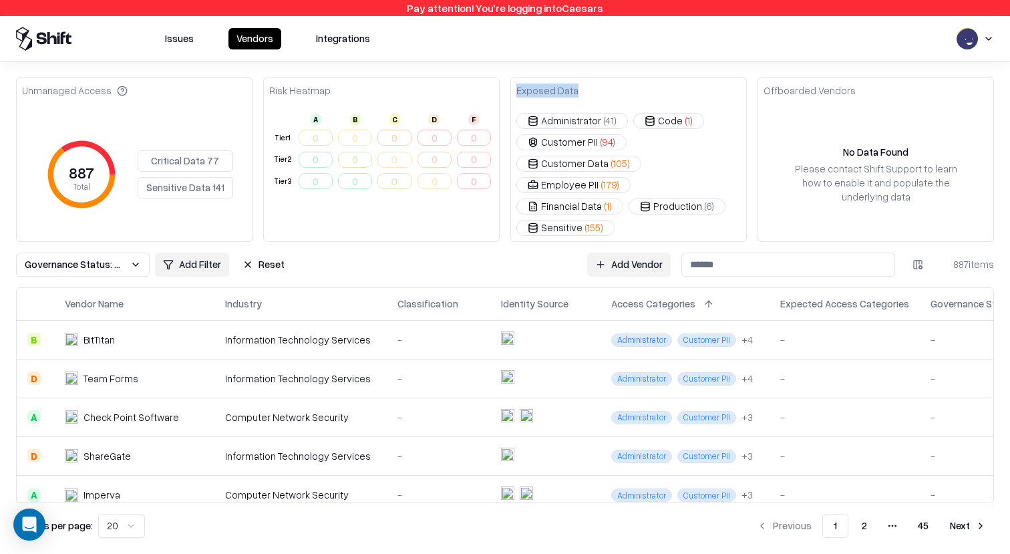
drag, startPoint x: 576, startPoint y: 91, endPoint x: 509, endPoint y: 91, distance: 66.8
click at [509, 91] on div "Unmanaged Access 887 Total Critical Data 77 Sensitive Data 141 Risk Heatmap A B…" at bounding box center [504, 159] width 977 height 164
copy div "Exposed Data"
click at [391, 90] on div "Risk Heatmap" at bounding box center [381, 91] width 235 height 27
click at [354, 140] on td "0" at bounding box center [354, 138] width 39 height 22
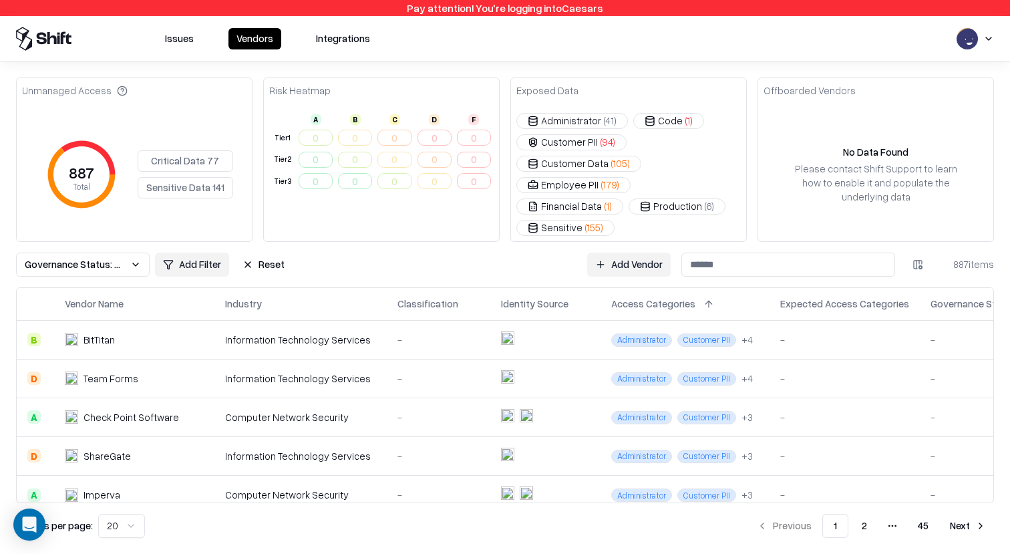
click at [146, 129] on div "887 Total Critical Data 77 Sensitive Data 141" at bounding box center [134, 174] width 224 height 91
click at [512, 254] on div "Governance Status: Unmanaged Add Filter Reset Add Vendor 887 items" at bounding box center [504, 264] width 977 height 24
click at [202, 150] on button "Critical Data 77" at bounding box center [185, 160] width 95 height 21
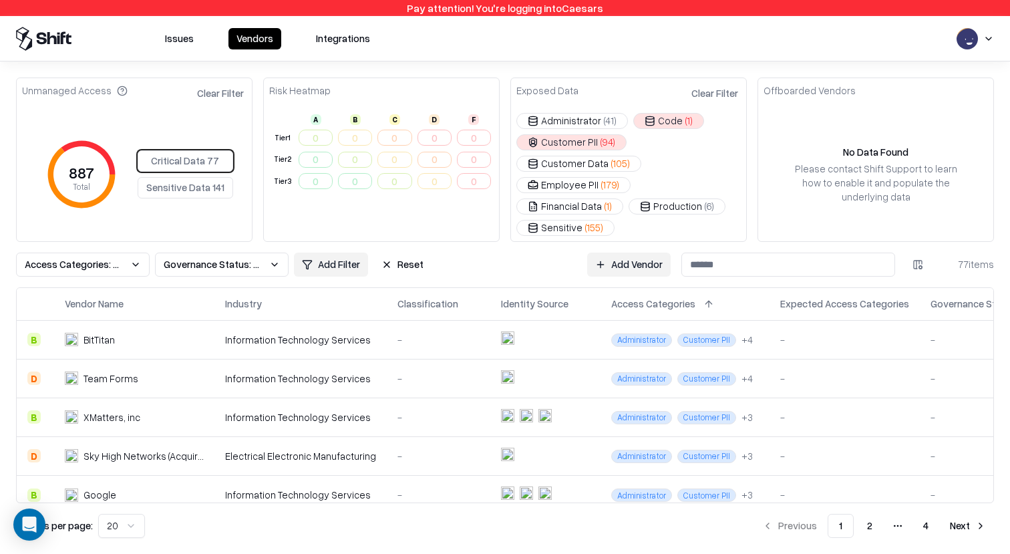
click at [189, 177] on button "Sensitive Data 141" at bounding box center [185, 187] width 95 height 21
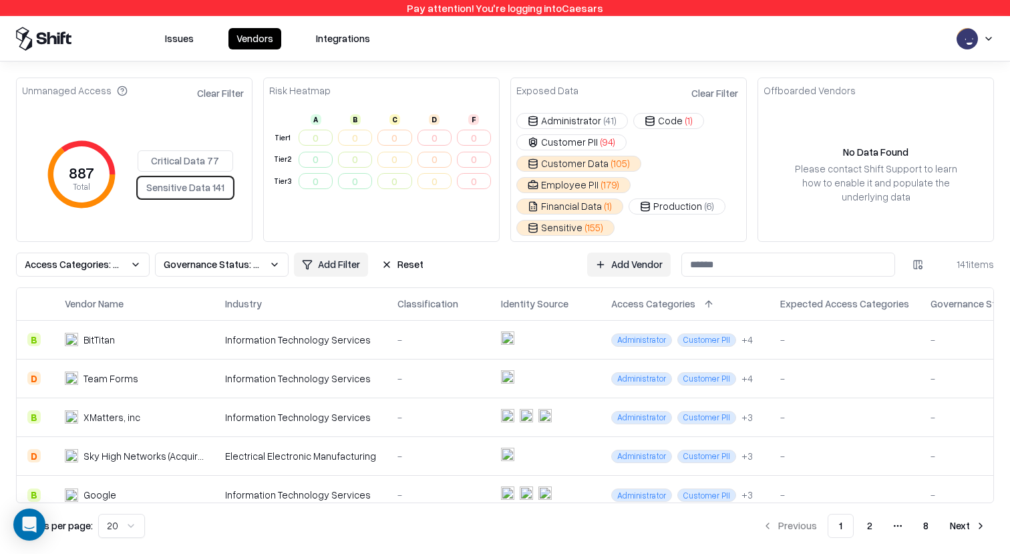
click at [186, 150] on button "Critical Data 77" at bounding box center [185, 160] width 95 height 21
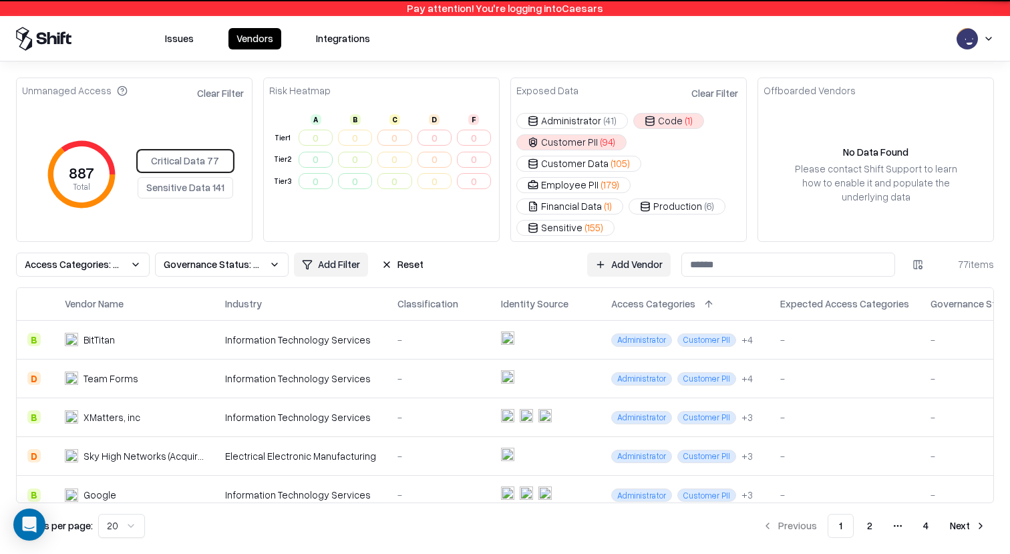
click at [195, 177] on button "Sensitive Data 141" at bounding box center [185, 187] width 95 height 21
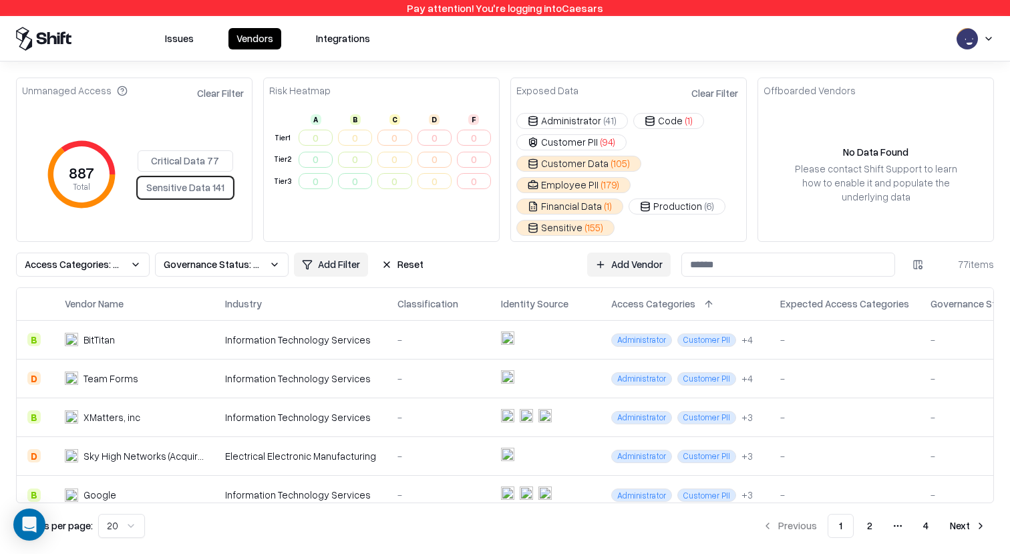
click at [198, 150] on button "Critical Data 77" at bounding box center [185, 160] width 95 height 21
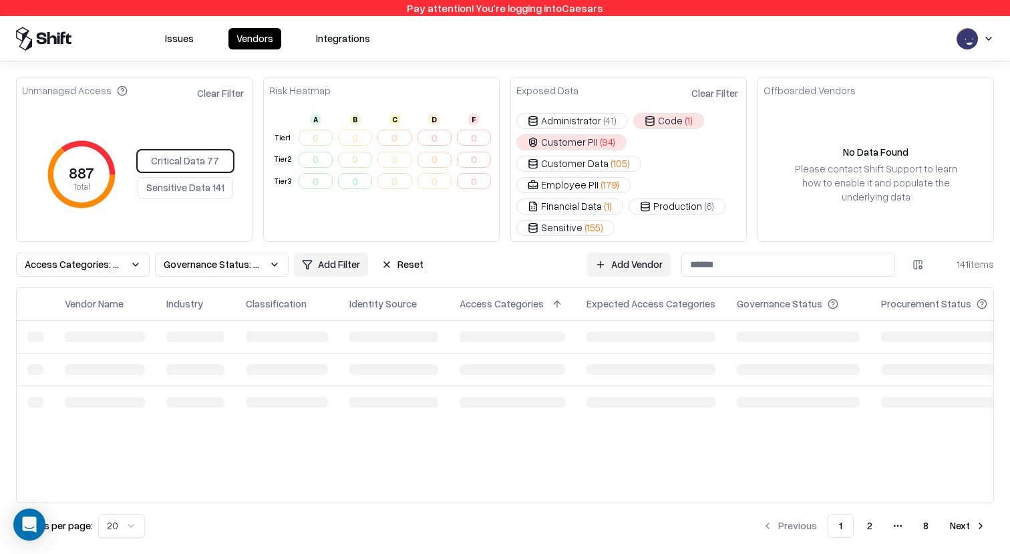
click at [199, 177] on button "Sensitive Data 141" at bounding box center [185, 187] width 95 height 21
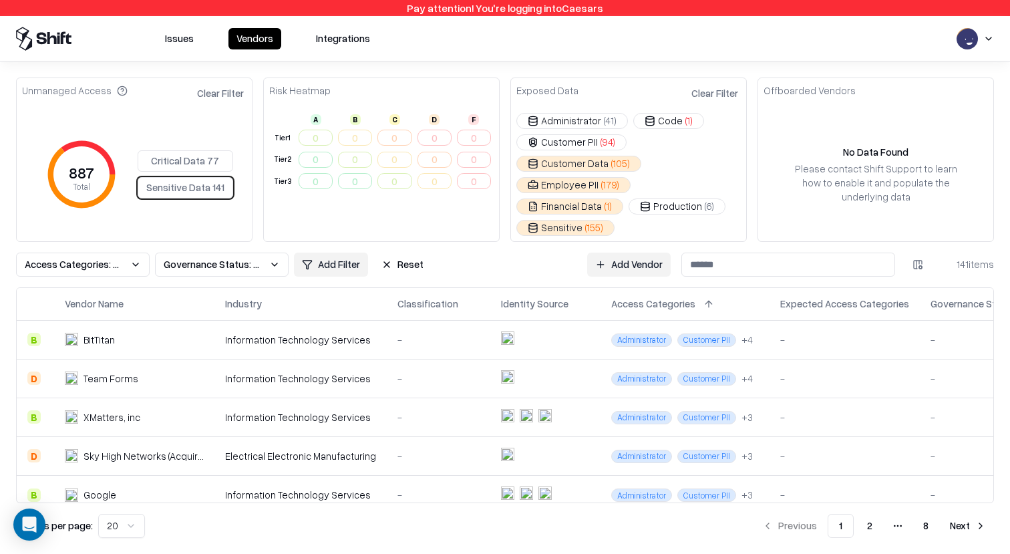
click at [225, 99] on button "Clear Filter" at bounding box center [220, 92] width 52 height 19
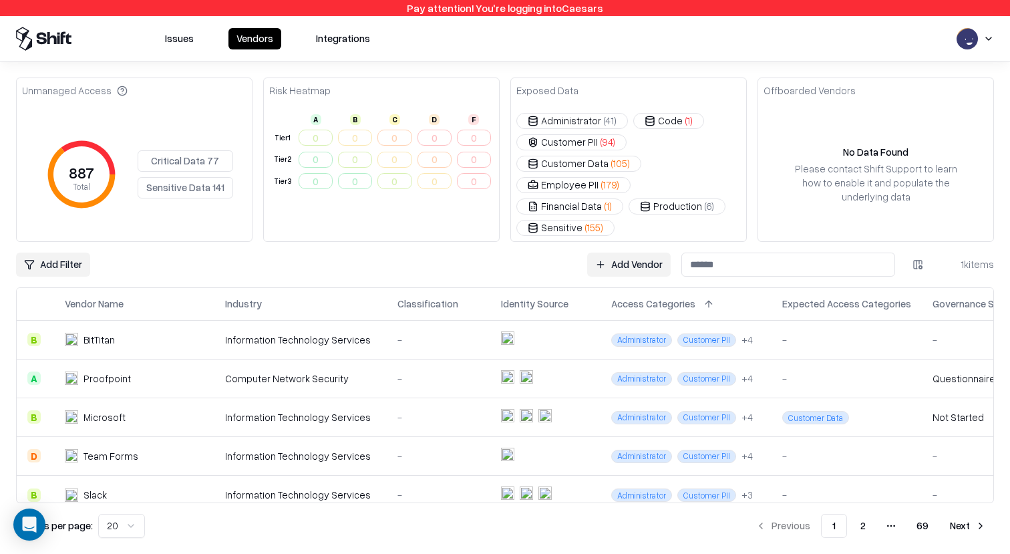
click at [700, 296] on button at bounding box center [708, 304] width 16 height 16
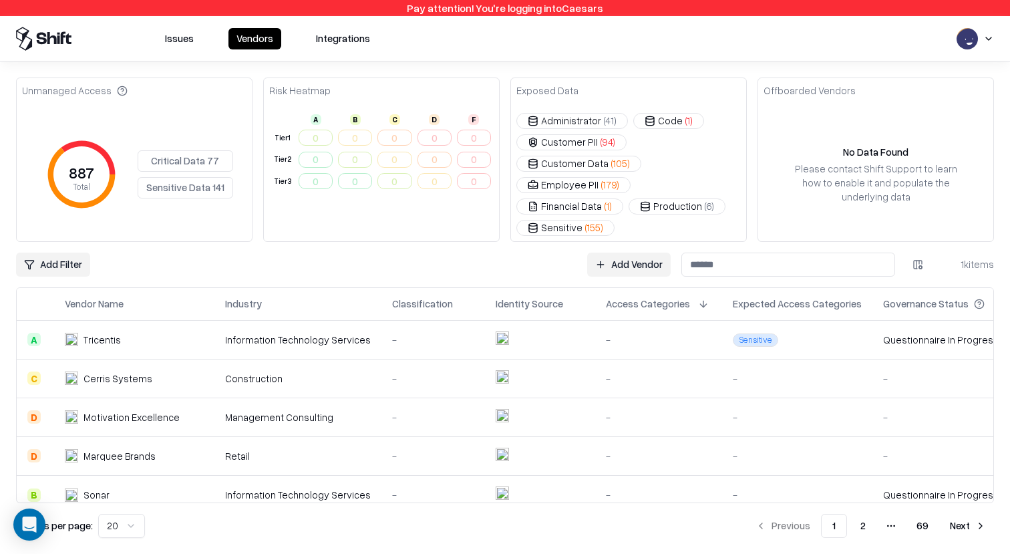
click at [695, 296] on button at bounding box center [703, 304] width 16 height 16
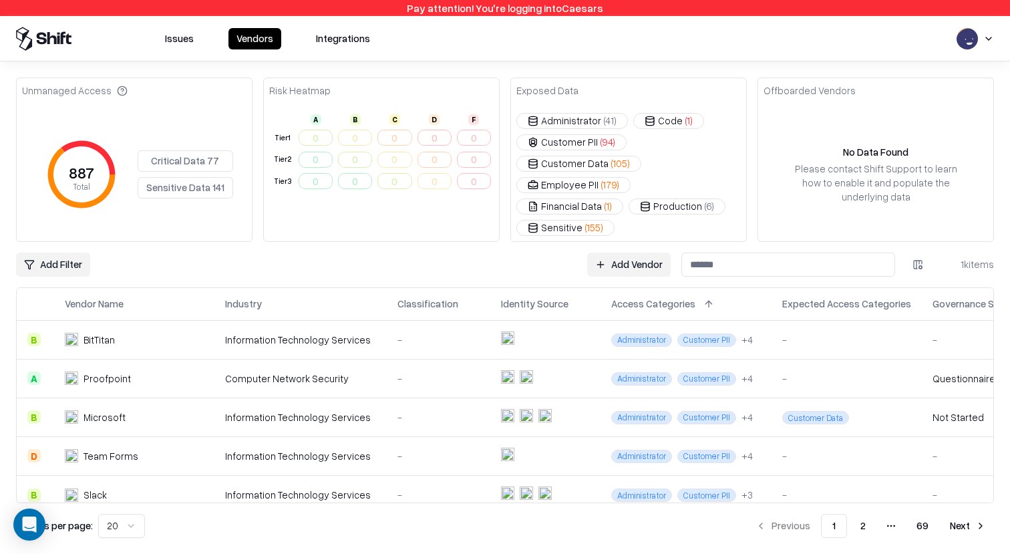
click at [623, 198] on button "Financial Data ( 1 )" at bounding box center [569, 206] width 107 height 16
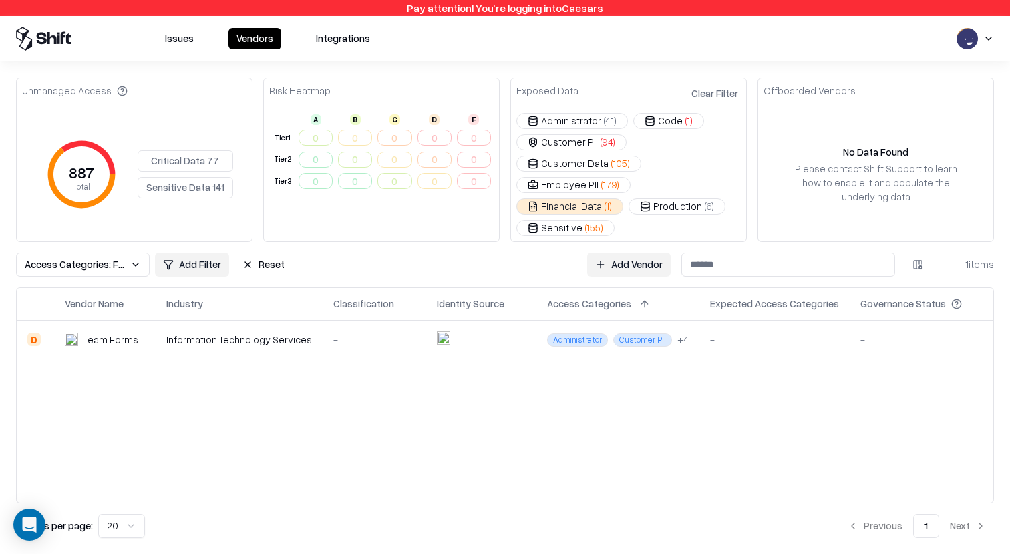
click at [707, 99] on button "Clear Filter" at bounding box center [714, 92] width 52 height 19
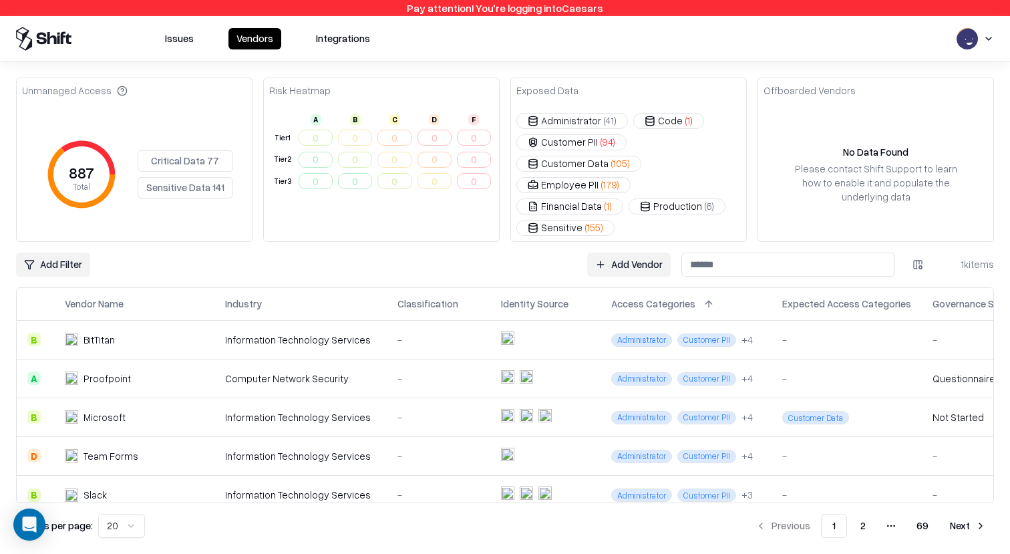
click at [176, 150] on button "Critical Data 77" at bounding box center [185, 160] width 95 height 21
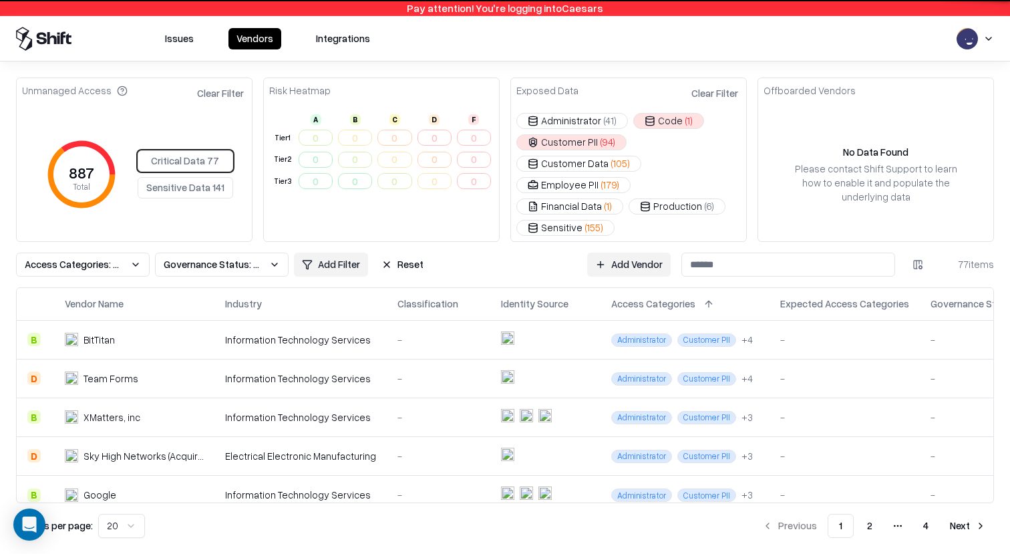
click at [181, 177] on button "Sensitive Data 141" at bounding box center [185, 187] width 95 height 21
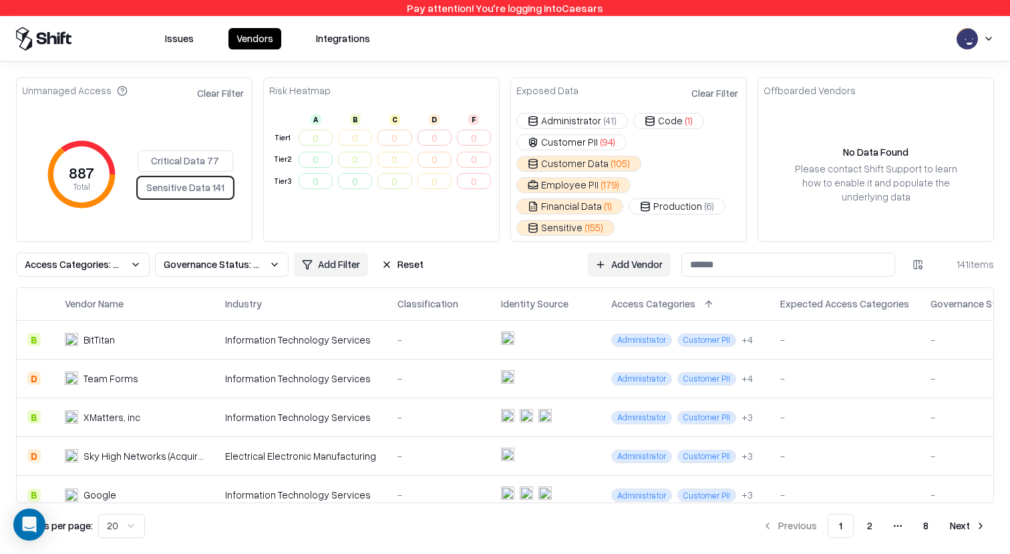
click at [186, 150] on button "Critical Data 77" at bounding box center [185, 160] width 95 height 21
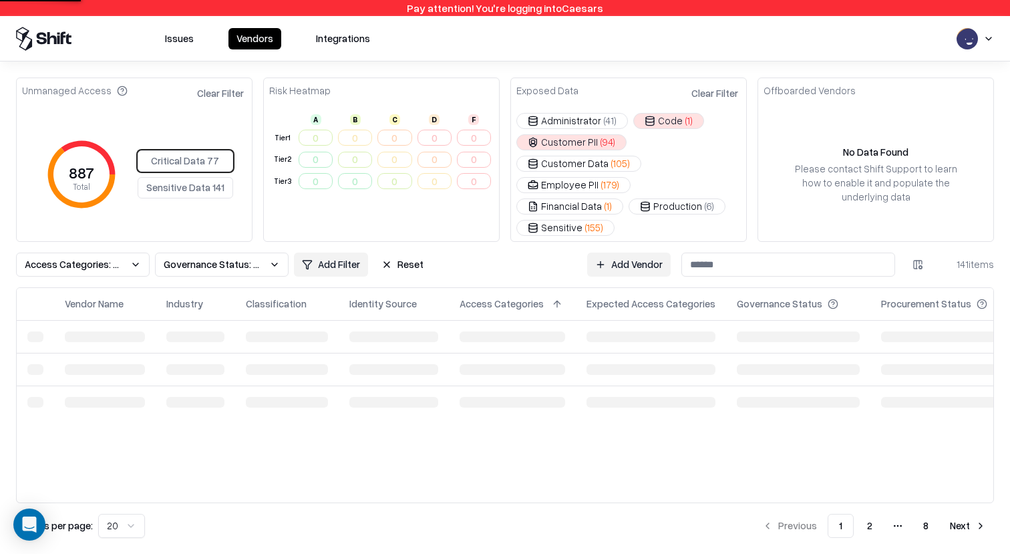
click at [198, 183] on button "Sensitive Data 141" at bounding box center [185, 187] width 95 height 21
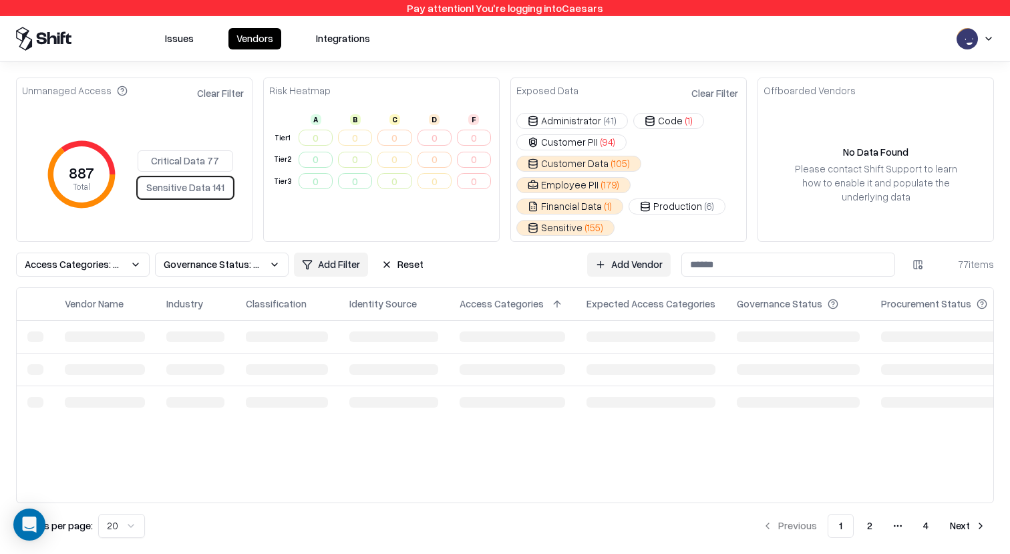
click at [196, 162] on div "Critical Data 77 Sensitive Data 141" at bounding box center [185, 174] width 95 height 48
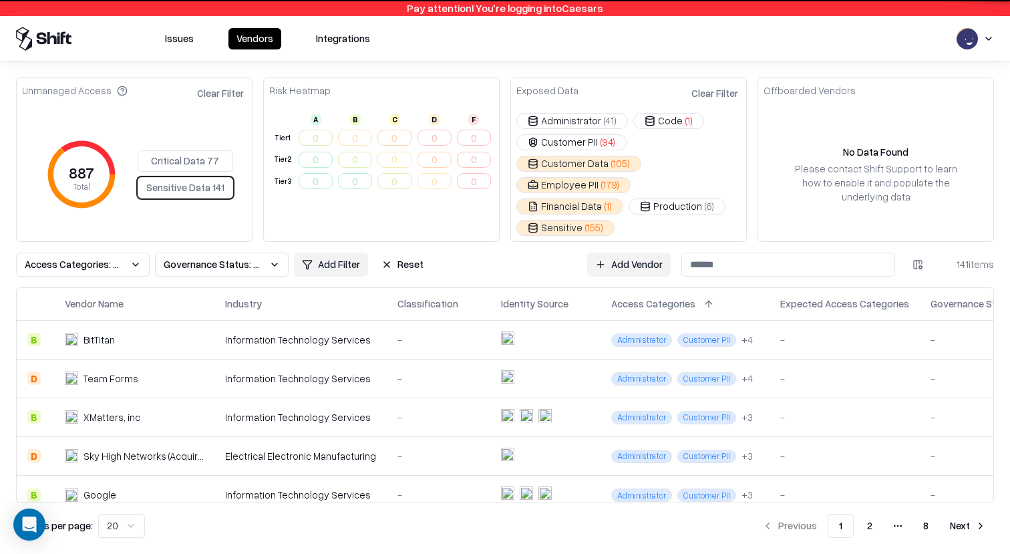
click at [188, 150] on button "Critical Data 77" at bounding box center [185, 160] width 95 height 21
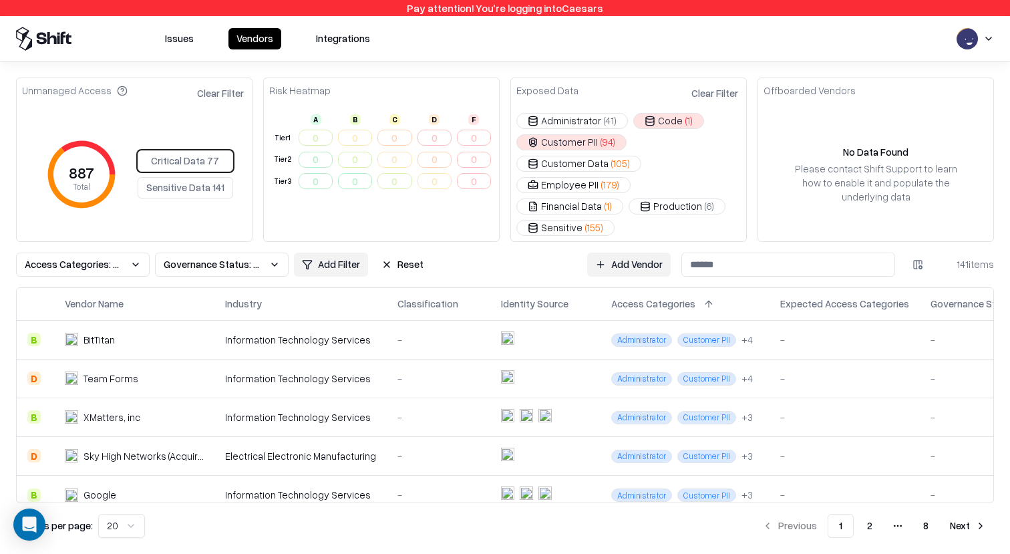
click at [194, 177] on button "Sensitive Data 141" at bounding box center [185, 187] width 95 height 21
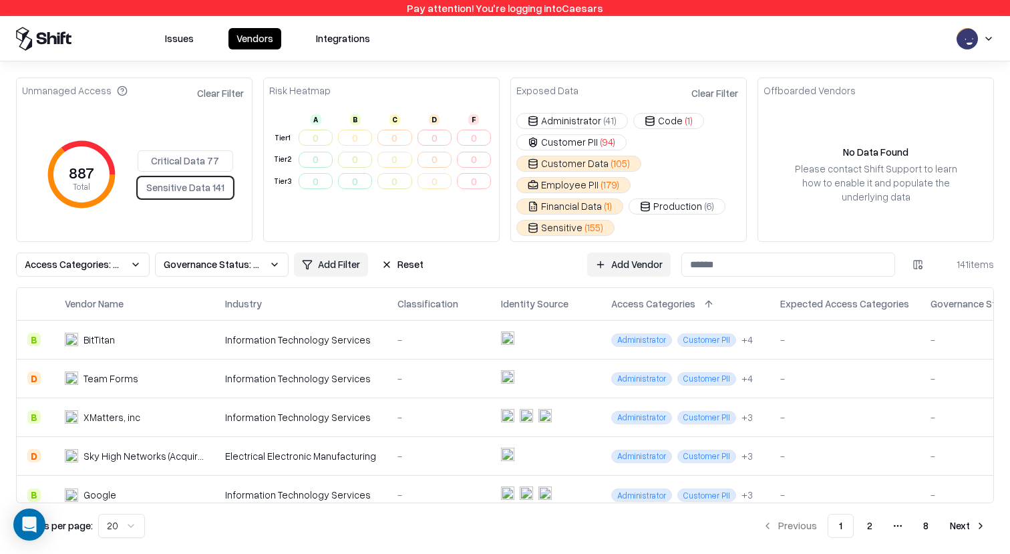
click at [202, 150] on button "Critical Data 77" at bounding box center [185, 160] width 95 height 21
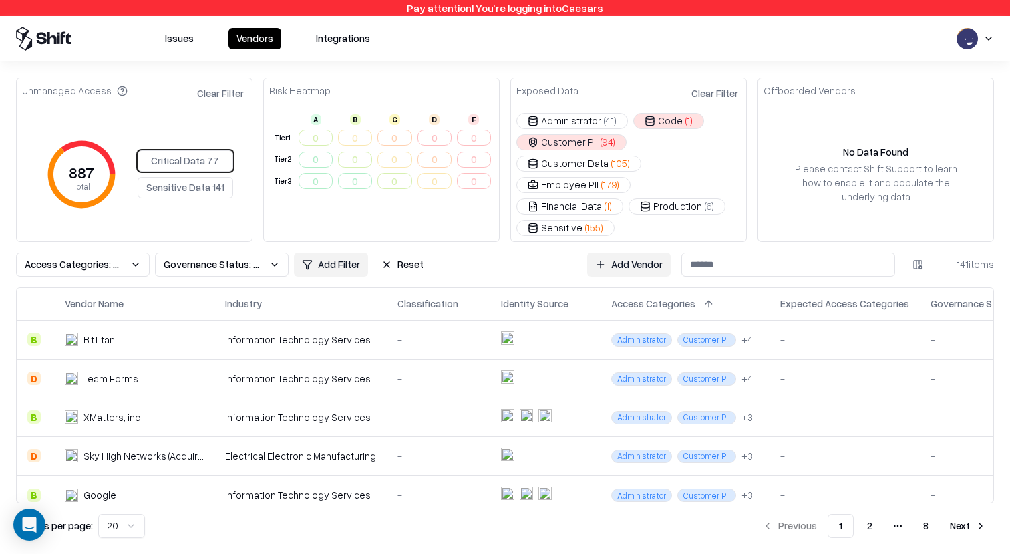
click at [210, 179] on button "Sensitive Data 141" at bounding box center [185, 187] width 95 height 21
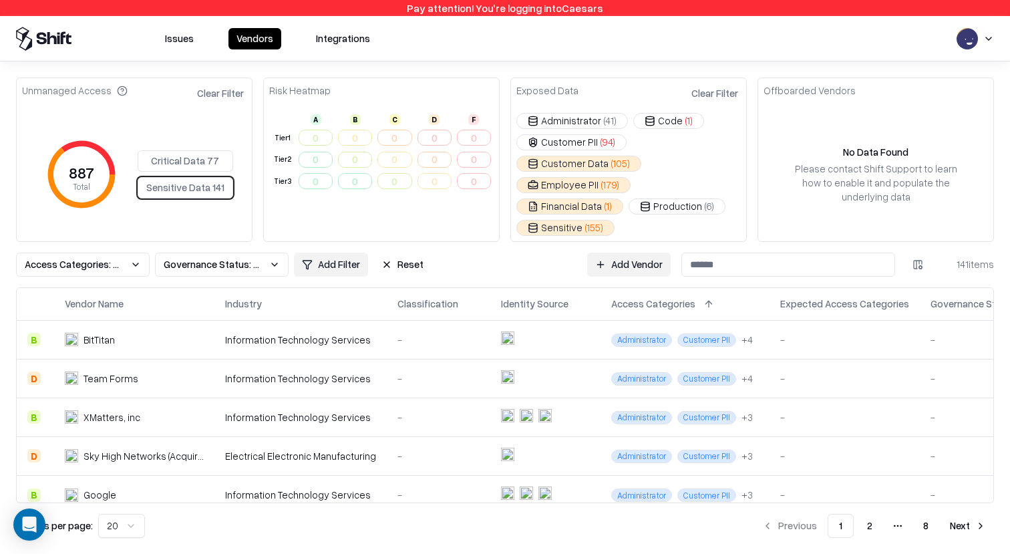
click at [192, 150] on button "Critical Data 77" at bounding box center [185, 160] width 95 height 21
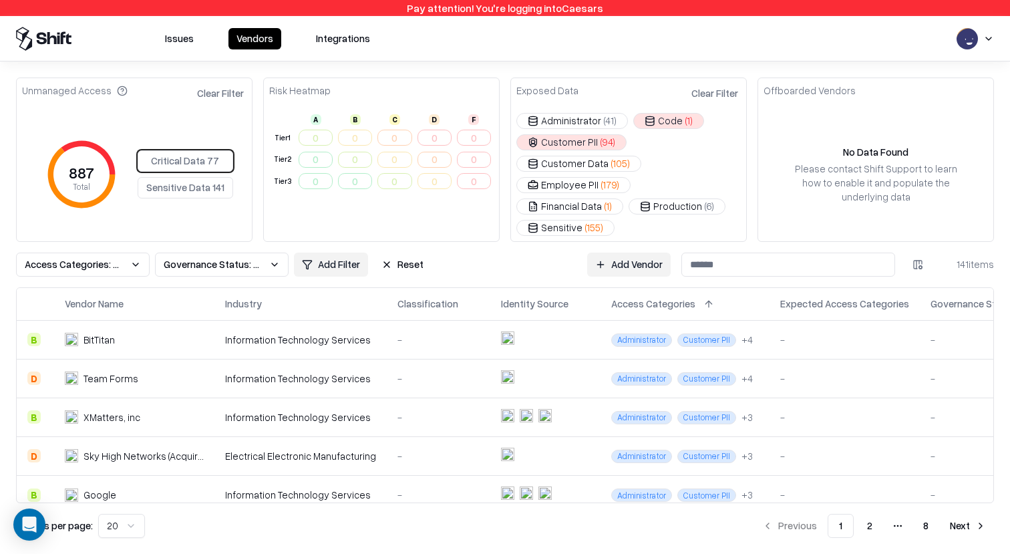
click at [196, 177] on button "Sensitive Data 141" at bounding box center [185, 187] width 95 height 21
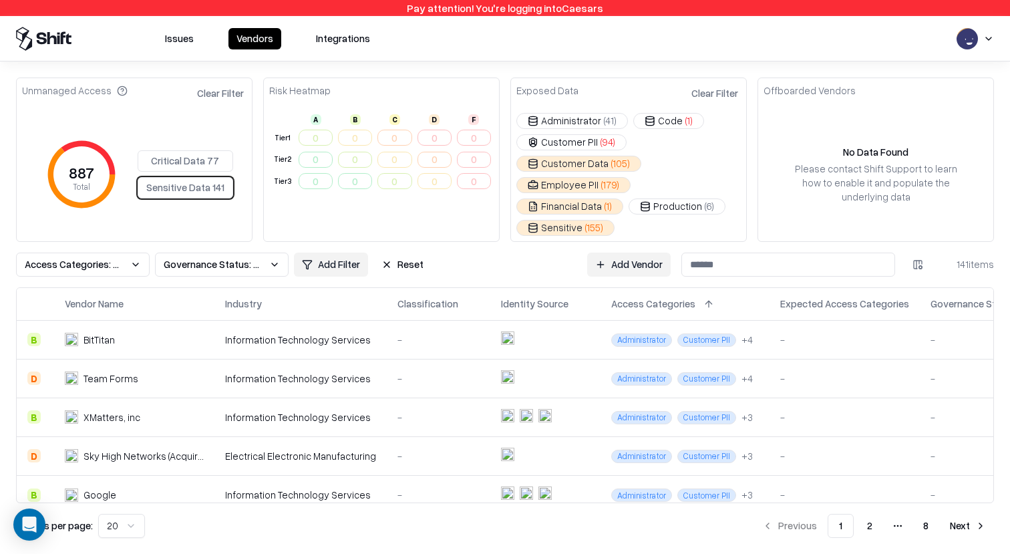
click at [191, 152] on button "Critical Data 77" at bounding box center [185, 160] width 95 height 21
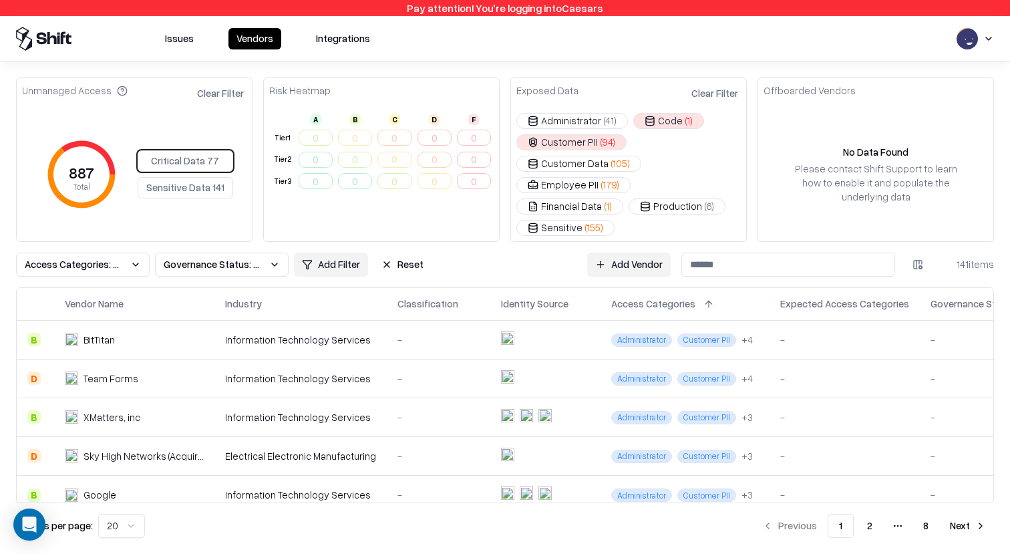
click at [192, 177] on button "Sensitive Data 141" at bounding box center [185, 187] width 95 height 21
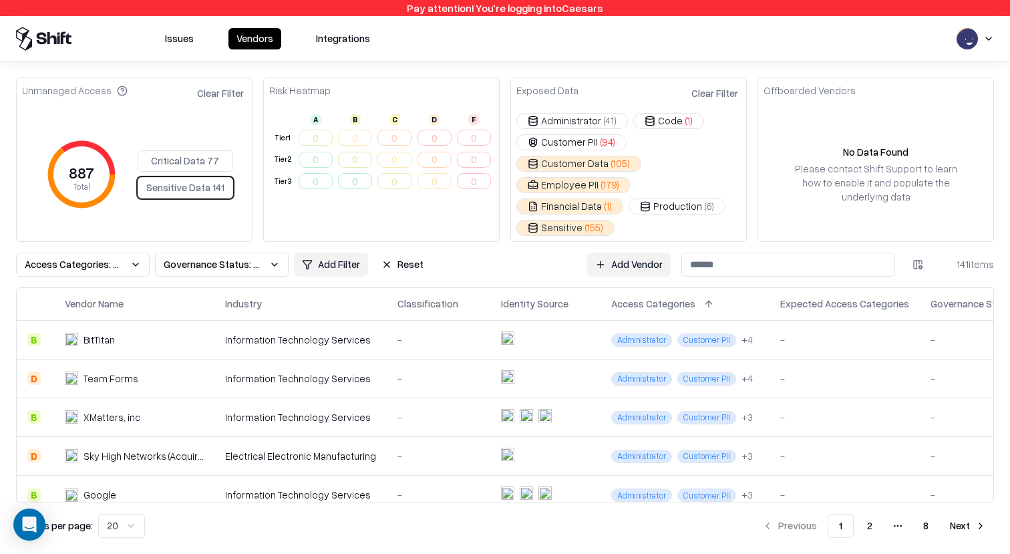
click at [198, 150] on button "Critical Data 77" at bounding box center [185, 160] width 95 height 21
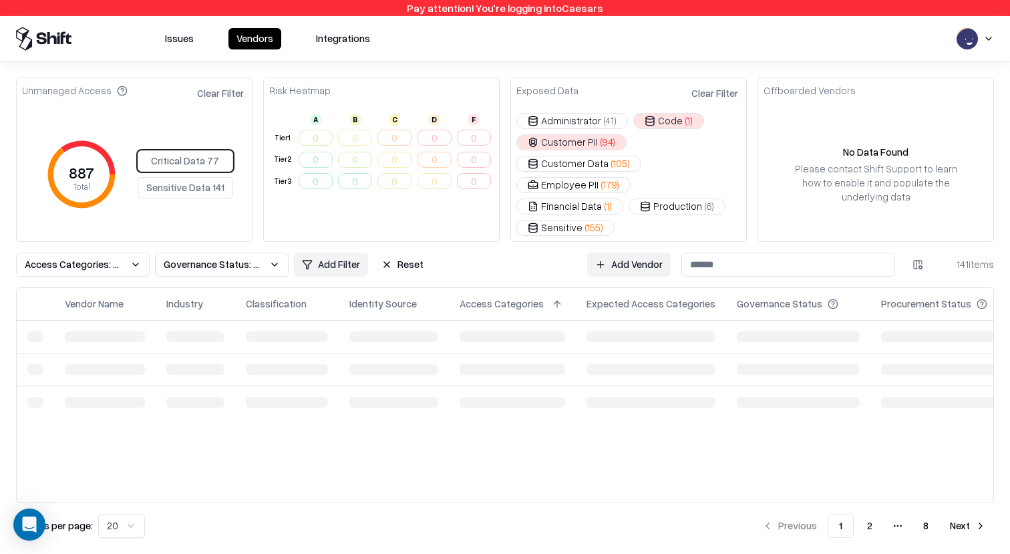
click at [198, 177] on button "Sensitive Data 141" at bounding box center [185, 187] width 95 height 21
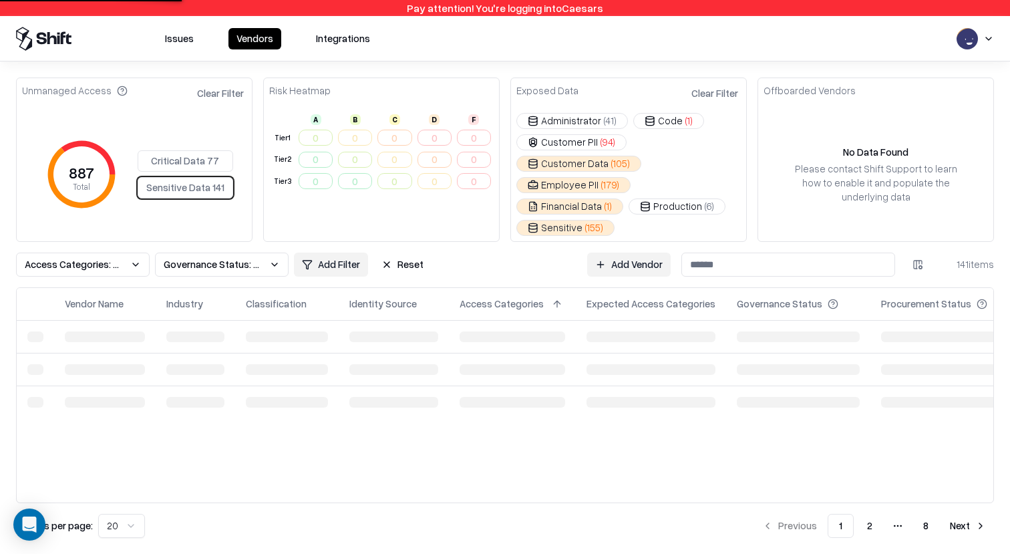
click at [202, 150] on button "Critical Data 77" at bounding box center [185, 160] width 95 height 21
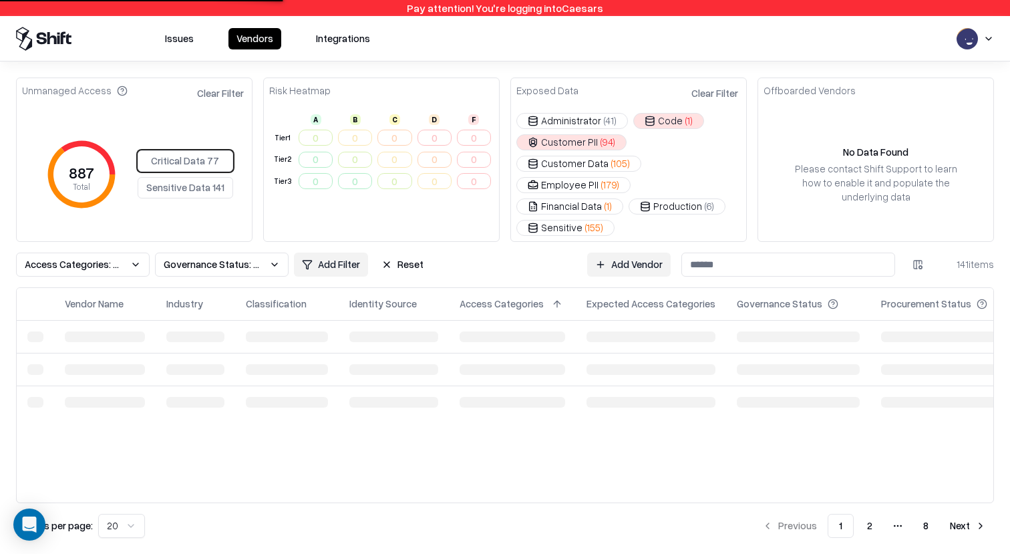
click at [202, 177] on button "Sensitive Data 141" at bounding box center [185, 187] width 95 height 21
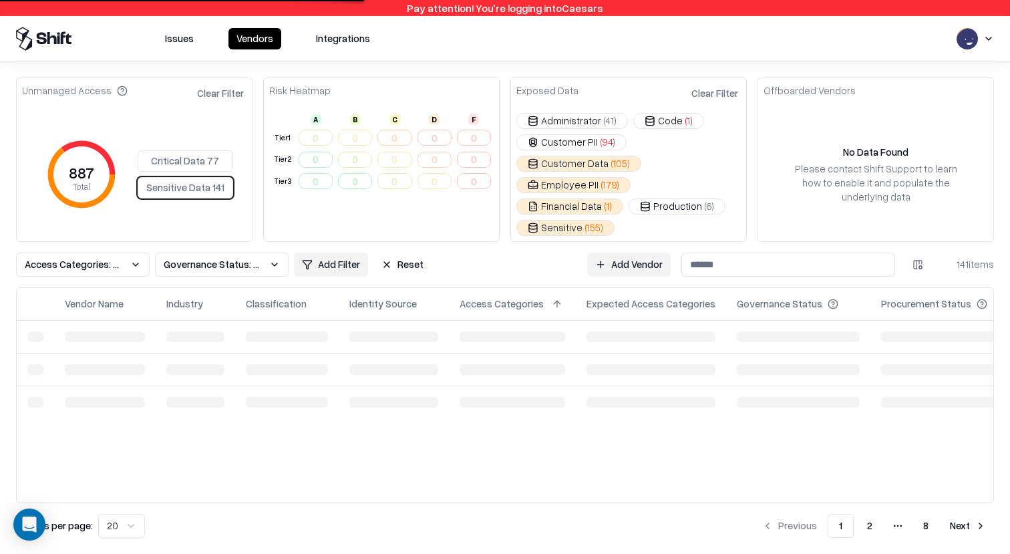
click at [202, 154] on button "Critical Data 77" at bounding box center [185, 160] width 95 height 21
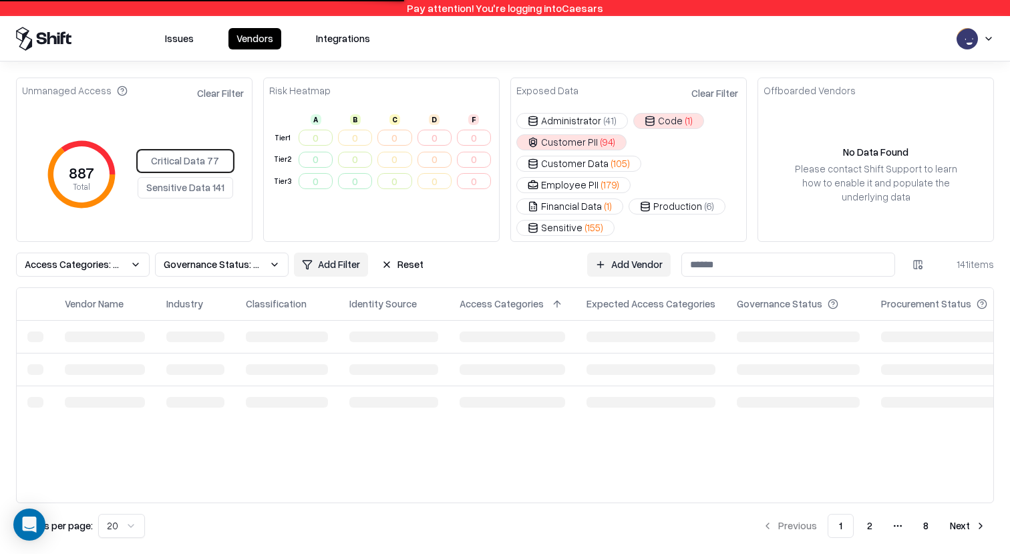
click at [202, 163] on div "Critical Data 77 Sensitive Data 141" at bounding box center [185, 174] width 95 height 48
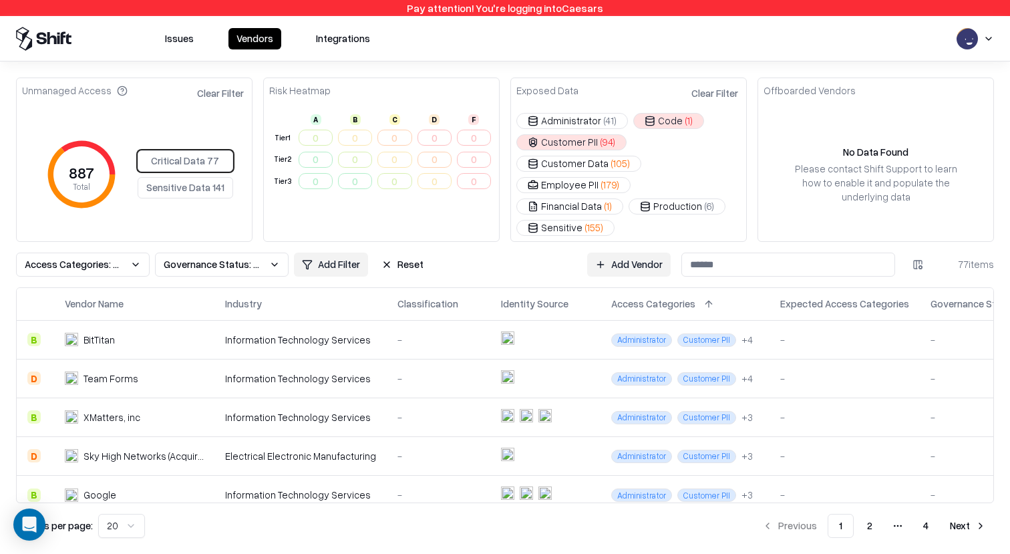
click at [202, 152] on div "Critical Data 77 Sensitive Data 141" at bounding box center [185, 174] width 95 height 48
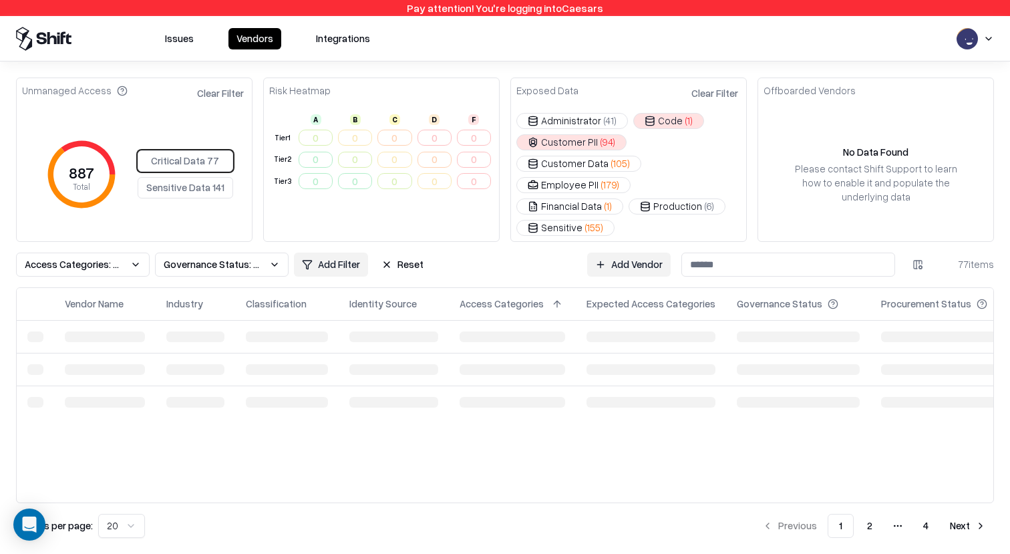
click at [202, 177] on button "Sensitive Data 141" at bounding box center [185, 187] width 95 height 21
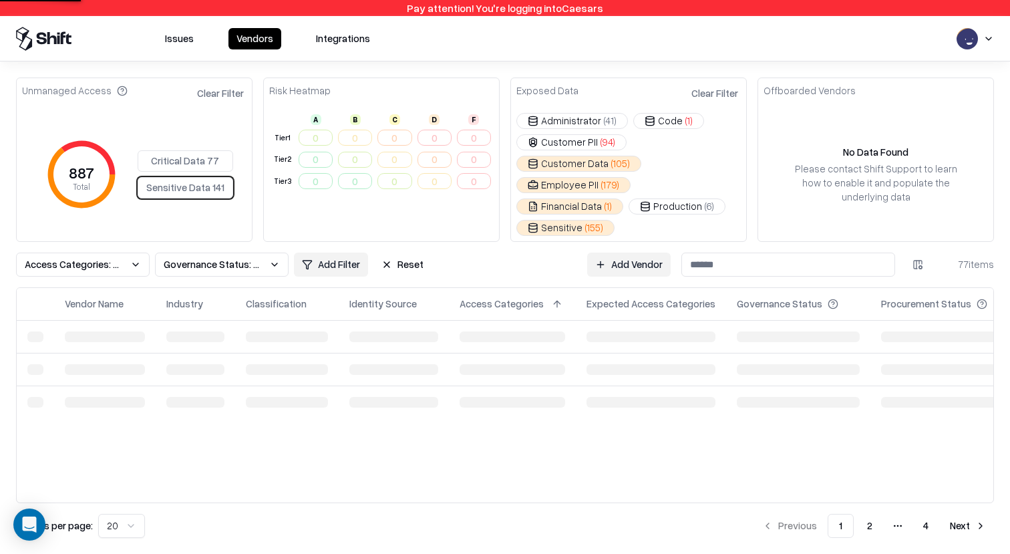
click at [202, 150] on button "Critical Data 77" at bounding box center [185, 160] width 95 height 21
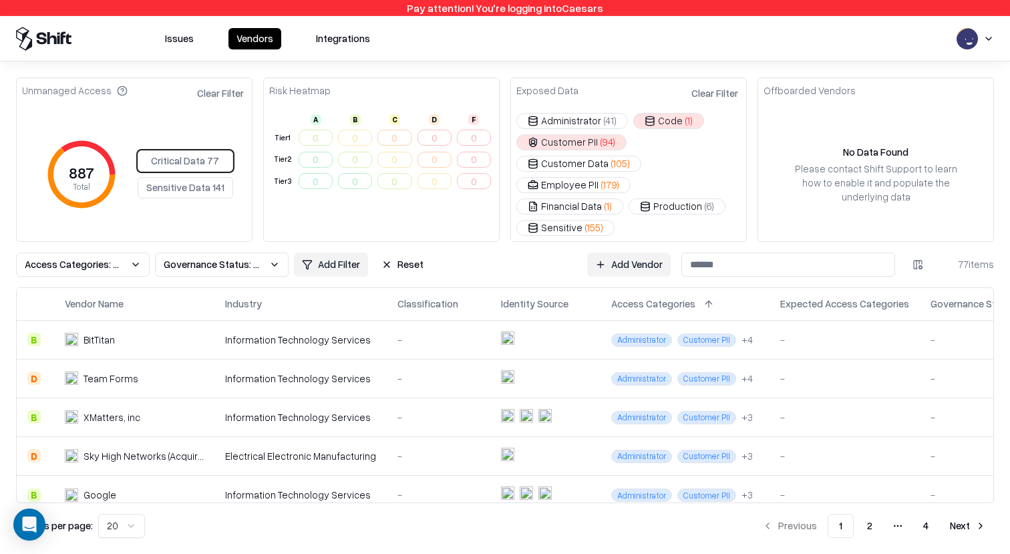
click at [202, 177] on button "Sensitive Data 141" at bounding box center [185, 187] width 95 height 21
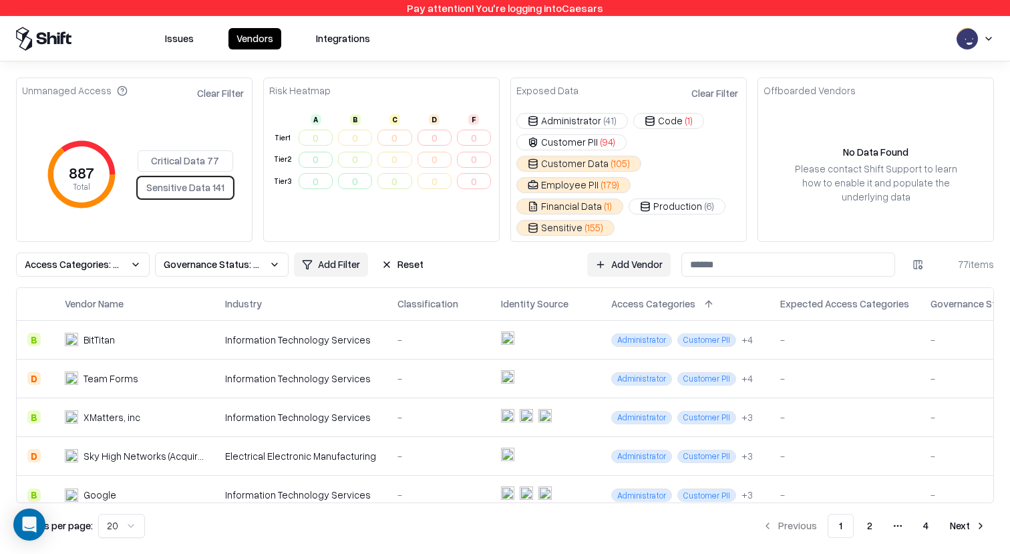
click at [202, 156] on button "Critical Data 77" at bounding box center [185, 160] width 95 height 21
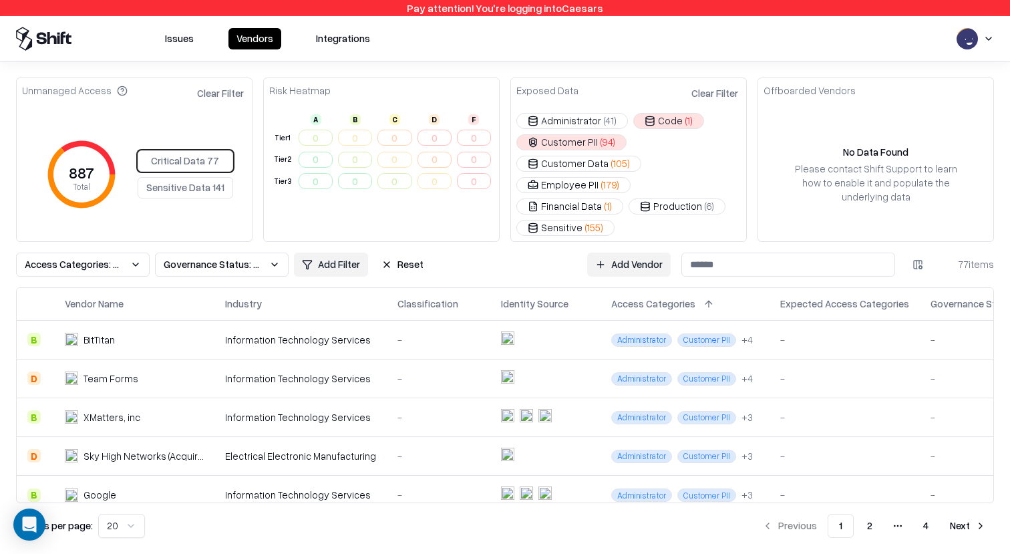
click at [202, 177] on button "Sensitive Data 141" at bounding box center [185, 187] width 95 height 21
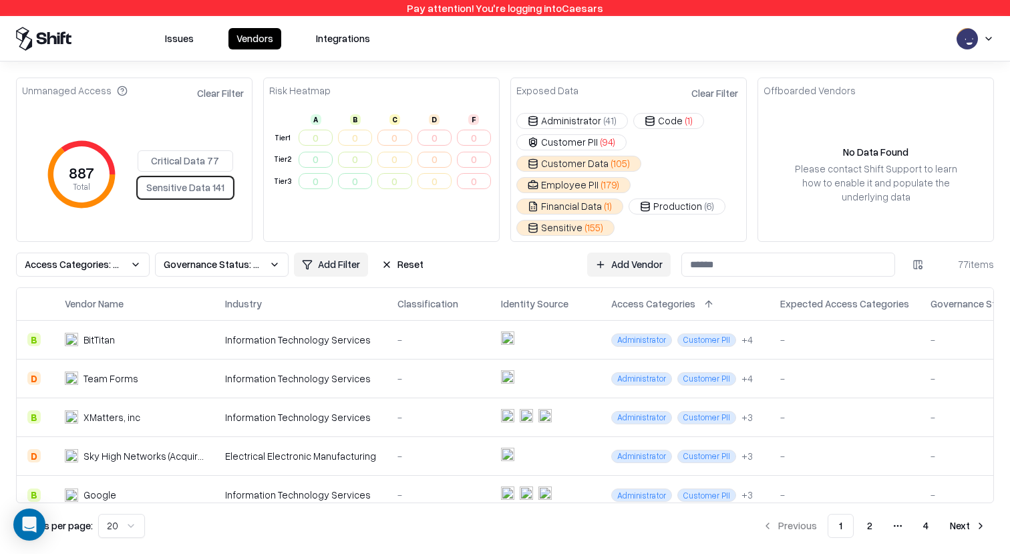
click at [202, 157] on button "Critical Data 77" at bounding box center [185, 160] width 95 height 21
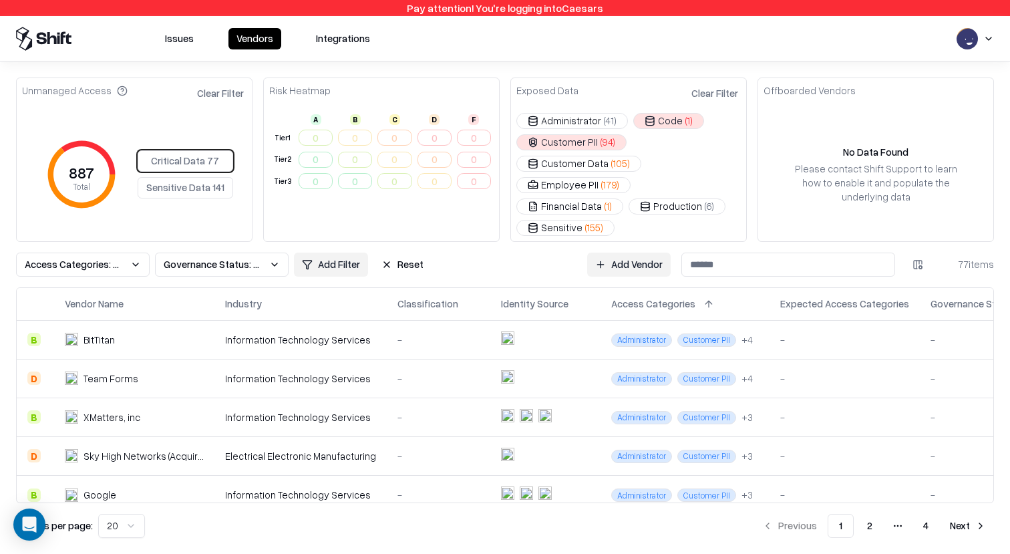
drag, startPoint x: 202, startPoint y: 177, endPoint x: 202, endPoint y: 162, distance: 15.4
click at [202, 177] on button "Sensitive Data 141" at bounding box center [185, 187] width 95 height 21
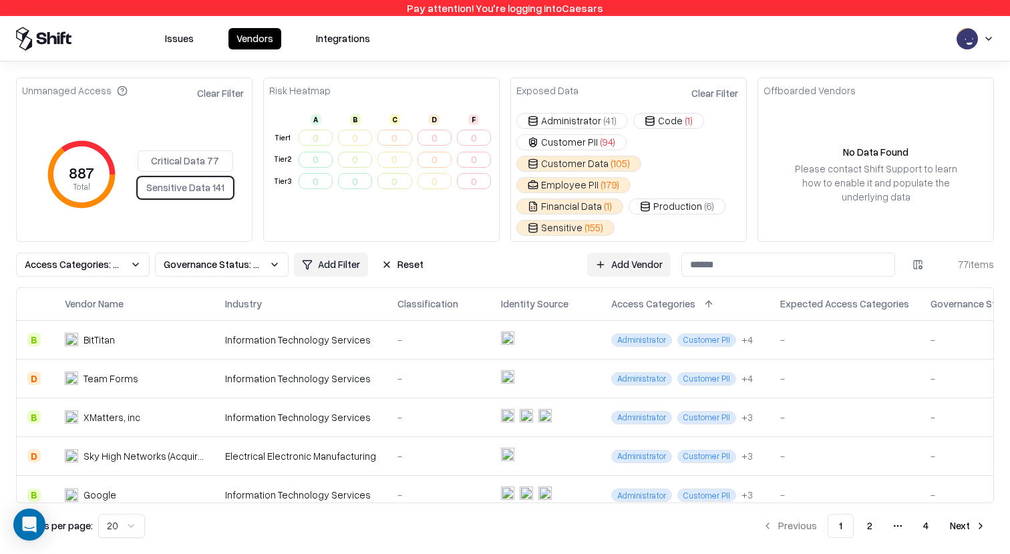
click at [202, 158] on button "Critical Data 77" at bounding box center [185, 160] width 95 height 21
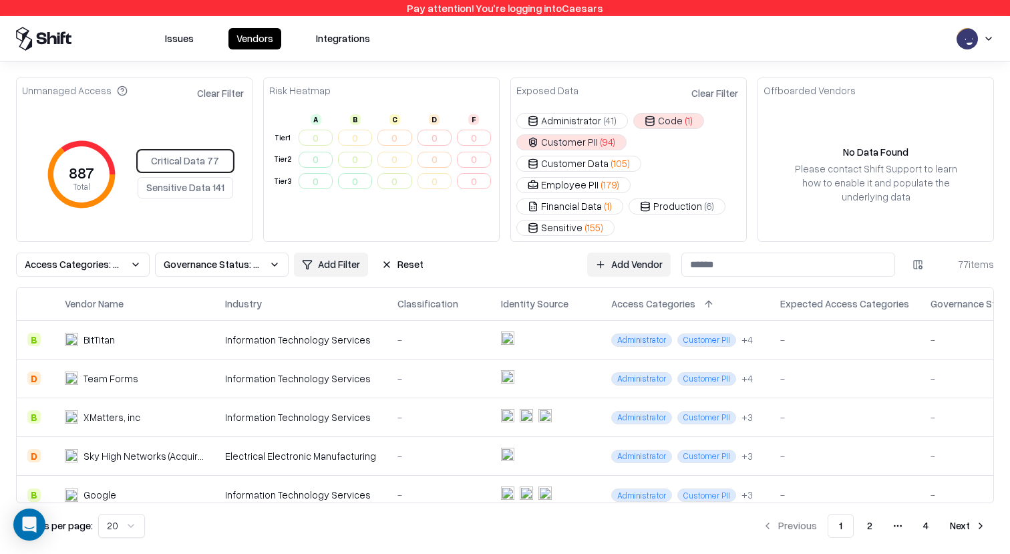
drag, startPoint x: 202, startPoint y: 172, endPoint x: 202, endPoint y: 182, distance: 9.3
click at [202, 177] on button "Sensitive Data 141" at bounding box center [185, 187] width 95 height 21
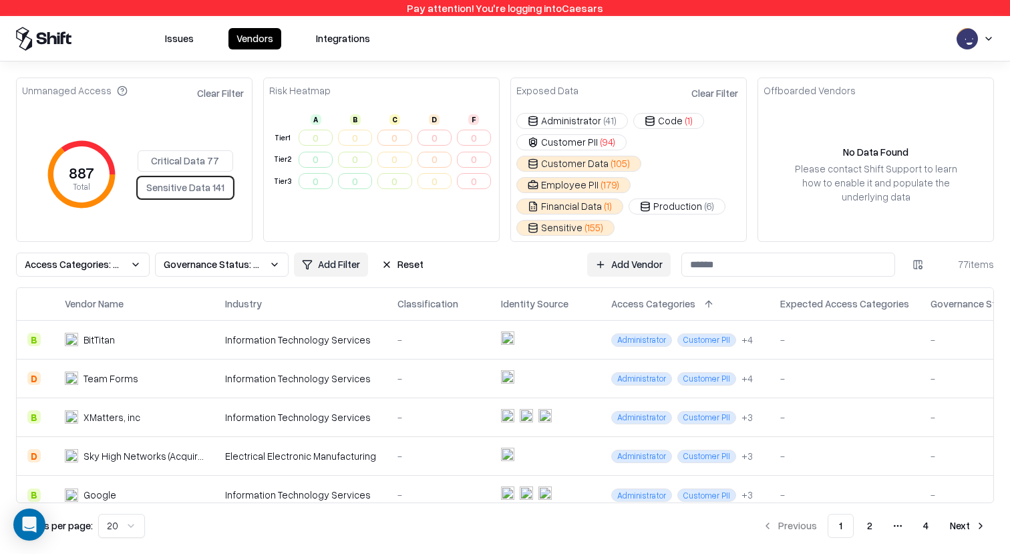
click at [202, 182] on div "Critical Data 77 Sensitive Data 141" at bounding box center [185, 174] width 95 height 48
click at [204, 150] on button "Critical Data 77" at bounding box center [185, 160] width 95 height 21
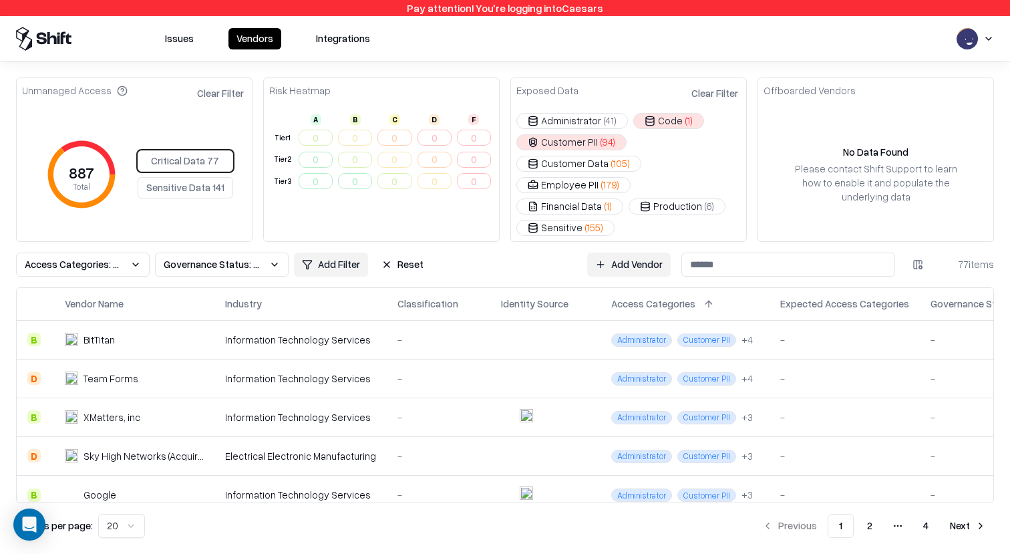
click at [204, 177] on button "Sensitive Data 141" at bounding box center [185, 187] width 95 height 21
click at [204, 155] on button "Critical Data 77" at bounding box center [185, 160] width 95 height 21
drag, startPoint x: 204, startPoint y: 184, endPoint x: 204, endPoint y: 173, distance: 10.7
click at [204, 182] on button "Sensitive Data 141" at bounding box center [185, 187] width 95 height 21
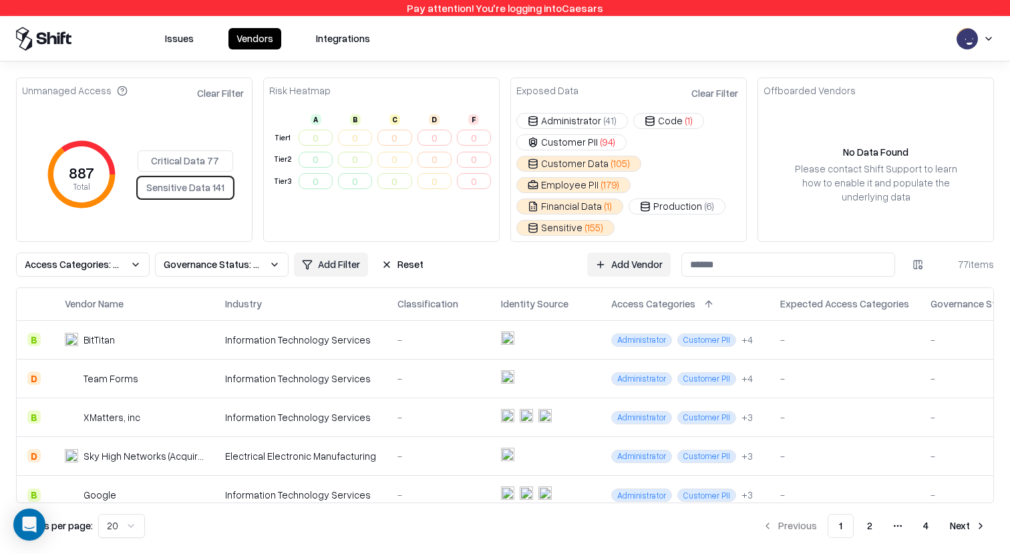
click at [206, 161] on div "Critical Data 77 Sensitive Data 141" at bounding box center [185, 174] width 95 height 48
drag, startPoint x: 206, startPoint y: 172, endPoint x: 206, endPoint y: 156, distance: 16.0
click at [206, 169] on div "Critical Data 77 Sensitive Data 141" at bounding box center [185, 174] width 95 height 48
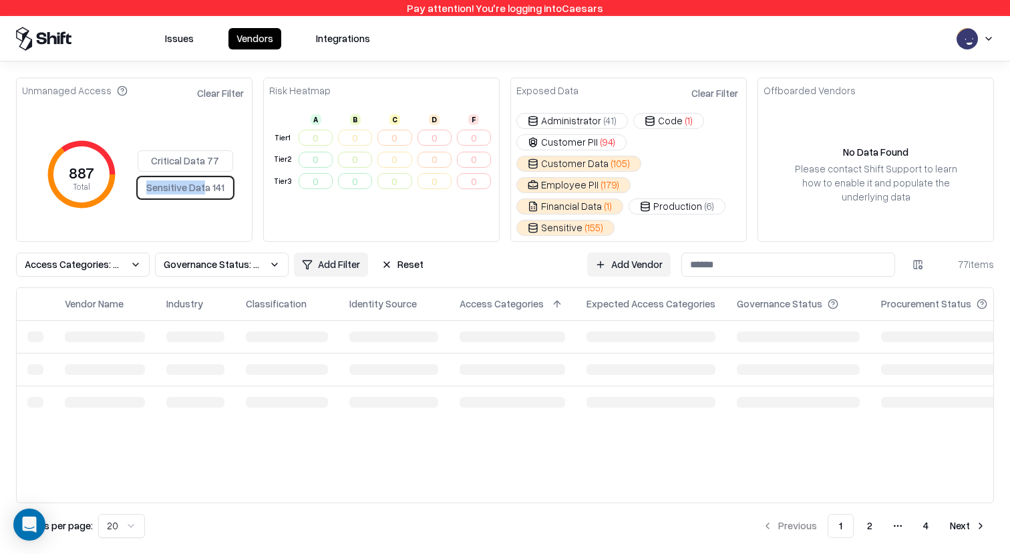
click at [206, 156] on button "Critical Data 77" at bounding box center [185, 160] width 95 height 21
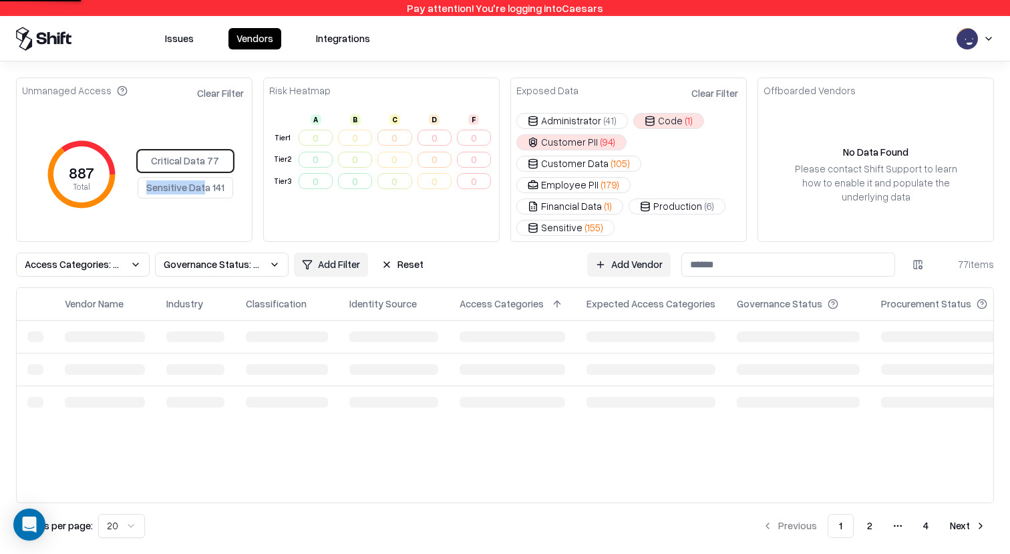
click at [206, 177] on button "Sensitive Data 141" at bounding box center [185, 187] width 95 height 21
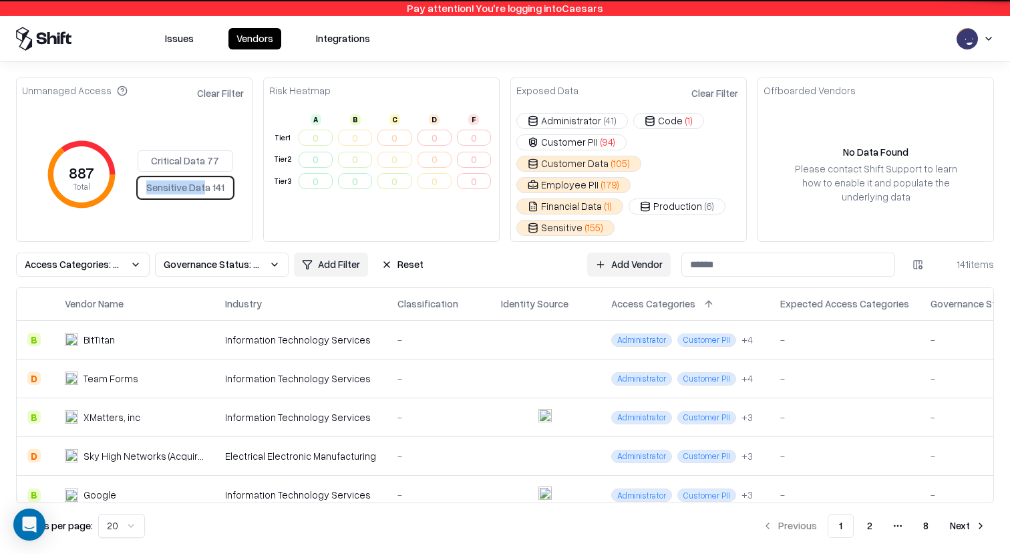
click at [206, 168] on div "Critical Data 77 Sensitive Data 141" at bounding box center [185, 174] width 95 height 48
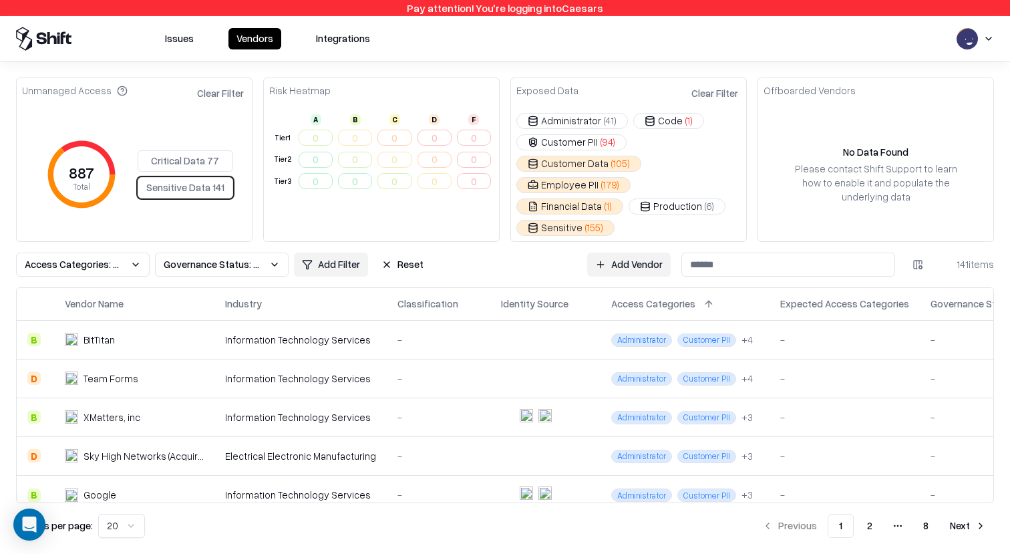
click at [218, 136] on div "887 Total Critical Data 77 Sensitive Data 141" at bounding box center [134, 174] width 224 height 91
click at [208, 165] on div "Critical Data 77 Sensitive Data 141" at bounding box center [185, 174] width 95 height 48
click at [208, 157] on button "Critical Data 77" at bounding box center [185, 160] width 95 height 21
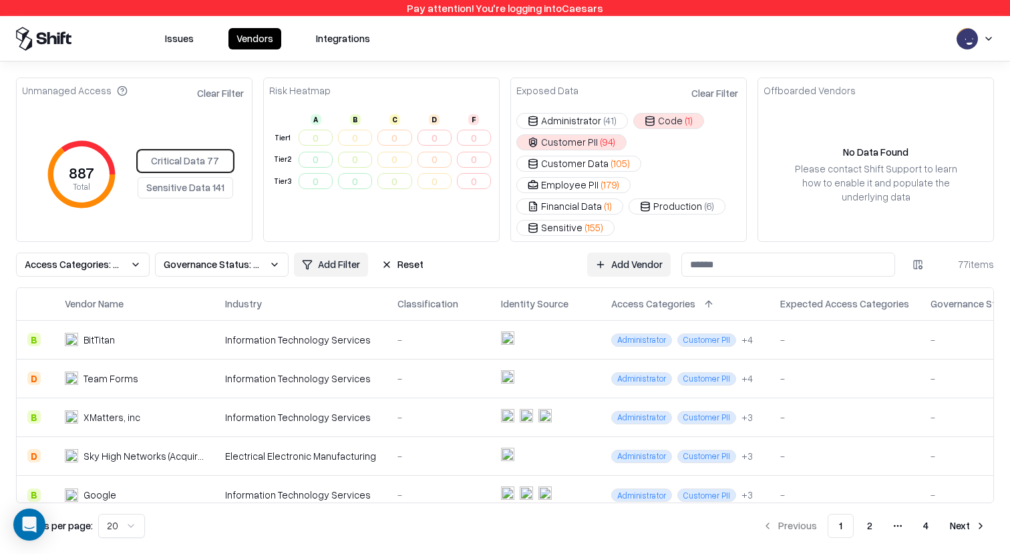
click at [572, 182] on button "Employee PII ( 179 )" at bounding box center [573, 185] width 114 height 16
click at [572, 165] on button "Customer Data ( 105 )" at bounding box center [578, 164] width 125 height 16
click at [592, 125] on button "Administrator ( 41 )" at bounding box center [572, 121] width 112 height 16
click at [592, 132] on div "Administrator ( 41 ) Code ( 1 ) Customer PII ( 94 ) Customer Data ( 105 ) Emplo…" at bounding box center [628, 174] width 224 height 123
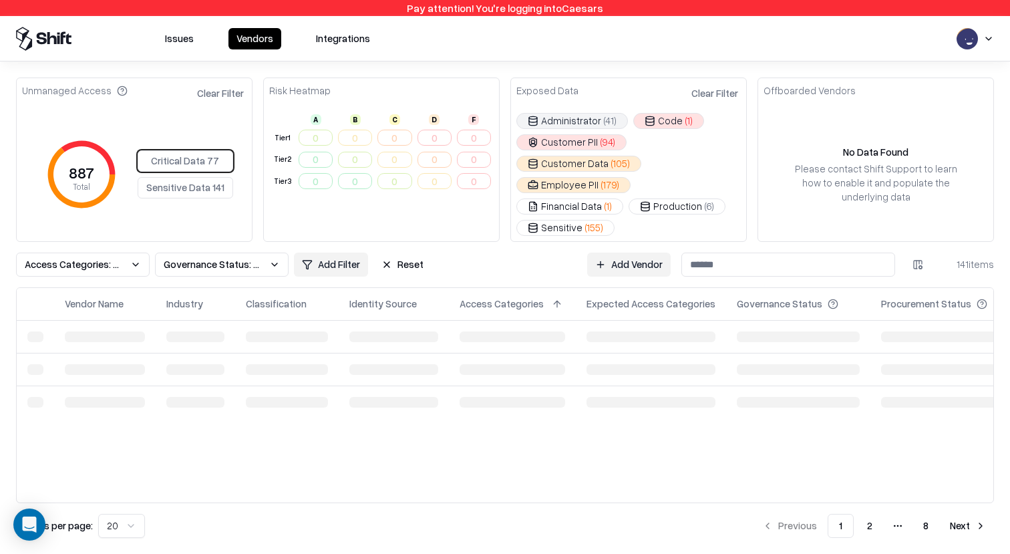
click at [588, 140] on button "Customer PII ( 94 )" at bounding box center [571, 142] width 110 height 16
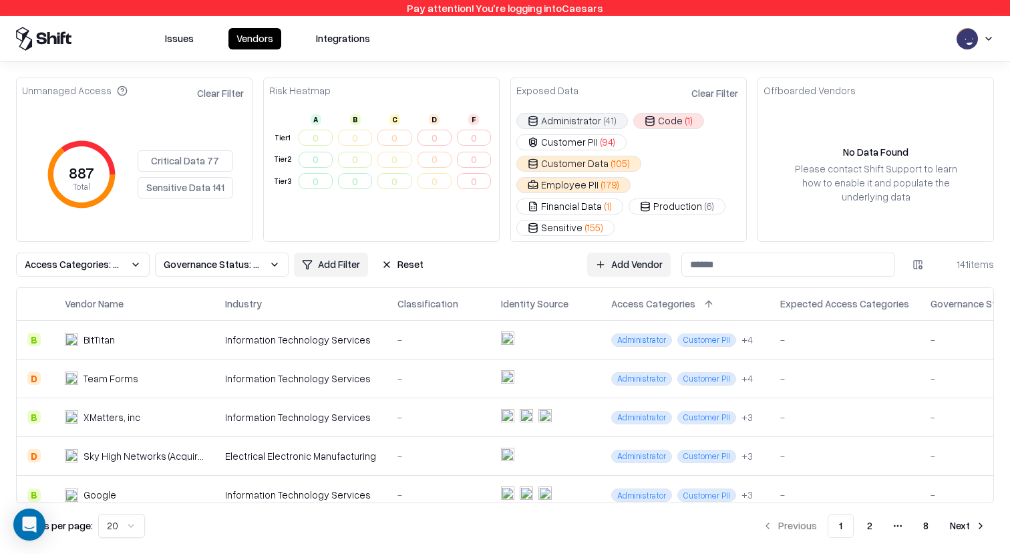
click at [588, 164] on button "Customer Data ( 105 )" at bounding box center [578, 164] width 125 height 16
click at [588, 180] on button "Employee PII ( 179 )" at bounding box center [573, 185] width 114 height 16
click at [588, 169] on button "Customer Data ( 105 )" at bounding box center [578, 164] width 125 height 16
click at [590, 144] on button "Customer PII ( 94 )" at bounding box center [571, 142] width 110 height 16
click at [590, 126] on button "Administrator ( 41 )" at bounding box center [572, 121] width 112 height 16
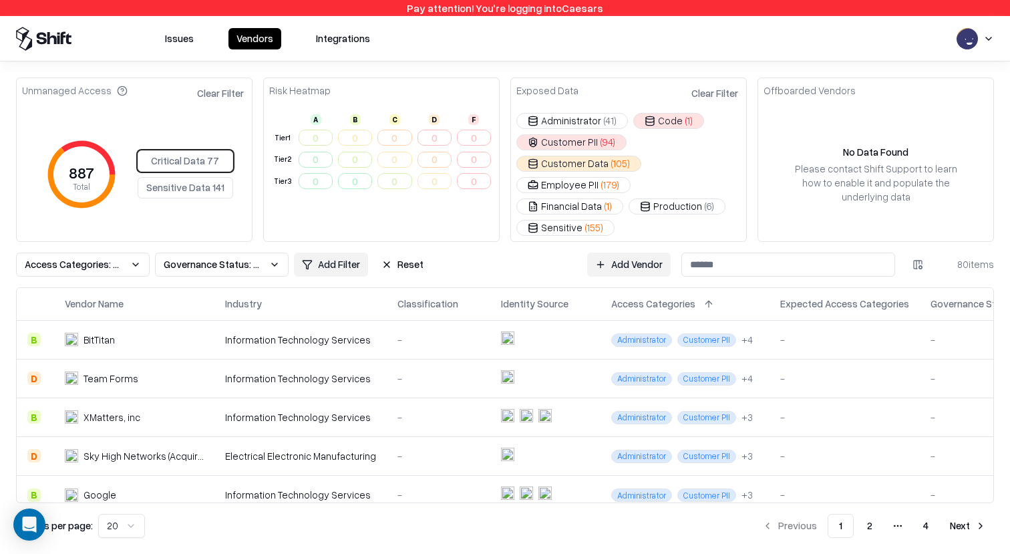
click at [200, 177] on button "Sensitive Data 141" at bounding box center [185, 187] width 95 height 21
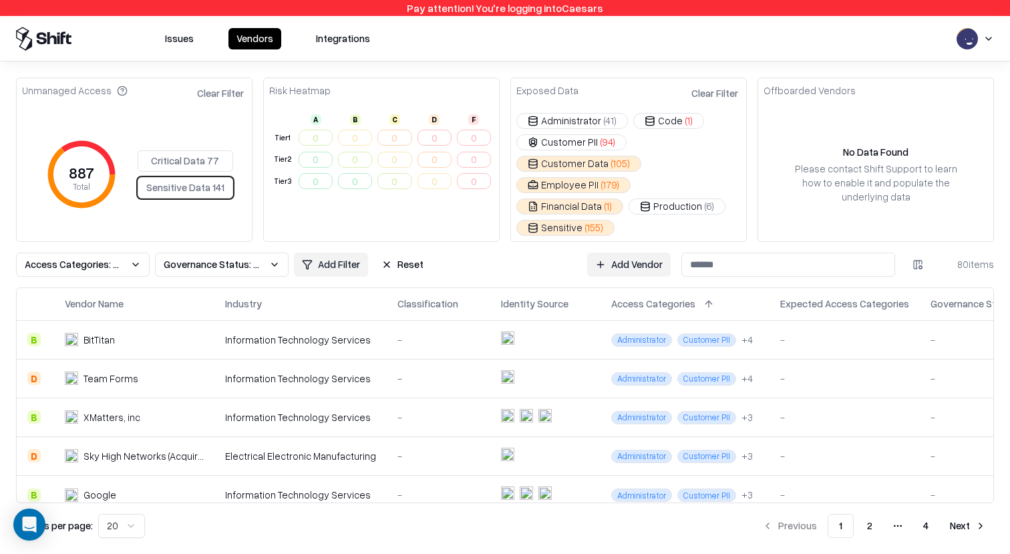
click at [200, 158] on button "Critical Data 77" at bounding box center [185, 160] width 95 height 21
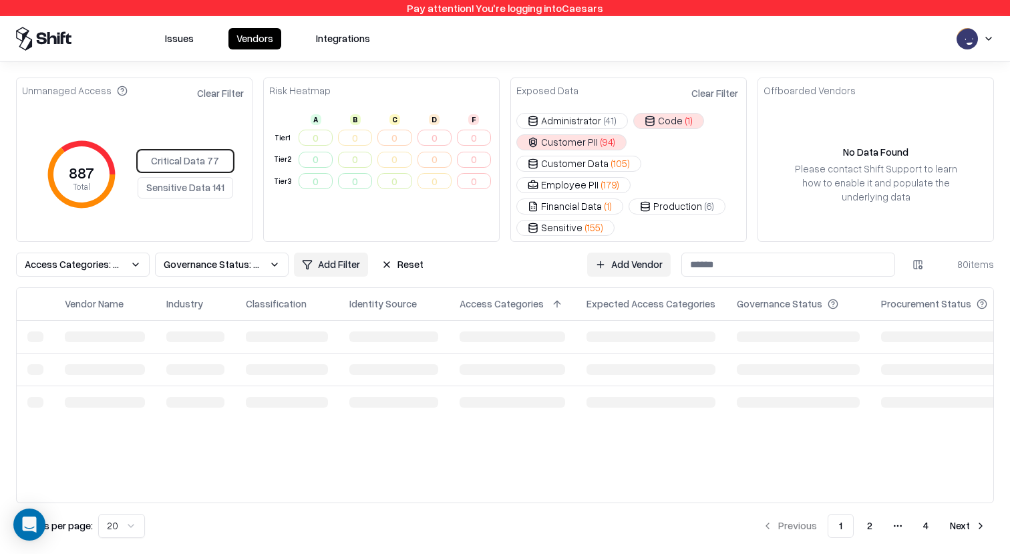
click at [201, 177] on button "Sensitive Data 141" at bounding box center [185, 187] width 95 height 21
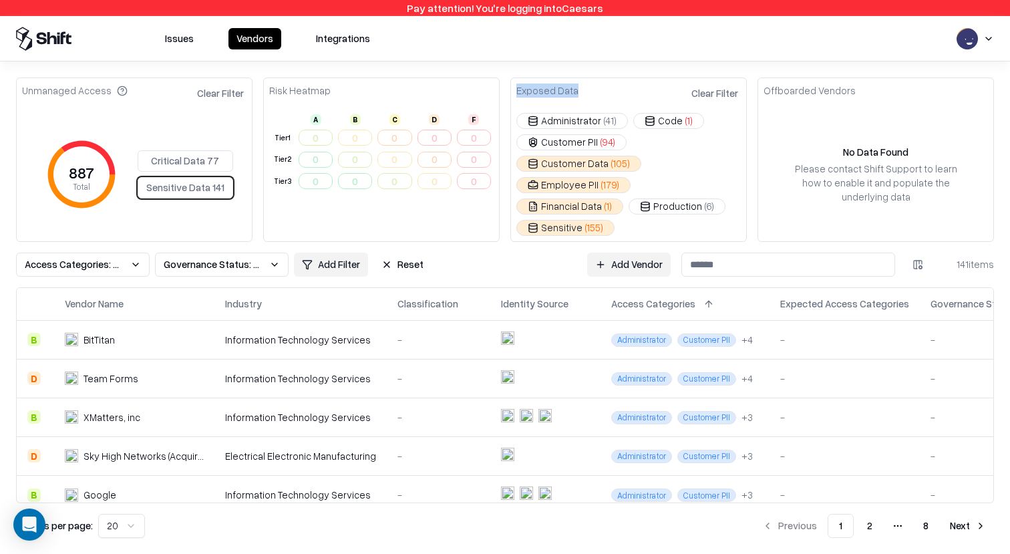
drag, startPoint x: 582, startPoint y: 91, endPoint x: 517, endPoint y: 91, distance: 64.8
click at [517, 91] on div "Exposed Data Clear Filter" at bounding box center [628, 91] width 235 height 27
copy div "Exposed Data"
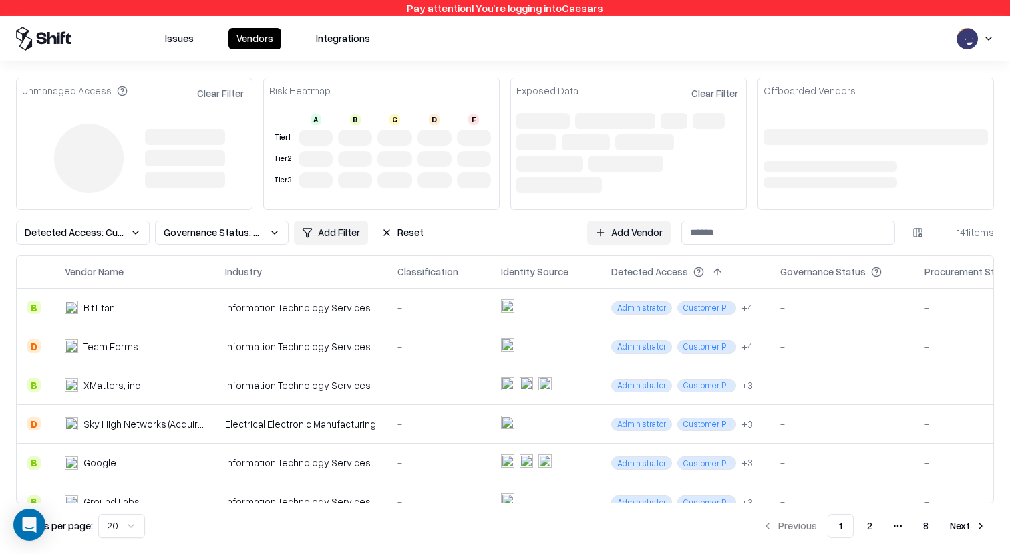
click at [709, 272] on button at bounding box center [717, 272] width 16 height 16
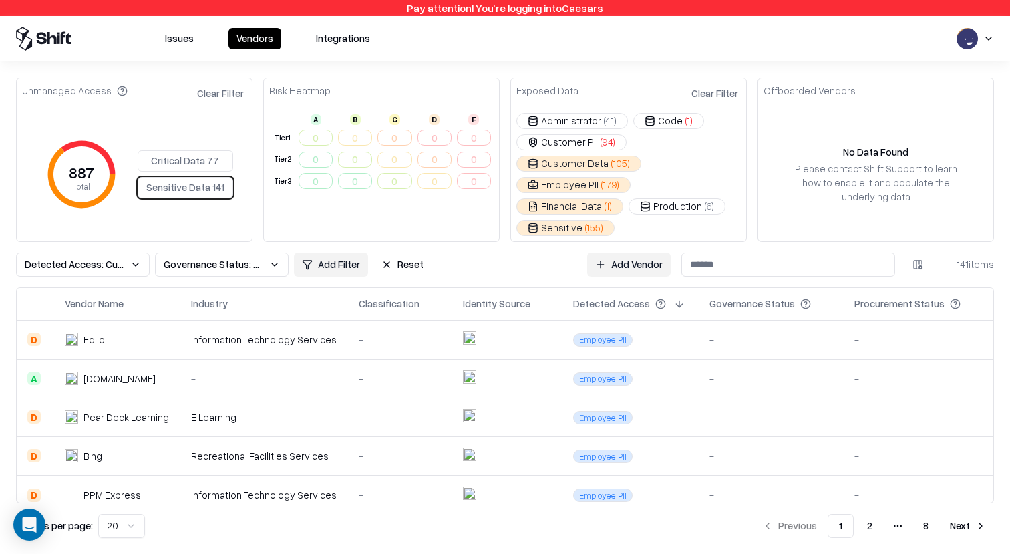
click at [918, 245] on html "Pay attention! You're logging into Caesars Issues Vendors Integrations Unmanage…" at bounding box center [505, 277] width 1010 height 554
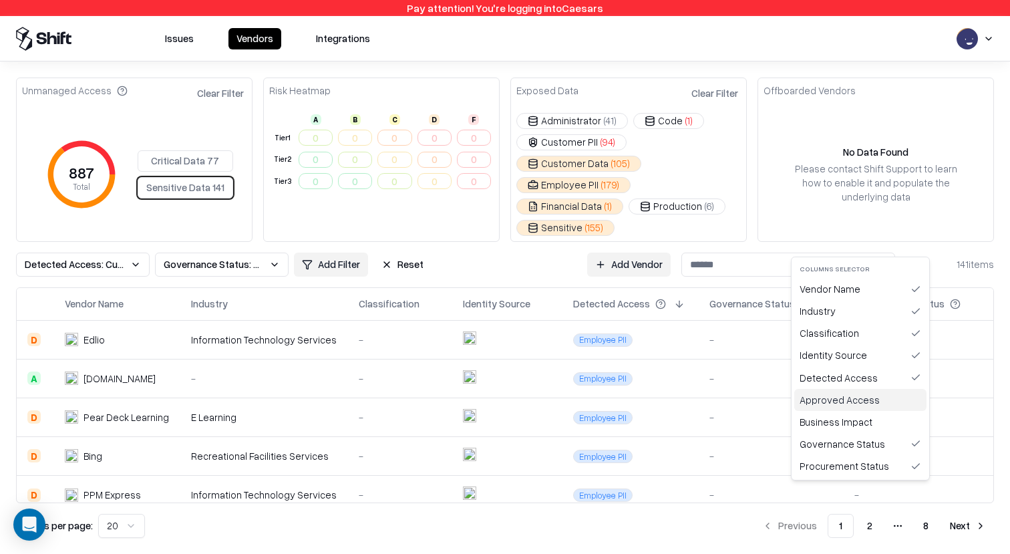
click at [869, 403] on div "Approved Access" at bounding box center [860, 400] width 132 height 22
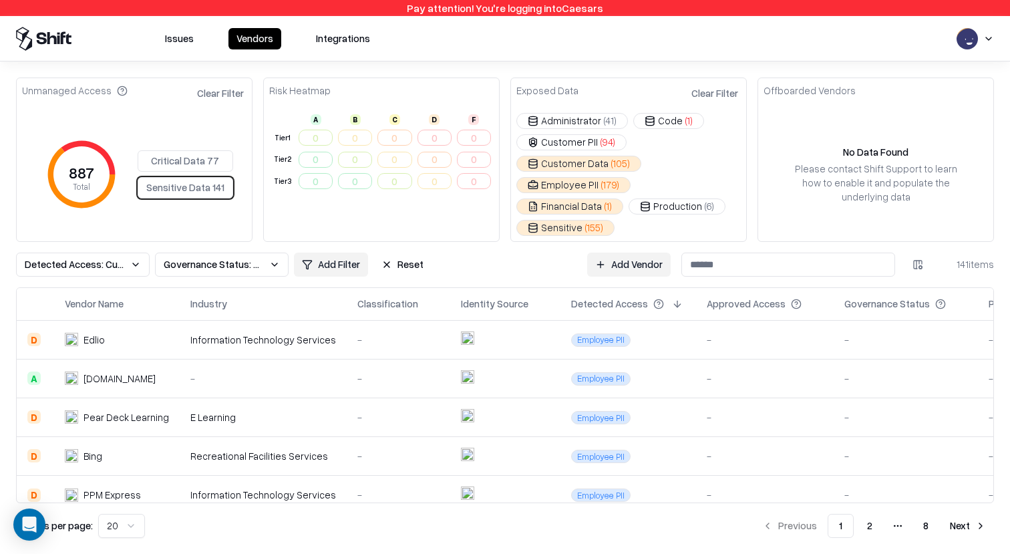
click at [212, 152] on button "Critical Data 77" at bounding box center [185, 160] width 95 height 21
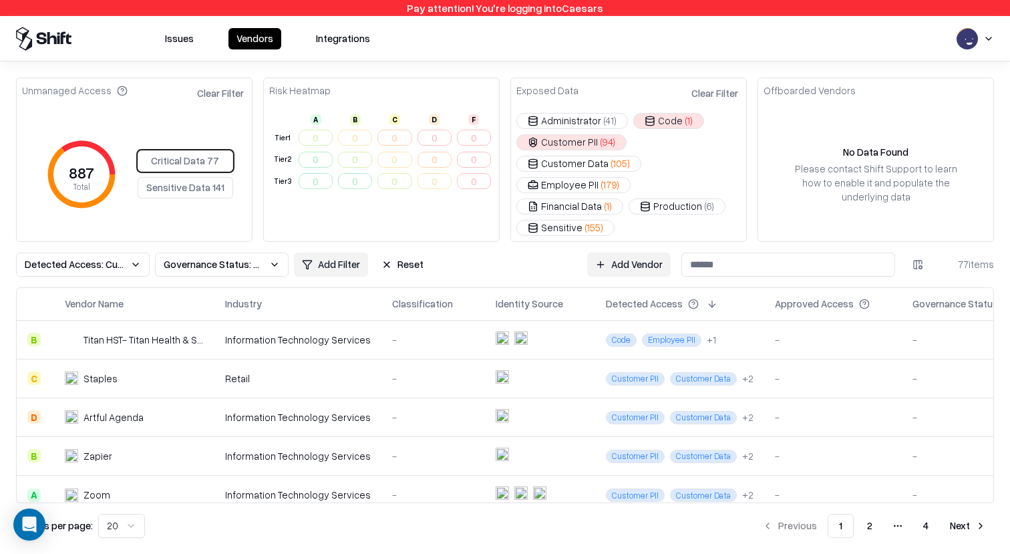
click at [916, 247] on html "Pay attention! You're logging into Caesars Issues Vendors Integrations Unmanage…" at bounding box center [505, 277] width 1010 height 554
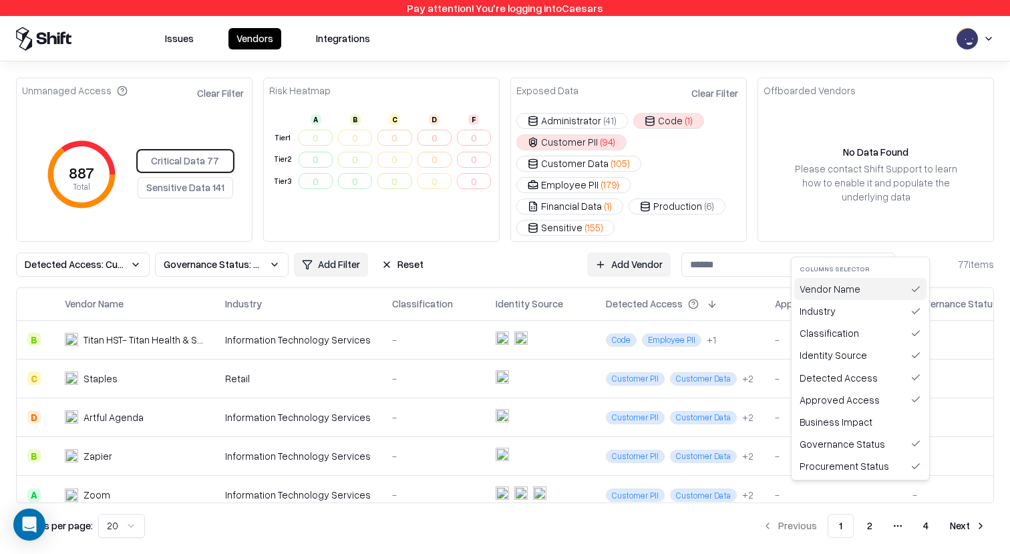
click at [852, 288] on div "Vendor Name" at bounding box center [860, 289] width 132 height 22
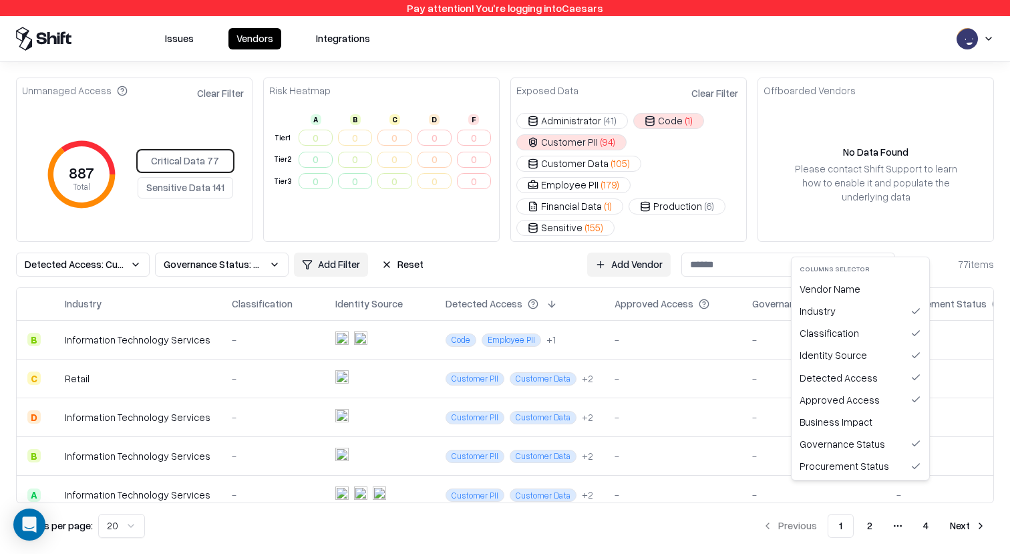
click at [926, 242] on html "Pay attention! You're logging into Caesars Issues Vendors Integrations Unmanage…" at bounding box center [505, 277] width 1010 height 554
click at [931, 234] on html "Pay attention! You're logging into Caesars Issues Vendors Integrations Unmanage…" at bounding box center [505, 277] width 1010 height 554
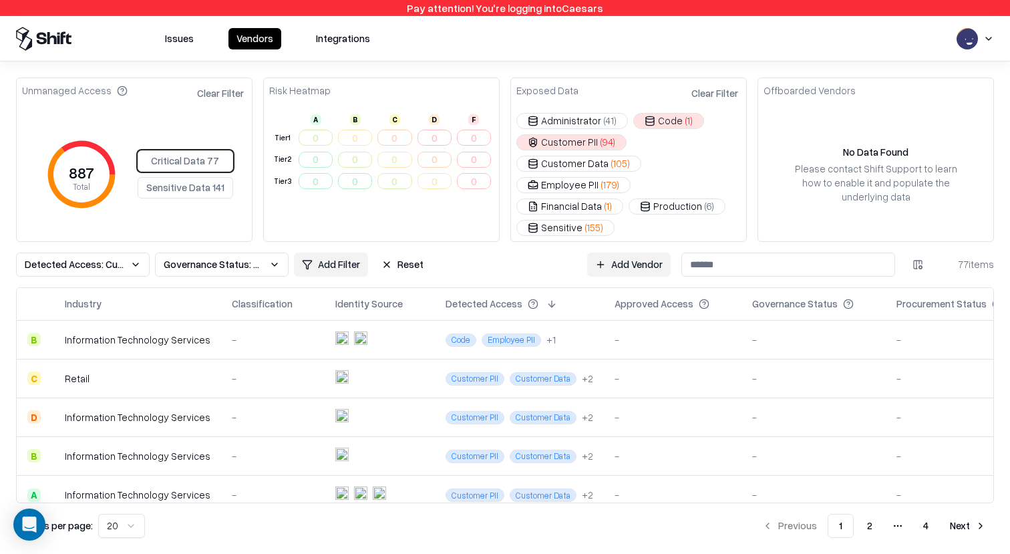
click at [189, 43] on button "Issues" at bounding box center [179, 38] width 45 height 21
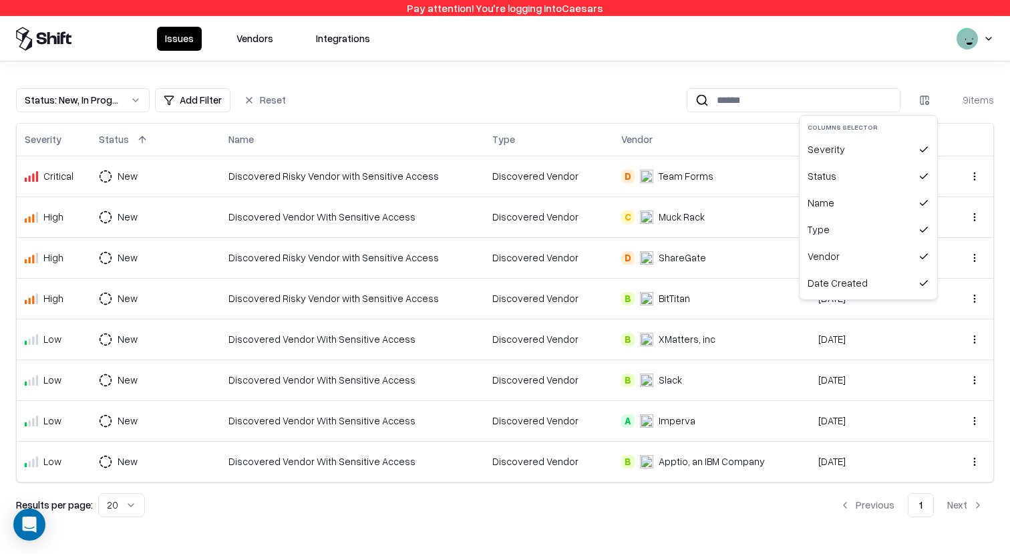
click at [919, 99] on html "Pay attention! You're logging into Caesars Issues Vendors Integrations Status :…" at bounding box center [505, 277] width 1010 height 554
click at [886, 167] on div "Status" at bounding box center [868, 176] width 132 height 27
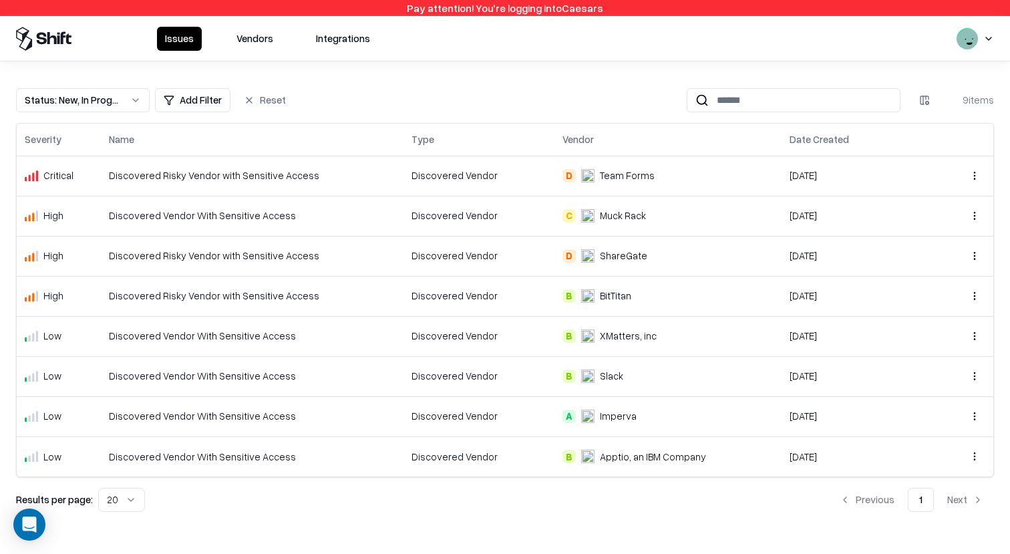
click at [252, 35] on button "Vendors" at bounding box center [254, 39] width 53 height 24
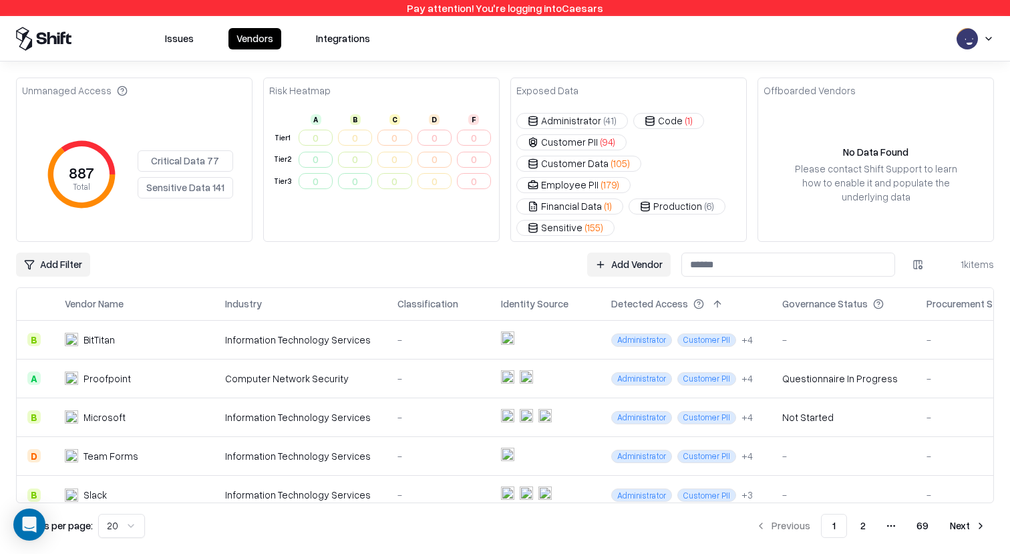
click at [182, 42] on button "Issues" at bounding box center [179, 38] width 45 height 21
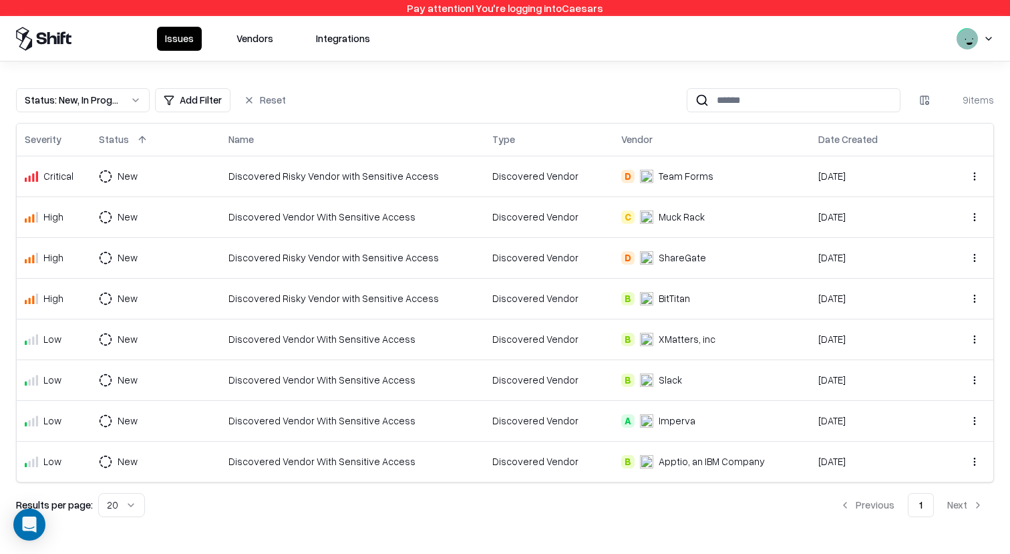
click at [262, 41] on button "Vendors" at bounding box center [254, 39] width 53 height 24
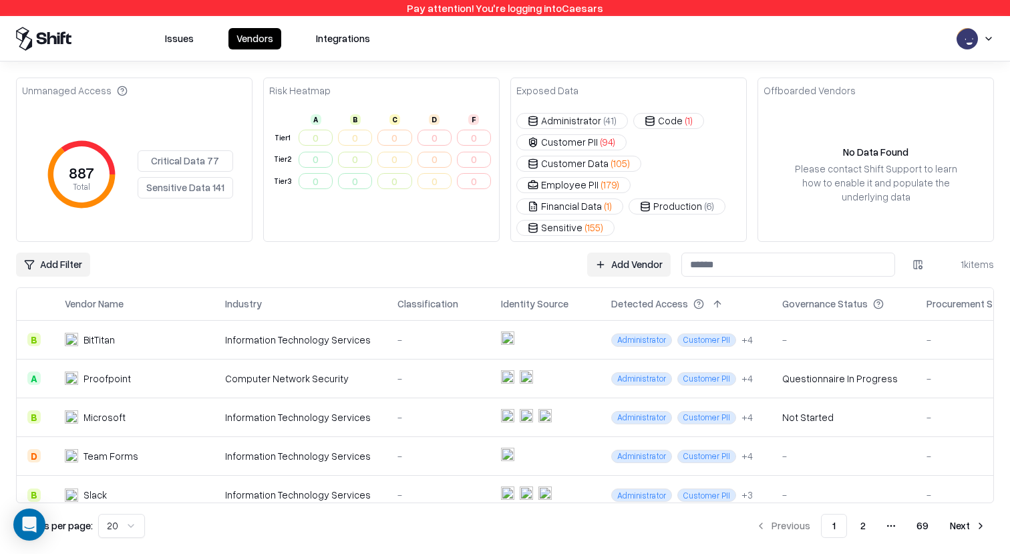
click at [190, 36] on button "Issues" at bounding box center [179, 38] width 45 height 21
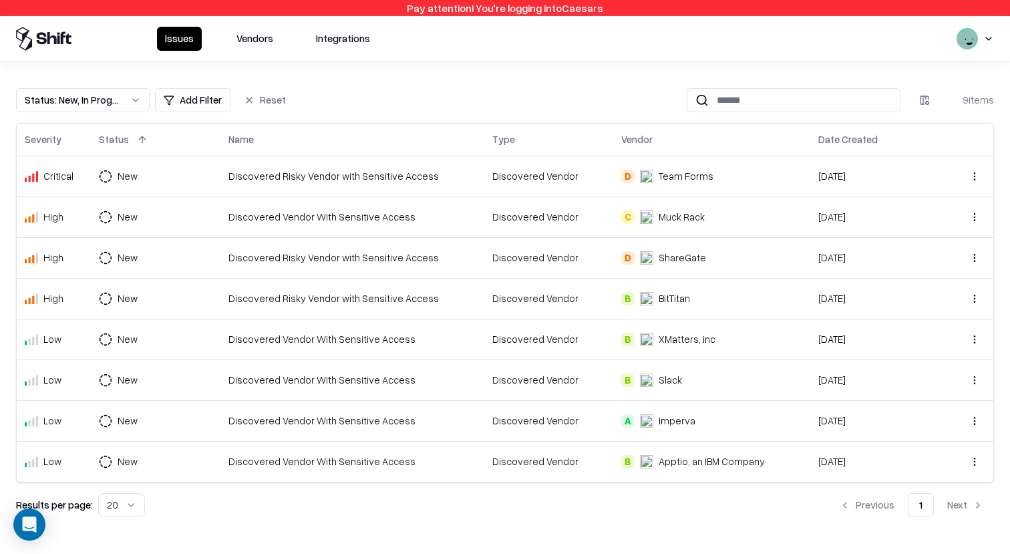
click at [249, 37] on button "Vendors" at bounding box center [254, 39] width 53 height 24
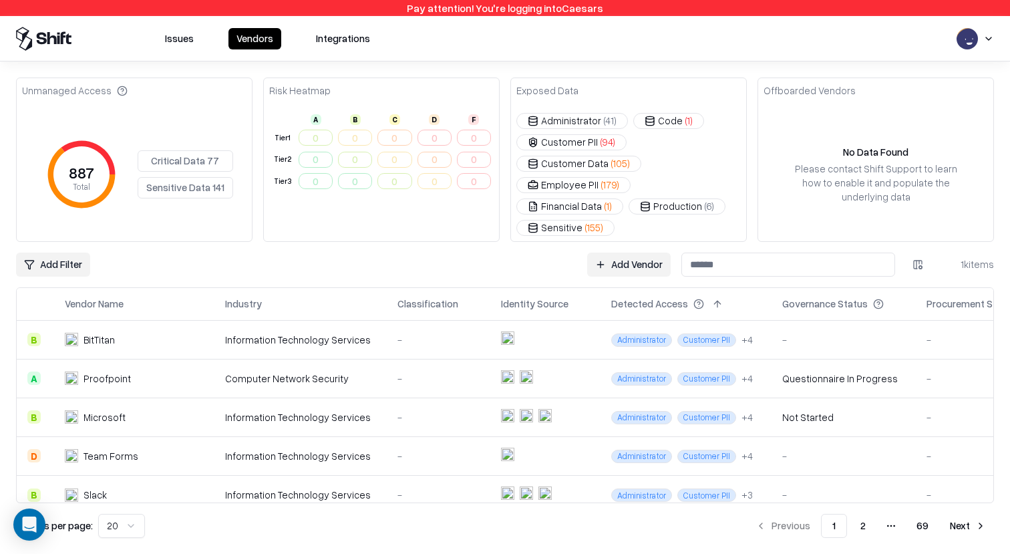
click at [187, 33] on button "Issues" at bounding box center [179, 38] width 45 height 21
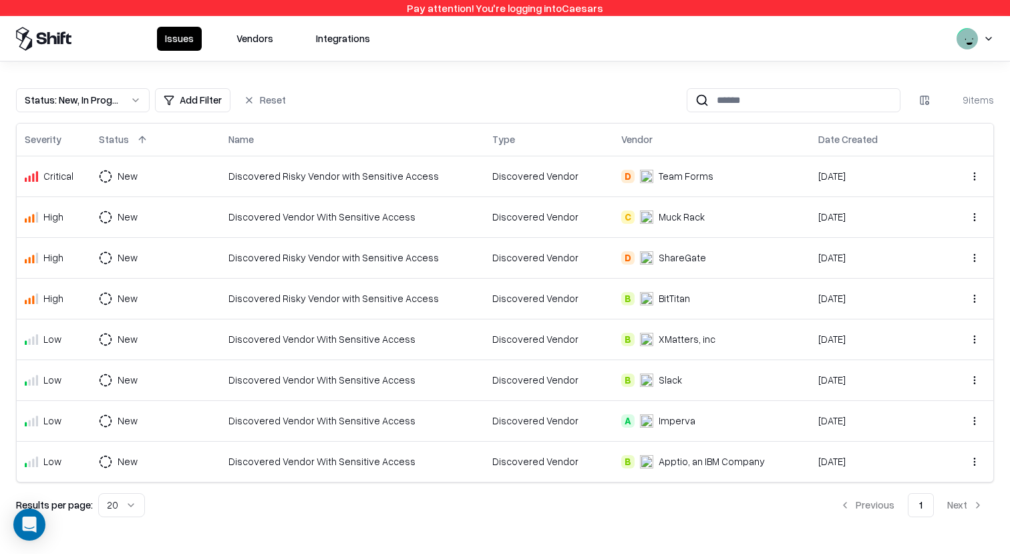
click at [257, 39] on button "Vendors" at bounding box center [254, 39] width 53 height 24
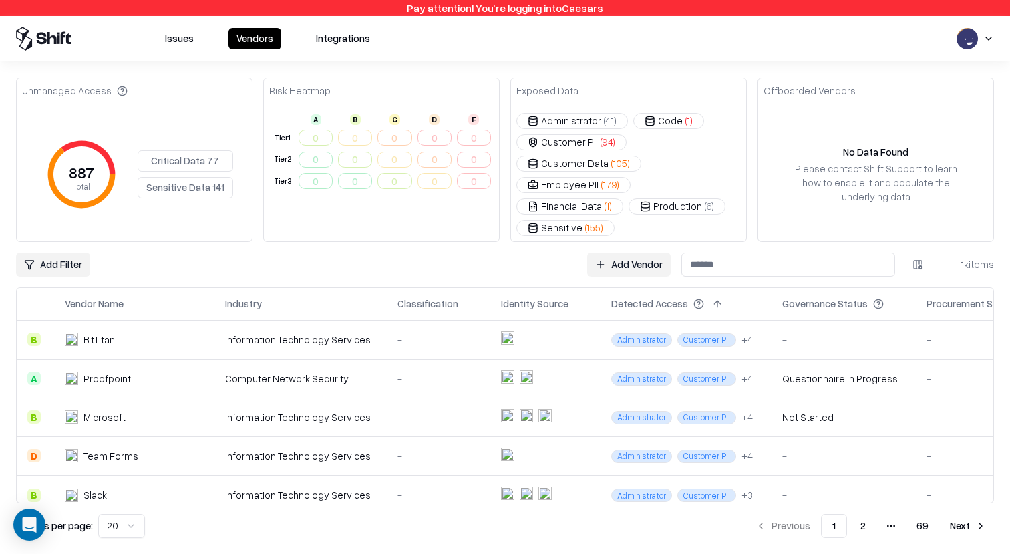
click at [696, 252] on input at bounding box center [788, 264] width 214 height 24
type input "*********"
click at [162, 373] on td "Proofpoint" at bounding box center [134, 378] width 160 height 39
